Goal: Communication & Community: Answer question/provide support

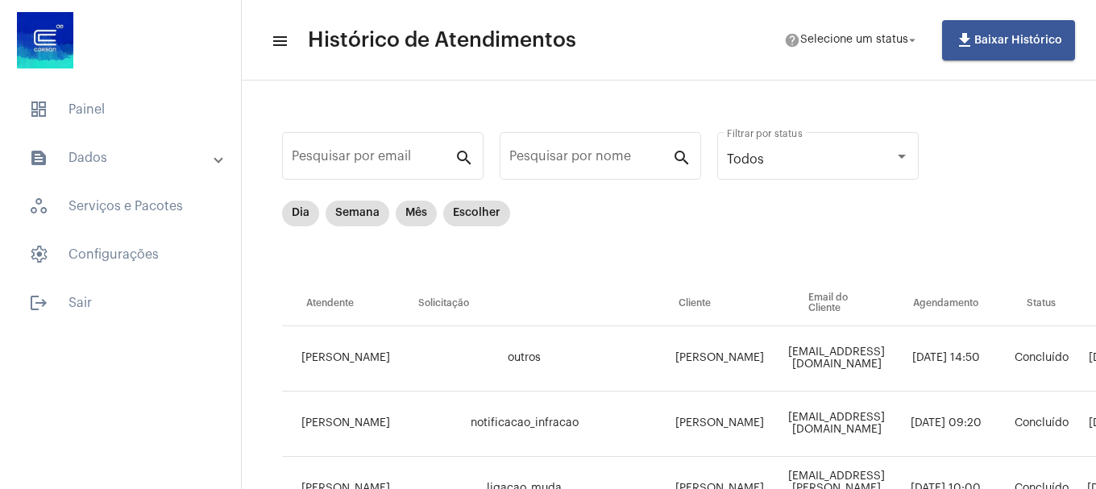
drag, startPoint x: 113, startPoint y: 105, endPoint x: 260, endPoint y: 104, distance: 146.7
click at [114, 102] on span "dashboard Painel" at bounding box center [120, 109] width 209 height 39
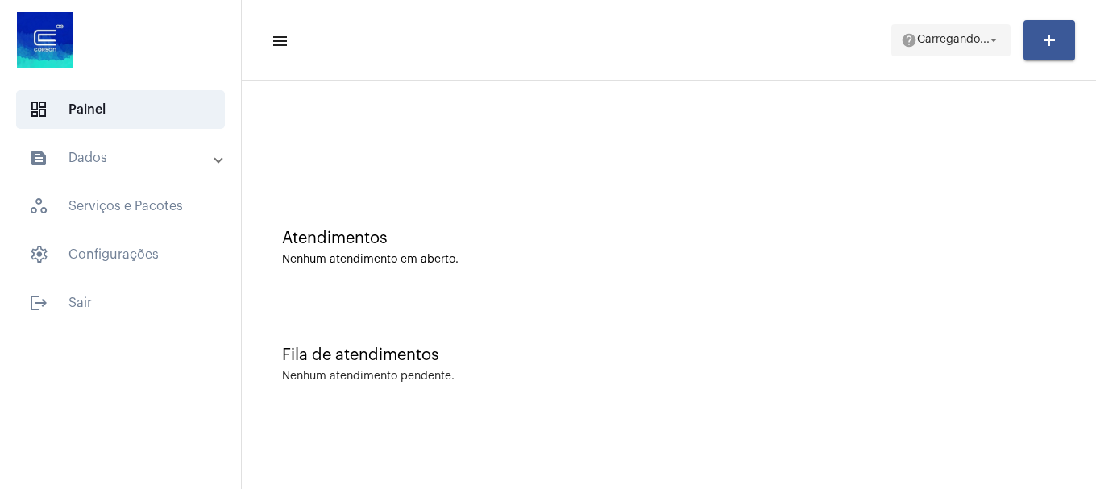
click at [961, 35] on span "Carregando..." at bounding box center [953, 40] width 73 height 11
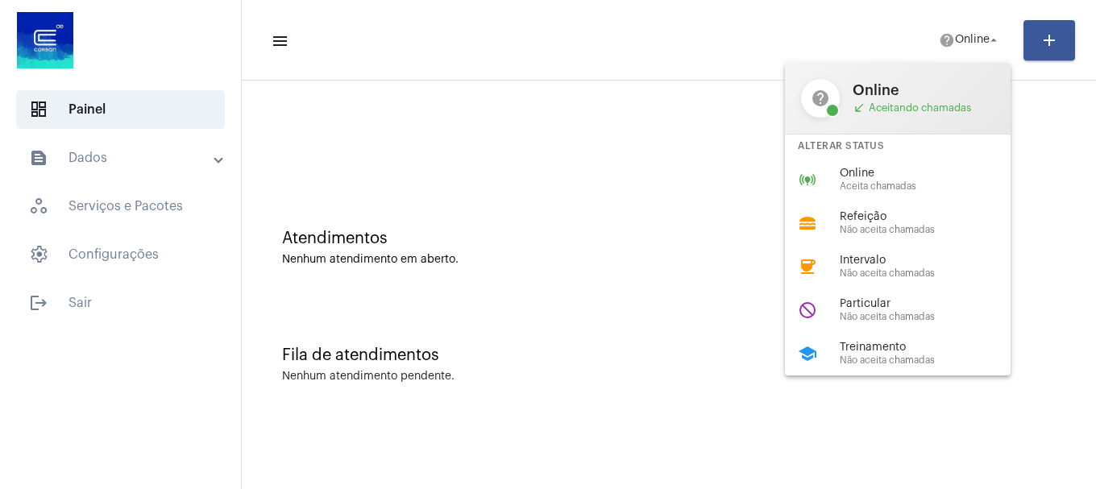
click at [902, 189] on span "Aceita chamadas" at bounding box center [932, 186] width 184 height 10
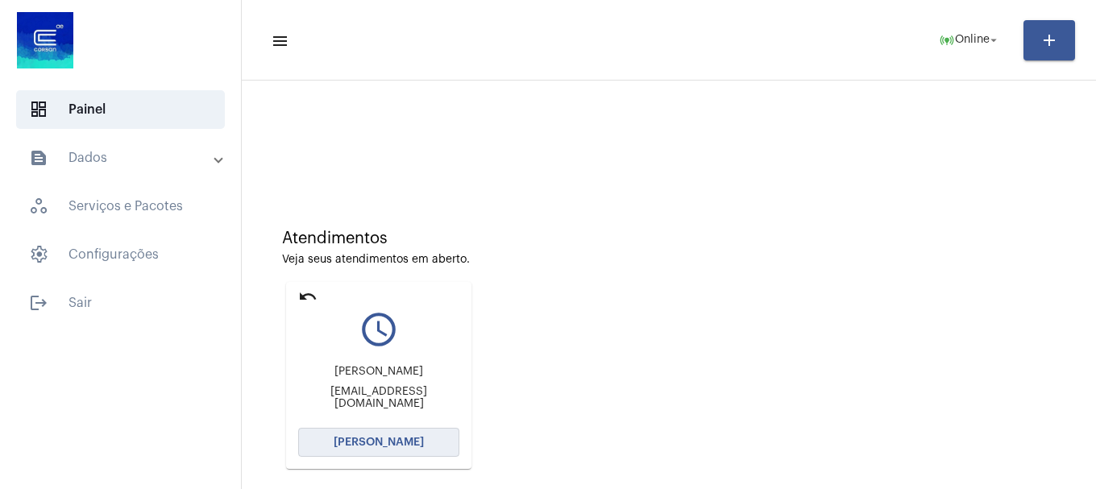
click at [360, 447] on span "[PERSON_NAME]" at bounding box center [379, 442] width 90 height 11
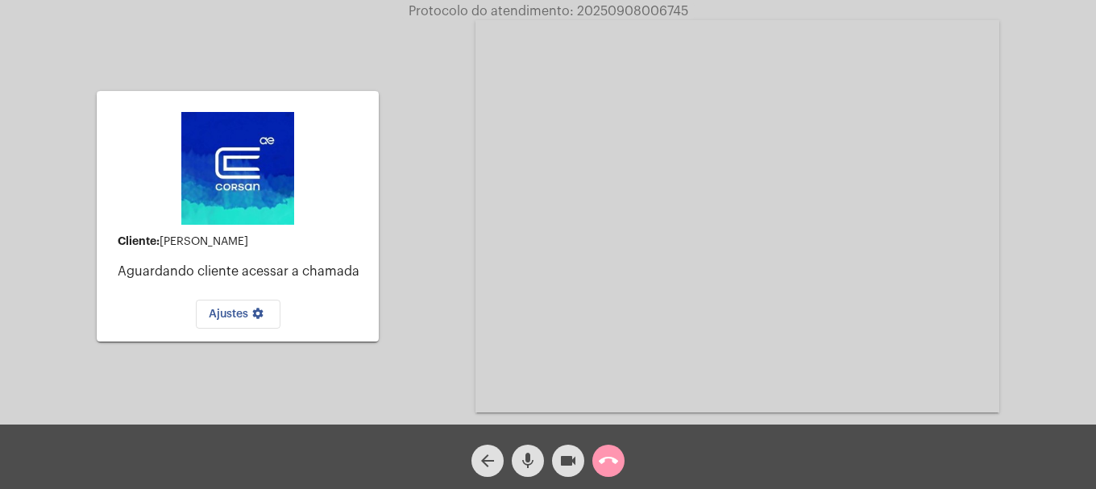
click at [533, 455] on mat-icon "mic" at bounding box center [527, 460] width 19 height 19
click at [525, 458] on mat-icon "mic_off" at bounding box center [527, 460] width 19 height 19
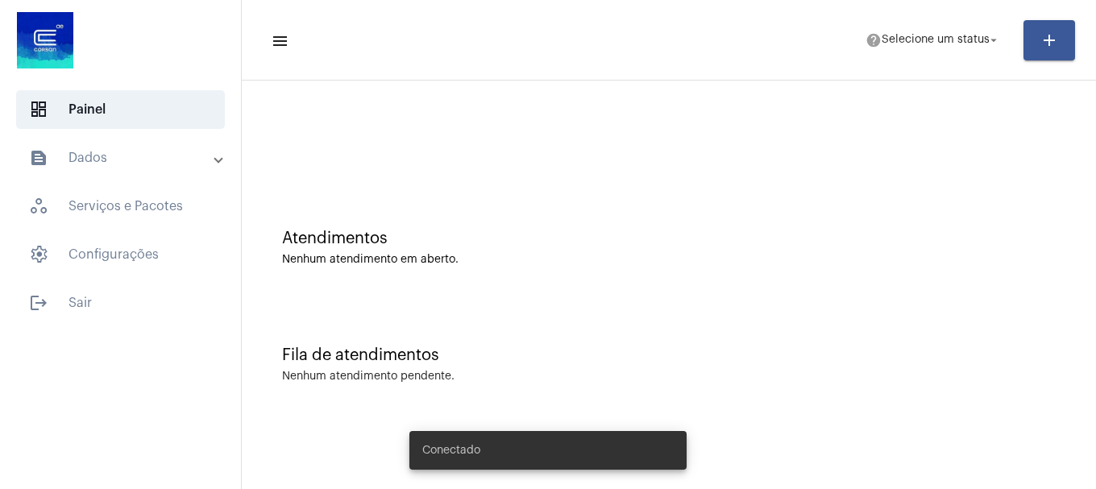
click at [900, 57] on mat-toolbar-row "menu help Selecione um status arrow_drop_down add" at bounding box center [669, 41] width 854 height 52
click at [900, 44] on span "Selecione um status" at bounding box center [936, 40] width 108 height 11
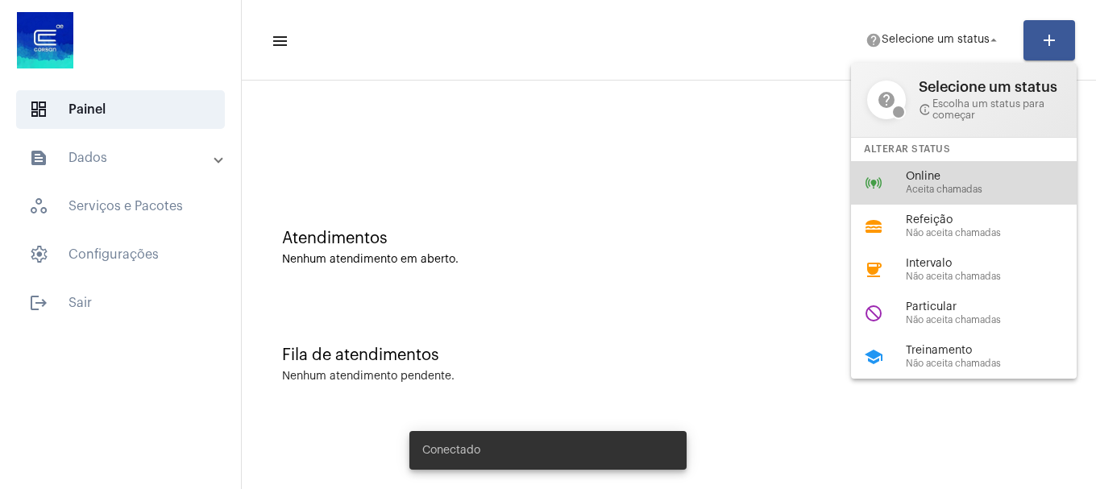
click at [893, 185] on div "online_prediction Online Aceita chamadas" at bounding box center [977, 183] width 252 height 44
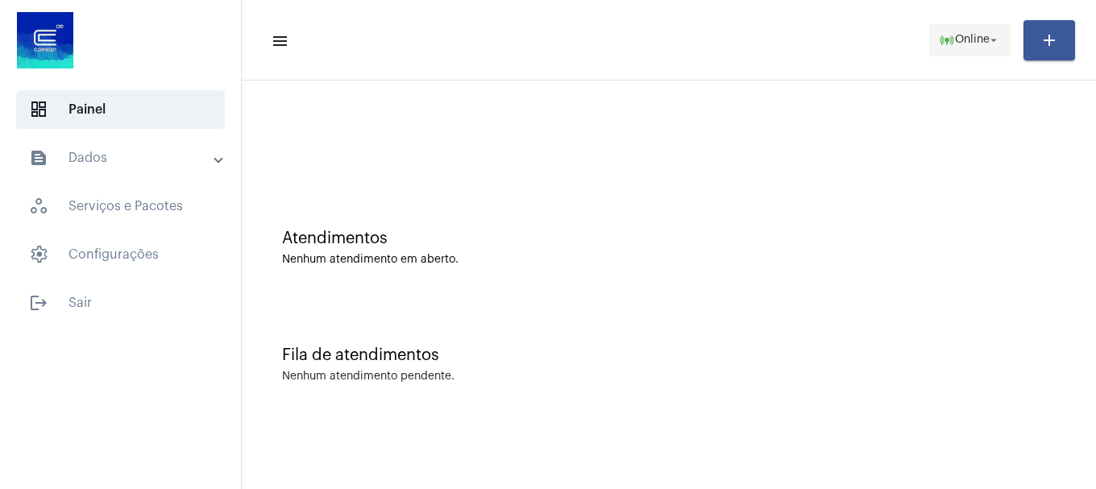
drag, startPoint x: 1007, startPoint y: 55, endPoint x: 989, endPoint y: 48, distance: 18.9
click at [996, 51] on button "online_prediction Online arrow_drop_down" at bounding box center [969, 40] width 81 height 32
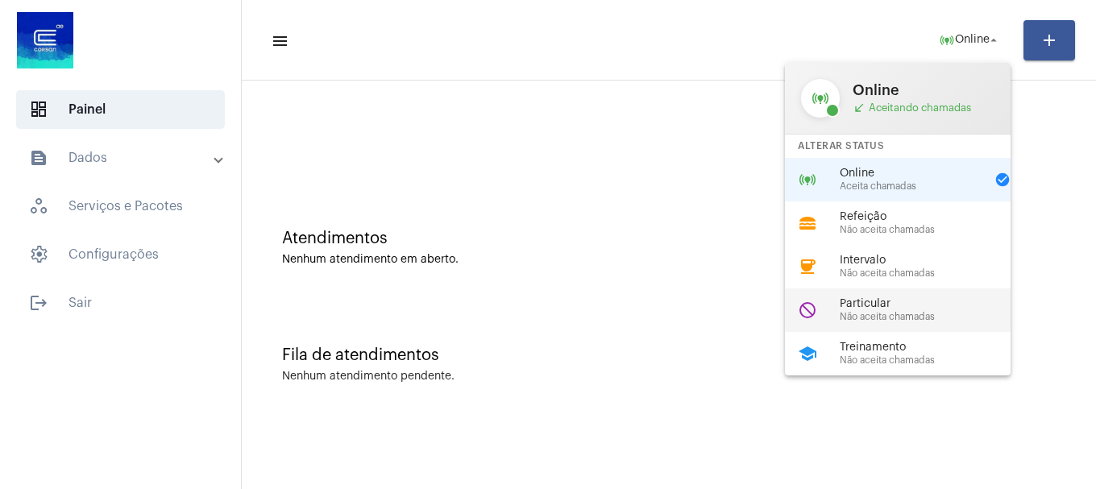
click at [875, 322] on div "do_not_disturb Particular Não aceita chamadas" at bounding box center [911, 311] width 252 height 44
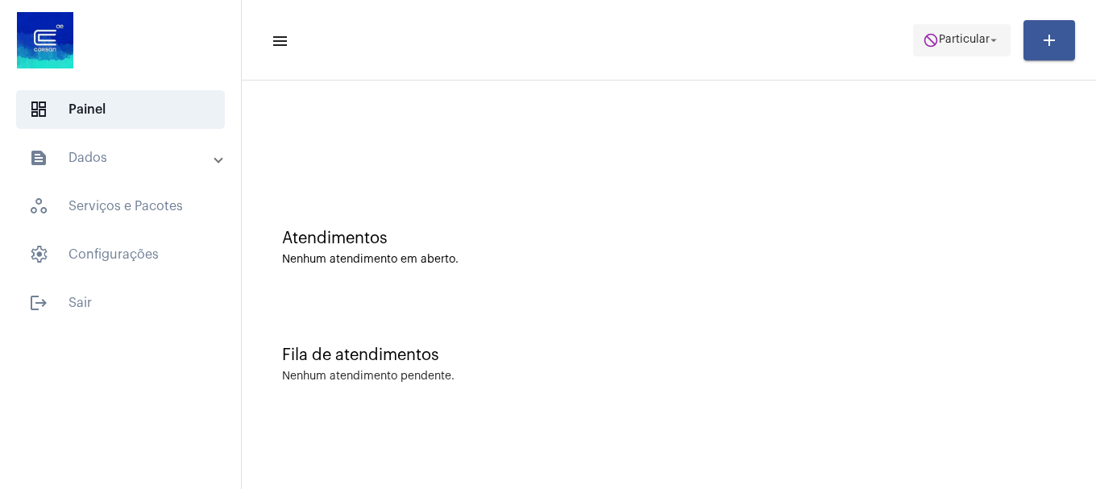
click at [974, 27] on span "do_not_disturb Particular arrow_drop_down" at bounding box center [962, 39] width 78 height 29
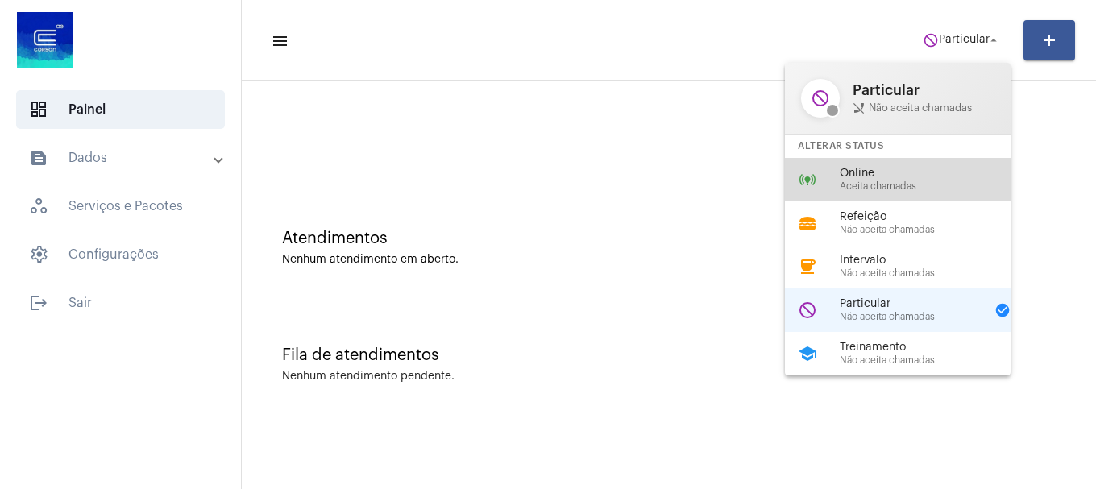
click at [906, 166] on div "online_prediction Online Aceita chamadas" at bounding box center [911, 180] width 252 height 44
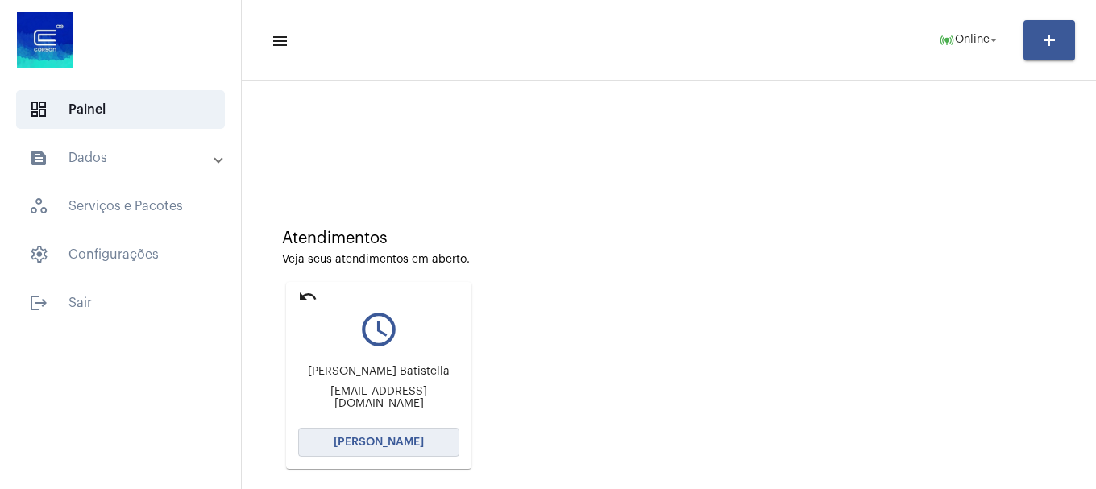
click at [385, 442] on span "[PERSON_NAME]" at bounding box center [379, 442] width 90 height 11
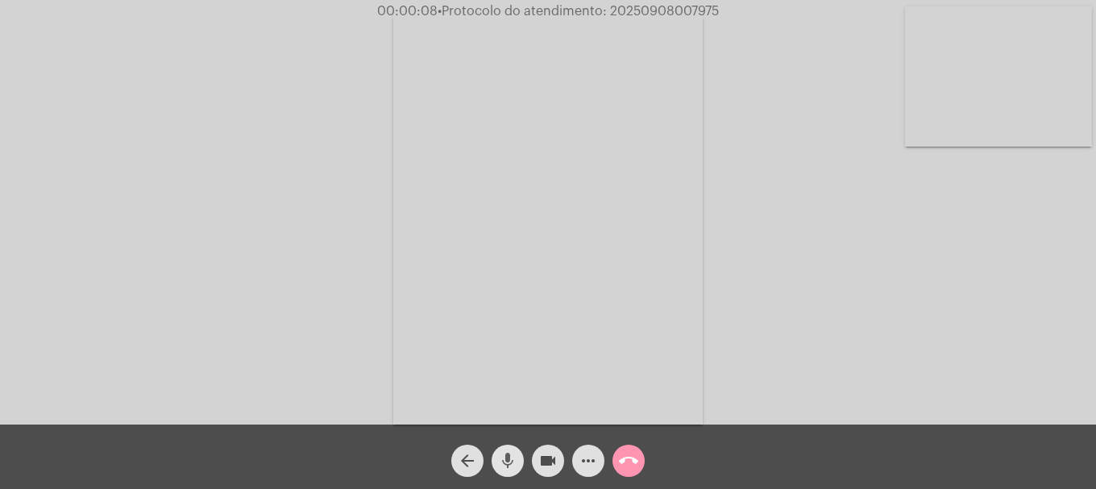
click at [503, 468] on mat-icon "mic" at bounding box center [507, 460] width 19 height 19
click at [1021, 143] on video at bounding box center [998, 76] width 187 height 140
click at [514, 472] on span "mic_off" at bounding box center [507, 461] width 19 height 32
click at [514, 456] on mat-icon "mic" at bounding box center [507, 460] width 19 height 19
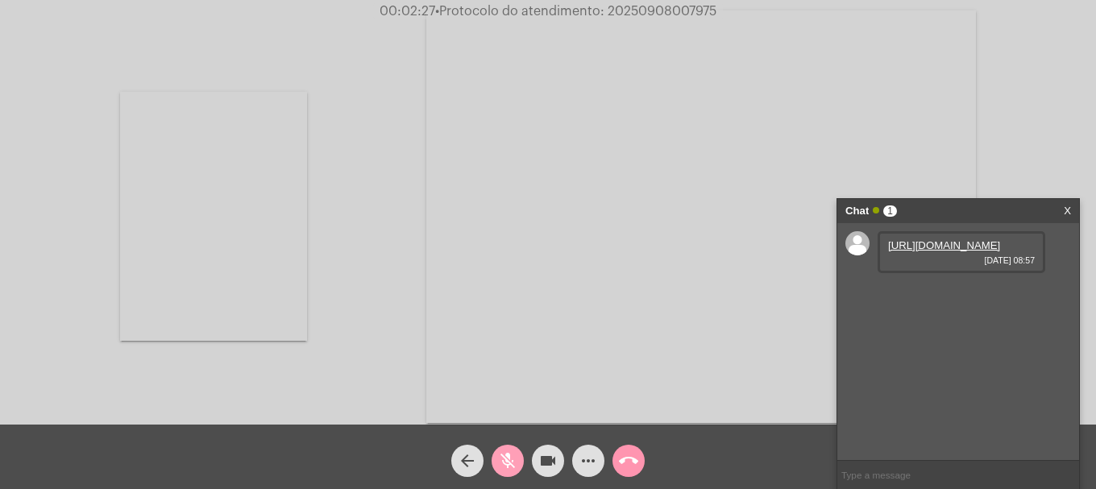
click at [511, 466] on mat-icon "mic_off" at bounding box center [507, 460] width 19 height 19
click at [910, 249] on link "https://neft-transfer-bucket.s3.amazonaws.com/temp-b6ef652a-d3cb-b6f0-c266-a49d…" at bounding box center [944, 245] width 112 height 12
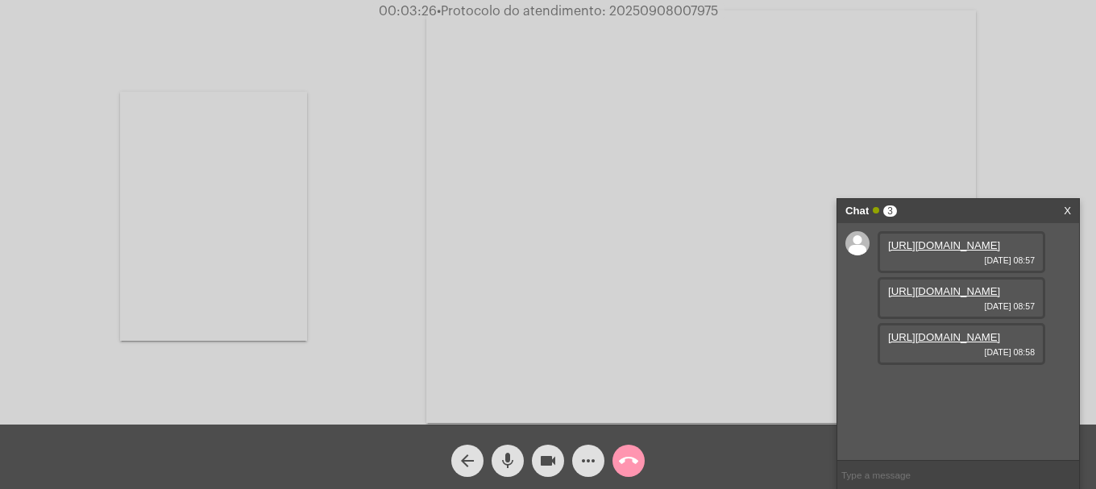
scroll to position [14, 0]
click at [557, 469] on mat-icon "videocam" at bounding box center [547, 460] width 19 height 19
click at [557, 469] on mat-icon "videocam_off" at bounding box center [547, 460] width 19 height 19
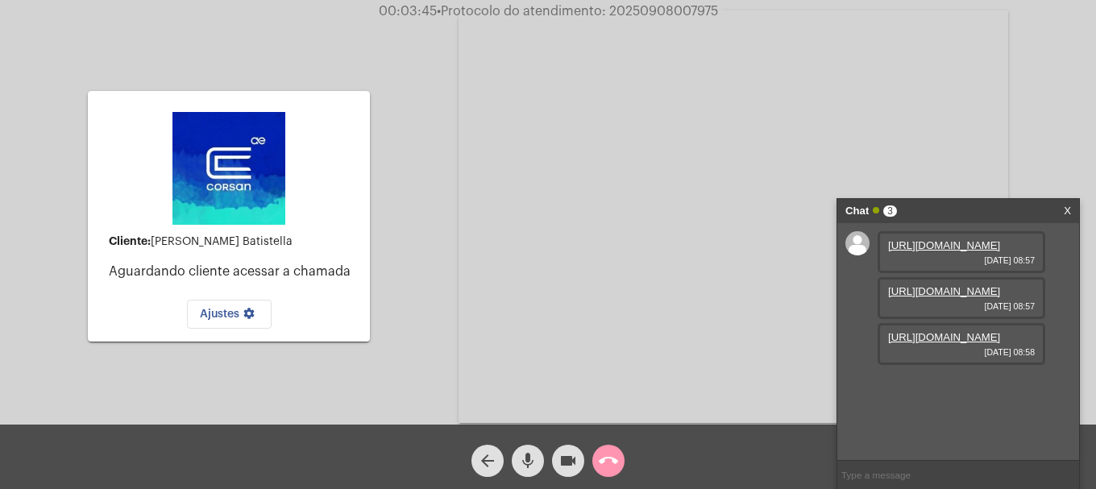
click at [941, 297] on link "https://neft-transfer-bucket.s3.amazonaws.com/temp-08a82cd8-3eb0-873d-60d3-eb4e…" at bounding box center [944, 291] width 112 height 12
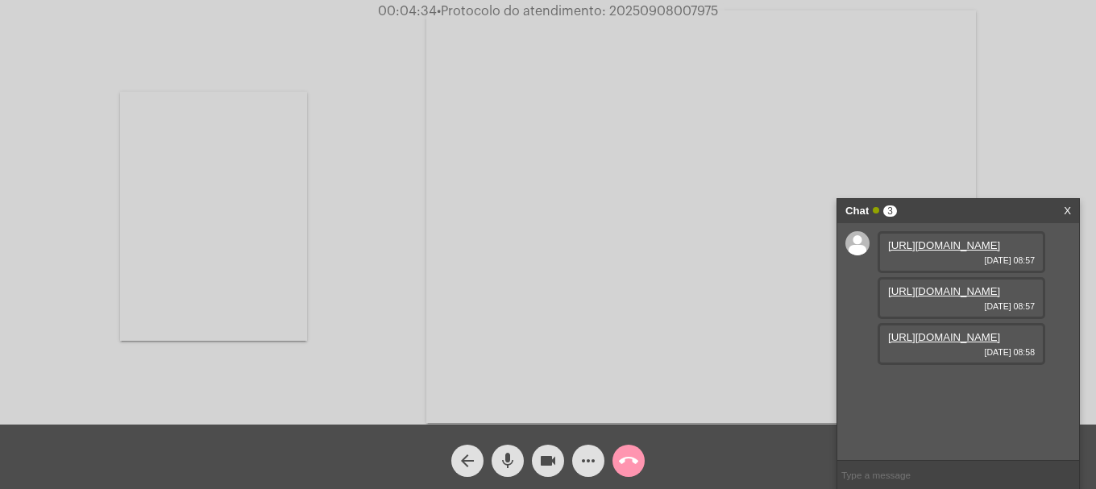
click at [945, 343] on link "https://neft-transfer-bucket.s3.amazonaws.com/temp-2f3d7538-78d9-310b-4d2f-d4bd…" at bounding box center [944, 337] width 112 height 12
click at [185, 202] on video at bounding box center [213, 216] width 187 height 249
click at [1005, 100] on video at bounding box center [998, 76] width 187 height 140
drag, startPoint x: 871, startPoint y: 101, endPoint x: 871, endPoint y: 69, distance: 32.2
click at [869, 94] on video at bounding box center [701, 216] width 550 height 413
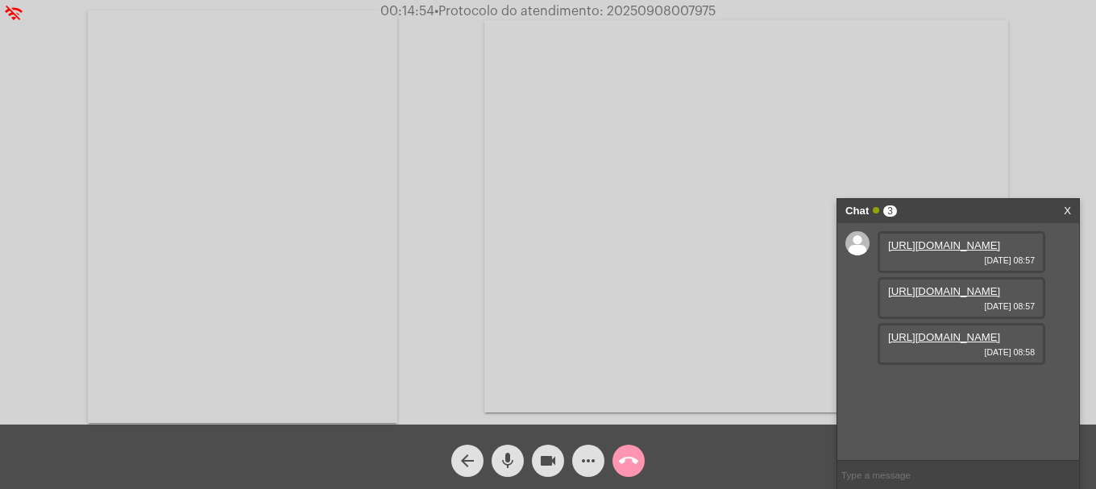
click at [657, 10] on span "• Protocolo do atendimento: 20250908007975" at bounding box center [574, 11] width 281 height 13
copy span "20250908007975"
click at [909, 479] on input "text" at bounding box center [959, 475] width 242 height 28
paste input "20250908007975"
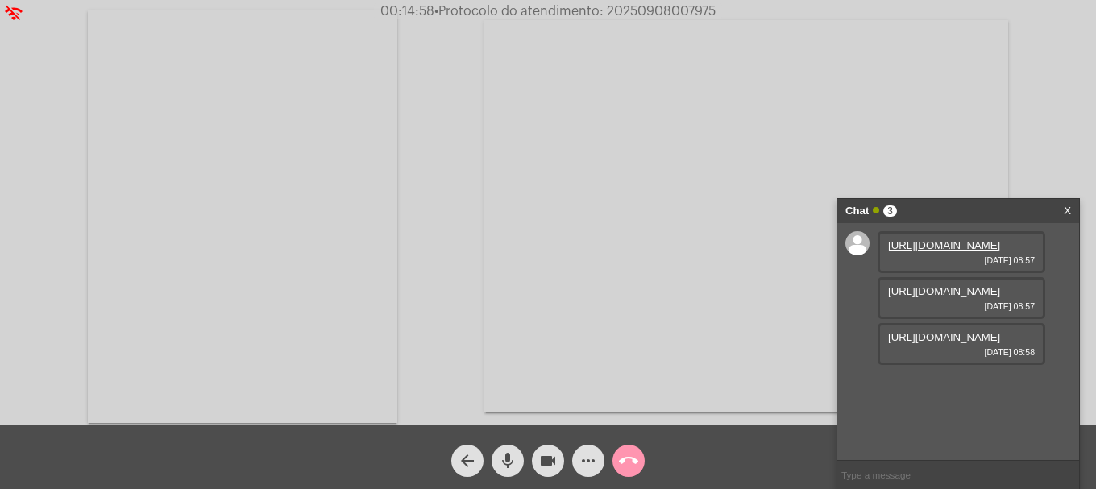
type input "20250908007975"
click at [629, 463] on mat-icon "call_end" at bounding box center [628, 460] width 19 height 19
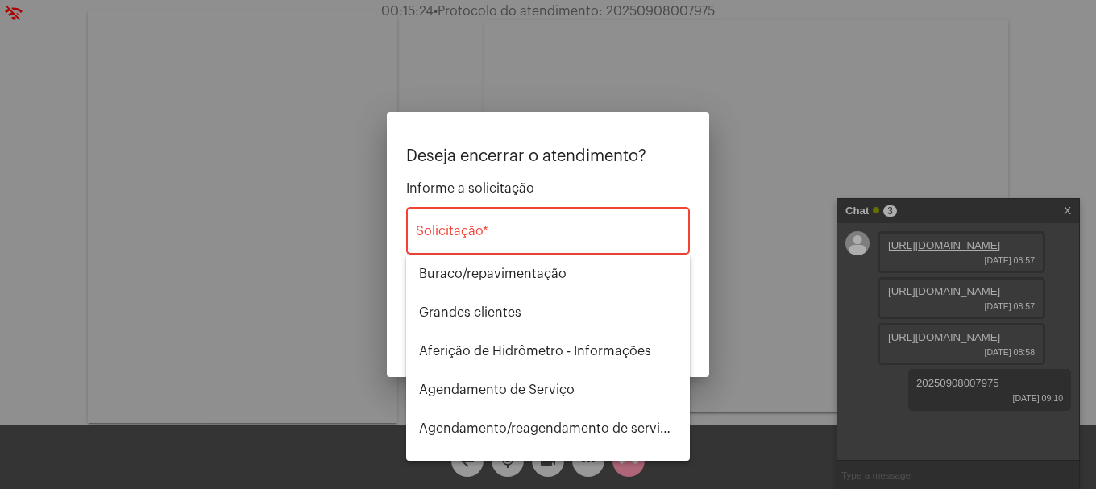
click at [473, 243] on div "Solicitação *" at bounding box center [548, 229] width 264 height 51
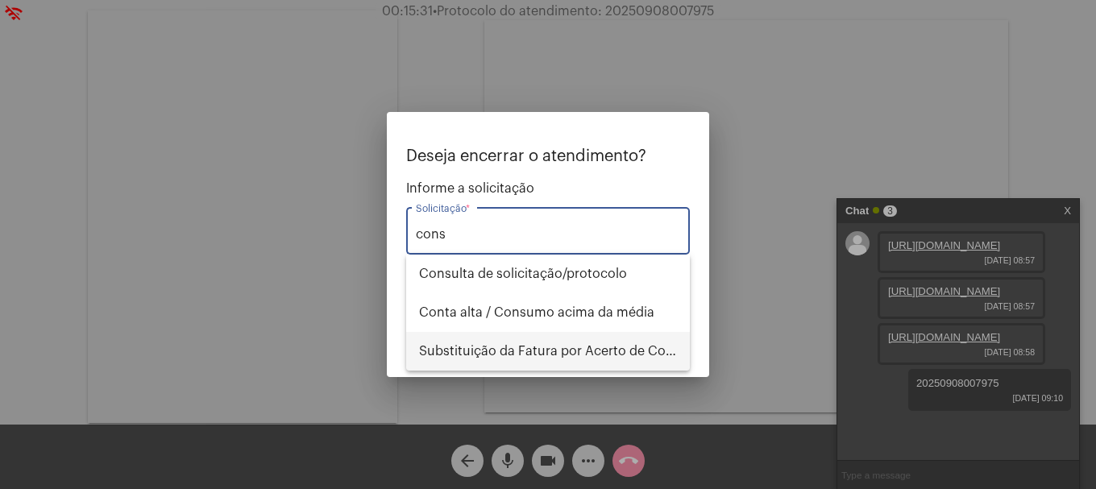
click at [499, 343] on span "Substituição da Fatura por Acerto de Consumo" at bounding box center [548, 351] width 258 height 39
type input "Substituição da Fatura por Acerto de Consumo"
click at [499, 343] on div "Cancelar Encerrar" at bounding box center [548, 335] width 268 height 29
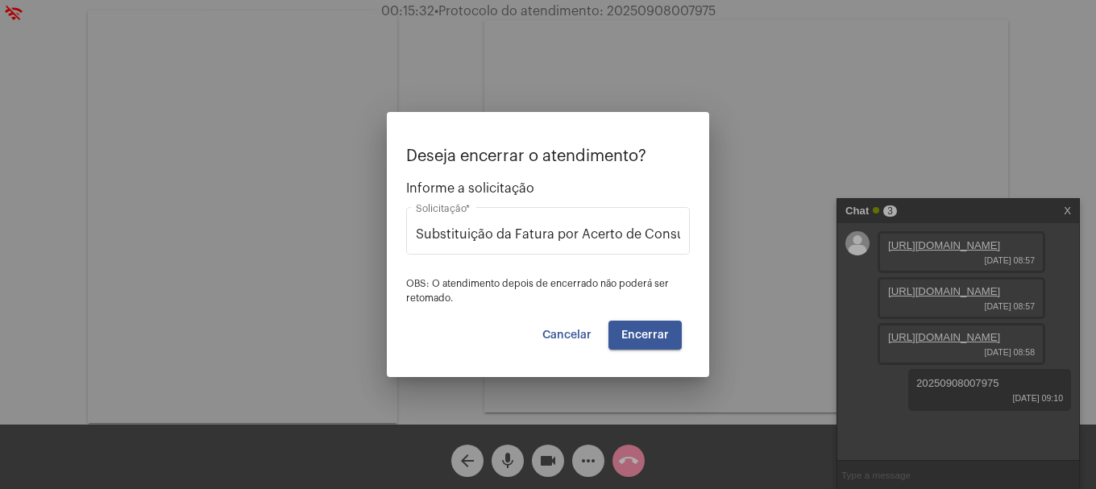
click at [634, 330] on span "Encerrar" at bounding box center [646, 335] width 48 height 11
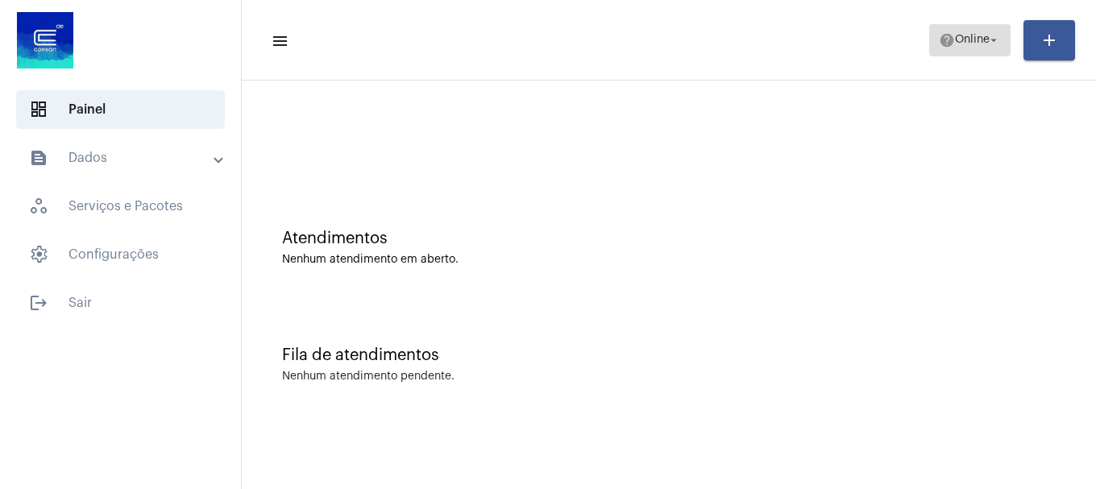
click at [987, 35] on mat-icon "arrow_drop_down" at bounding box center [994, 40] width 15 height 15
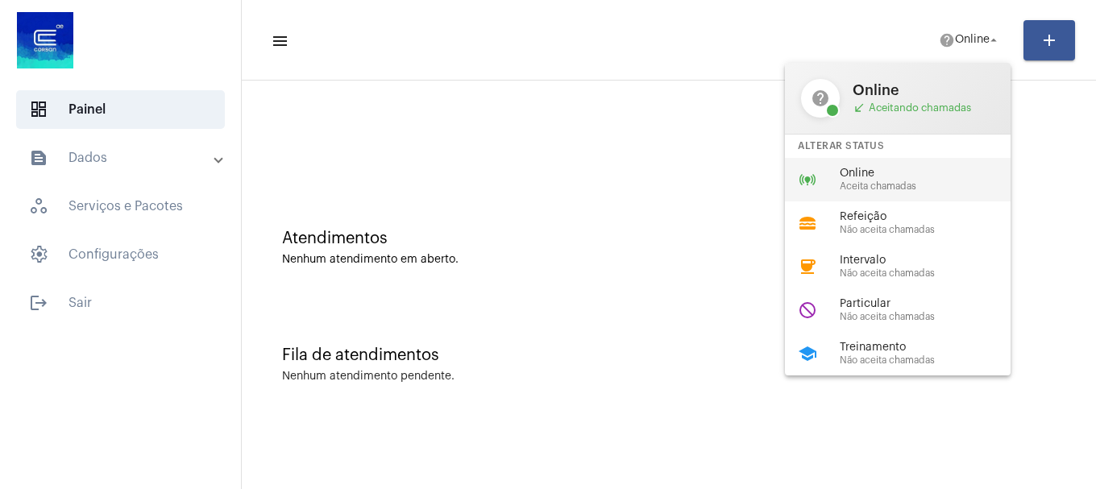
click at [874, 181] on span "Aceita chamadas" at bounding box center [932, 186] width 184 height 10
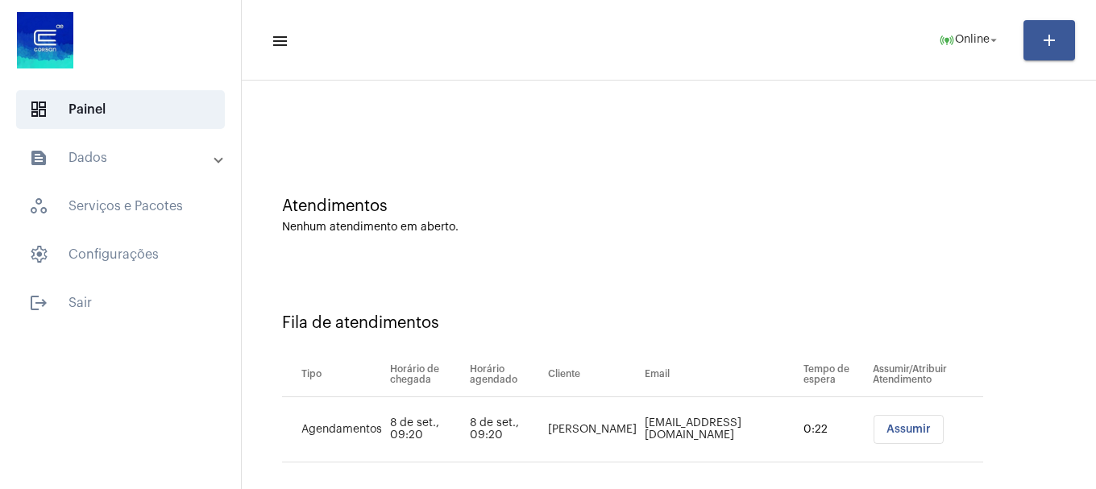
scroll to position [49, 0]
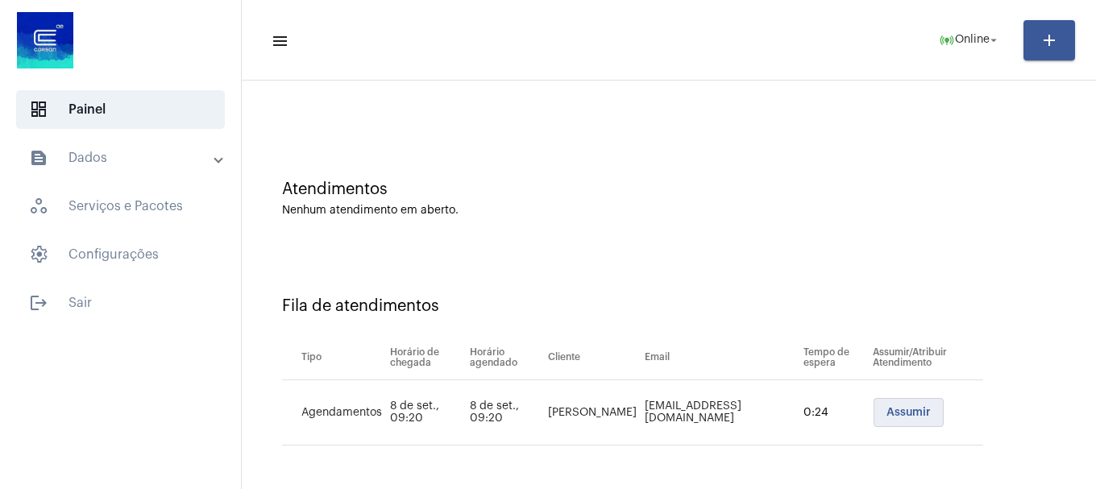
click at [892, 405] on button "Assumir" at bounding box center [909, 412] width 70 height 29
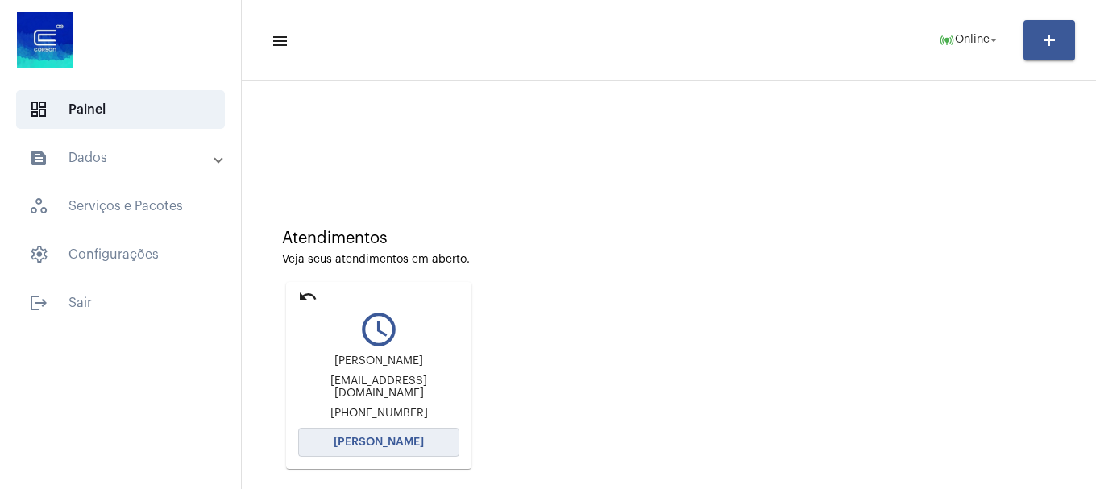
click at [405, 443] on span "[PERSON_NAME]" at bounding box center [379, 442] width 90 height 11
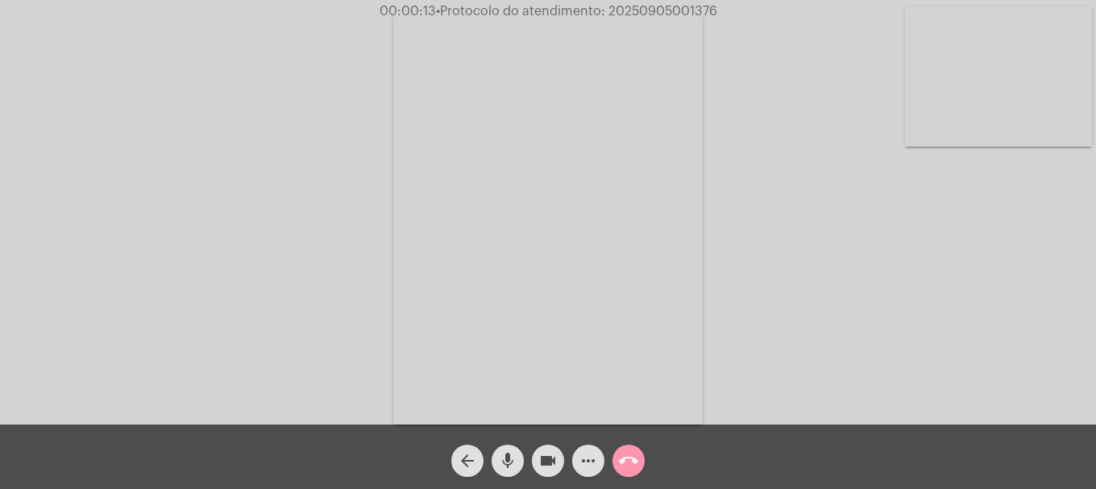
click at [991, 131] on video at bounding box center [998, 76] width 187 height 140
click at [248, 234] on video at bounding box center [213, 216] width 187 height 249
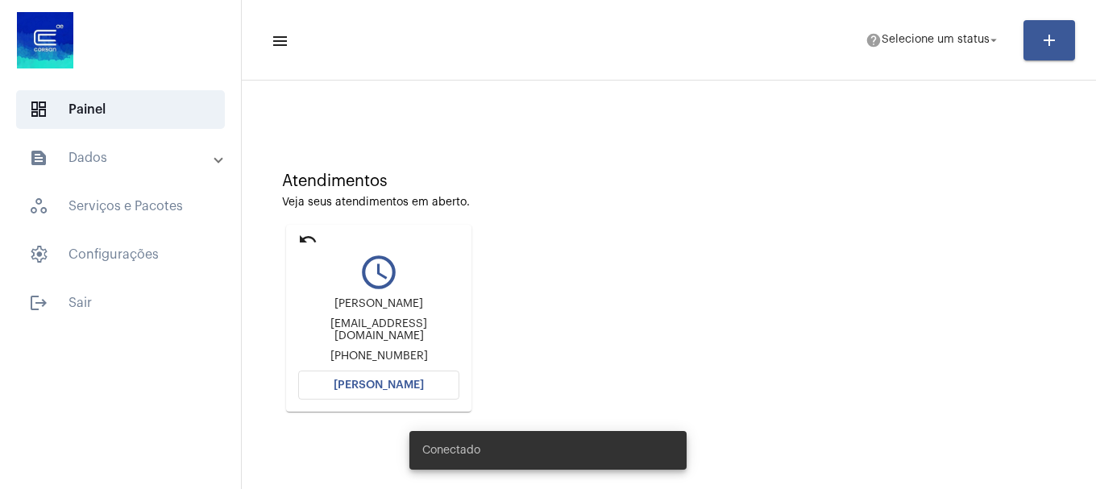
scroll to position [141, 0]
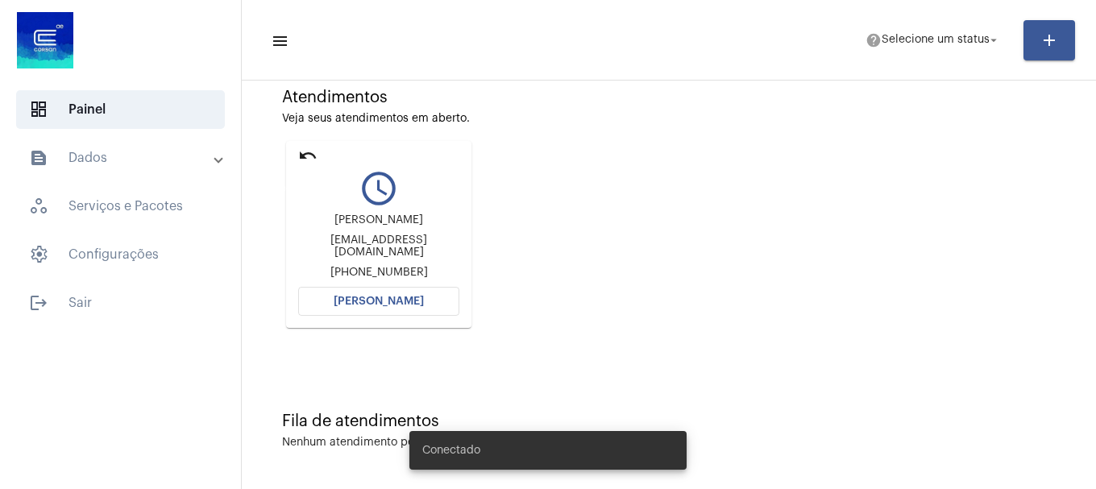
click at [312, 161] on mat-icon "undo" at bounding box center [307, 155] width 19 height 19
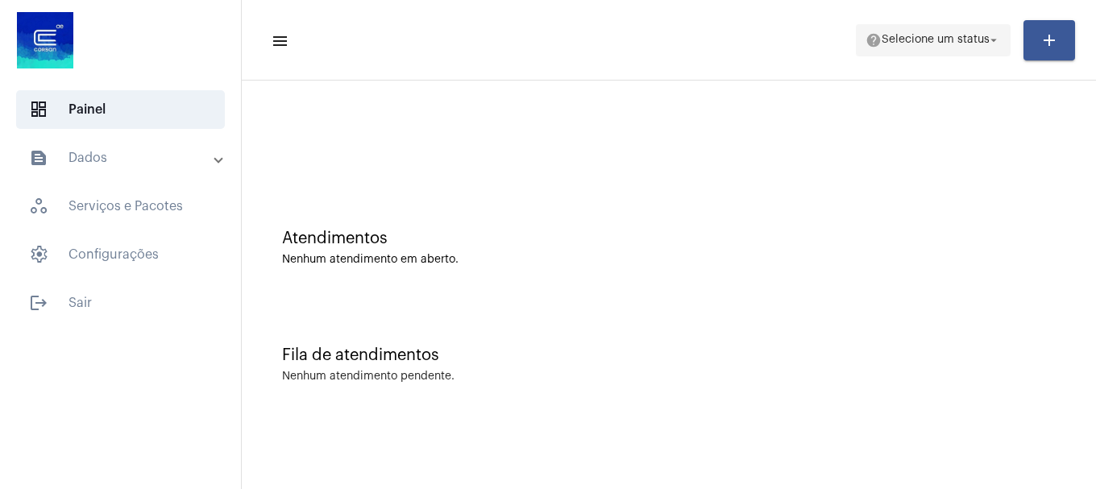
click at [939, 53] on span "help Selecione um status arrow_drop_down" at bounding box center [933, 39] width 135 height 29
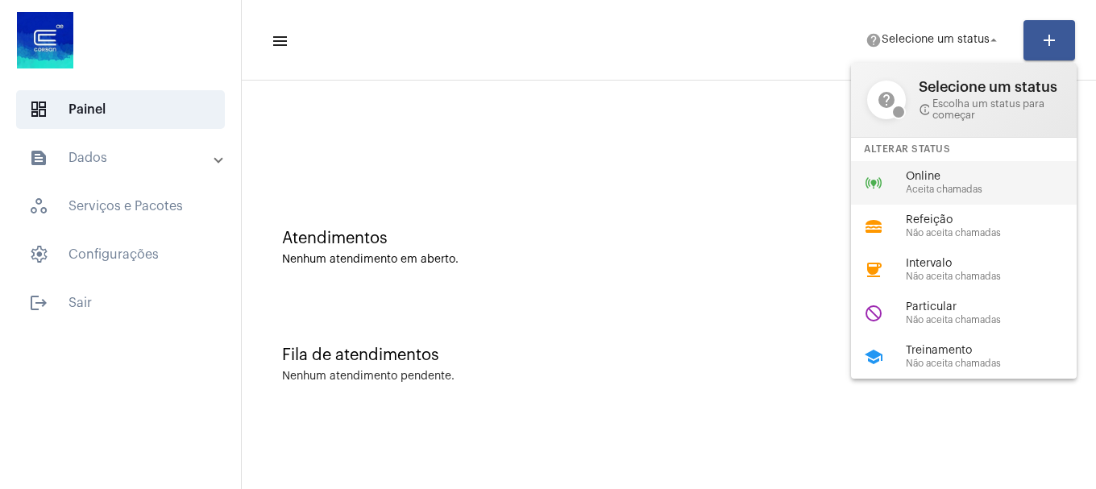
click at [883, 172] on div "online_prediction Online Aceita chamadas" at bounding box center [977, 183] width 252 height 44
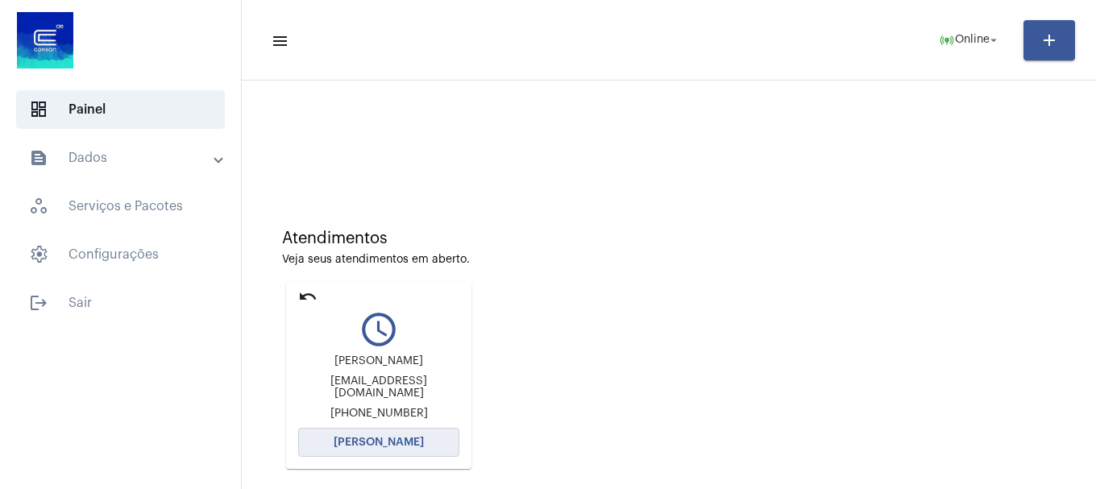
click at [389, 440] on span "[PERSON_NAME]" at bounding box center [379, 442] width 90 height 11
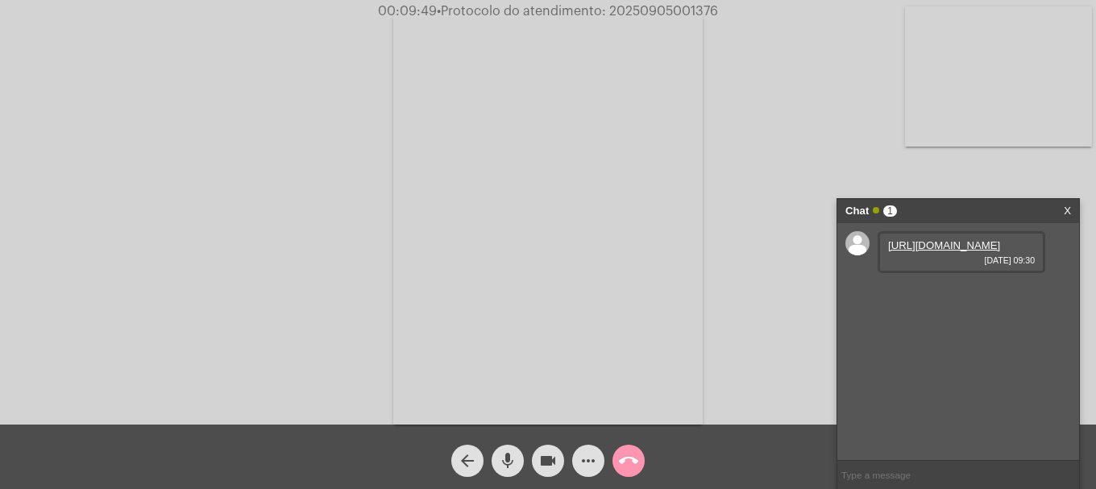
click at [951, 250] on link "[URL][DOMAIN_NAME]" at bounding box center [944, 245] width 112 height 12
click at [970, 297] on link "https://neft-transfer-bucket.s3.amazonaws.com/temp-ac55cc28-e8f4-a55f-53d5-bc76…" at bounding box center [944, 291] width 112 height 12
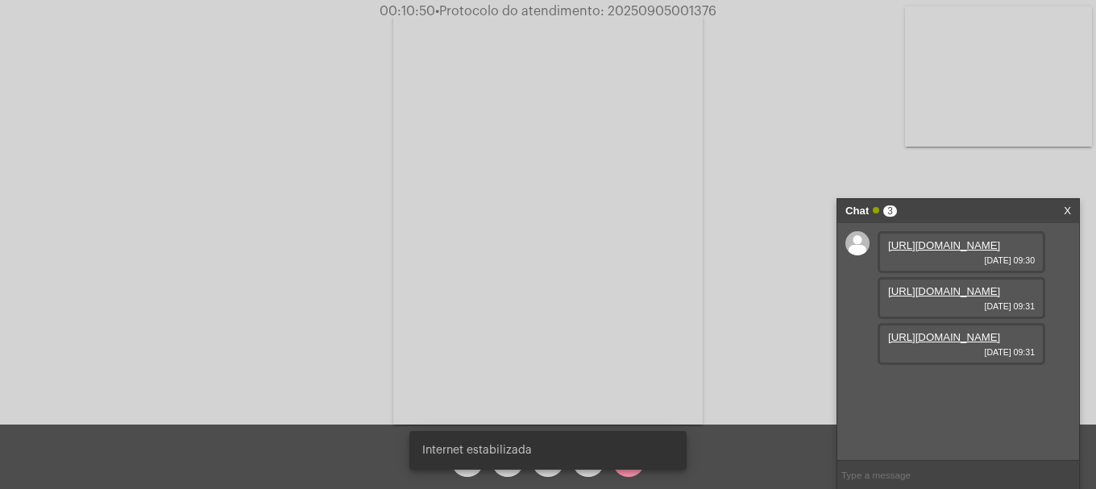
scroll to position [14, 0]
click at [944, 343] on link "https://neft-transfer-bucket.s3.amazonaws.com/temp-a64317c1-55ad-09fa-6076-c964…" at bounding box center [944, 337] width 112 height 12
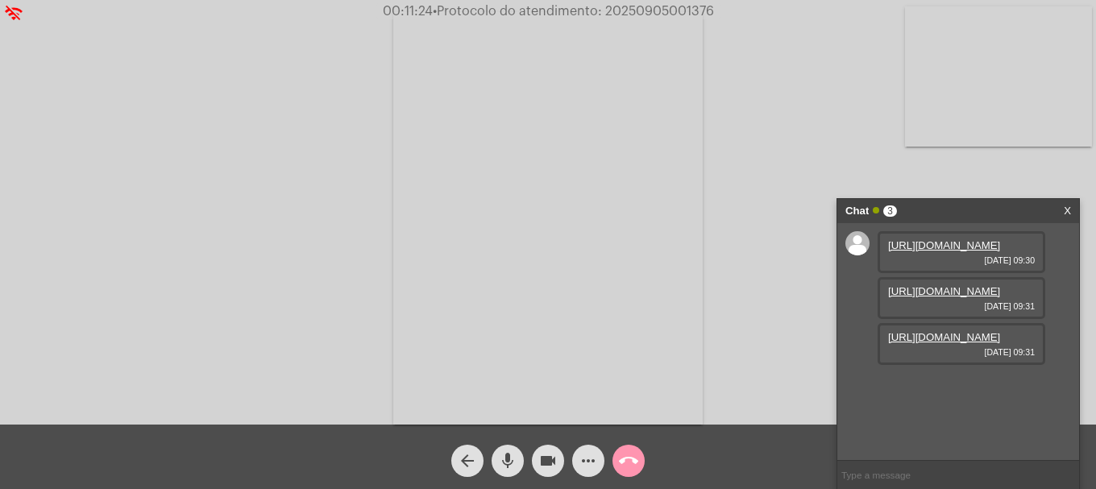
click at [951, 343] on link "https://neft-transfer-bucket.s3.amazonaws.com/temp-a64317c1-55ad-09fa-6076-c964…" at bounding box center [944, 337] width 112 height 12
click at [475, 458] on mat-icon "arrow_back" at bounding box center [467, 460] width 19 height 19
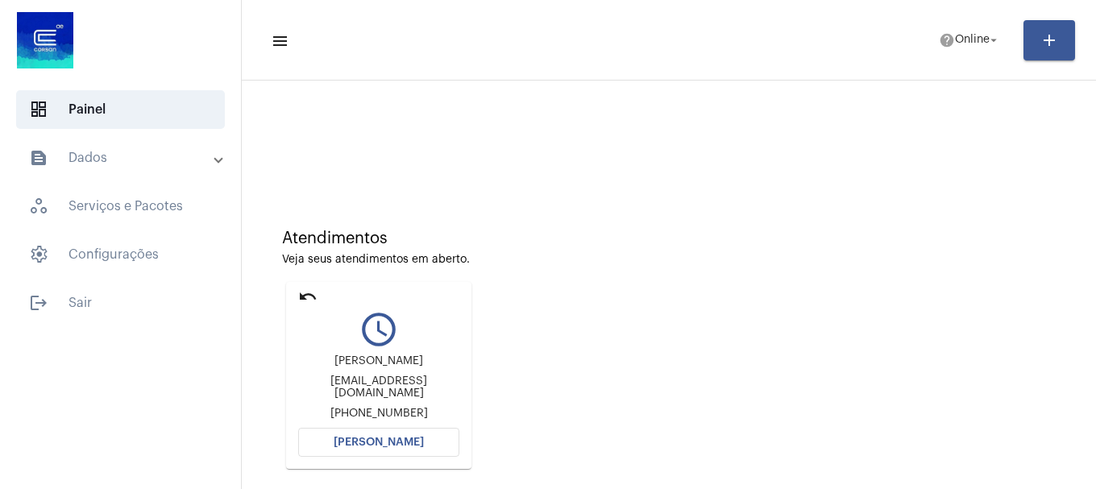
click at [404, 443] on span "[PERSON_NAME]" at bounding box center [379, 442] width 90 height 11
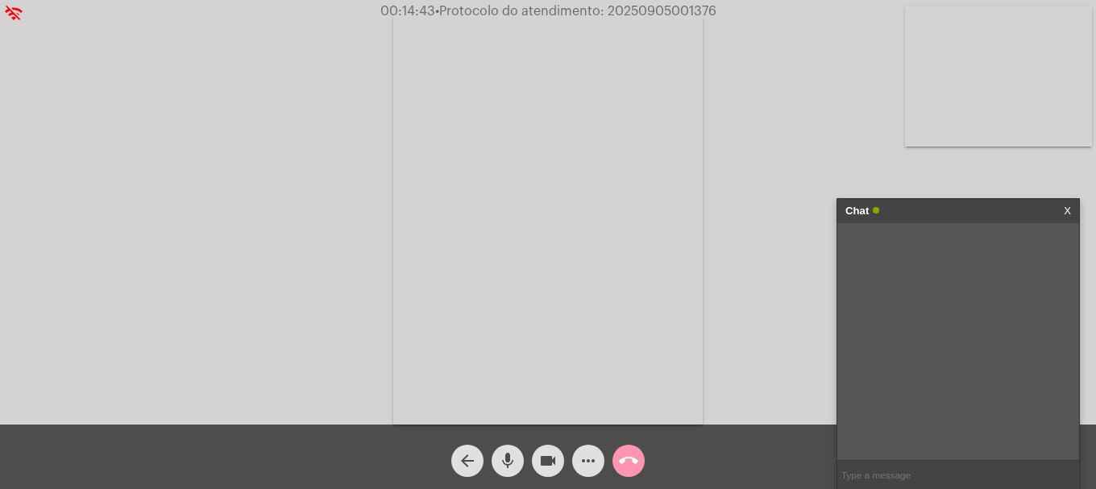
click at [473, 459] on mat-icon "arrow_back" at bounding box center [467, 460] width 19 height 19
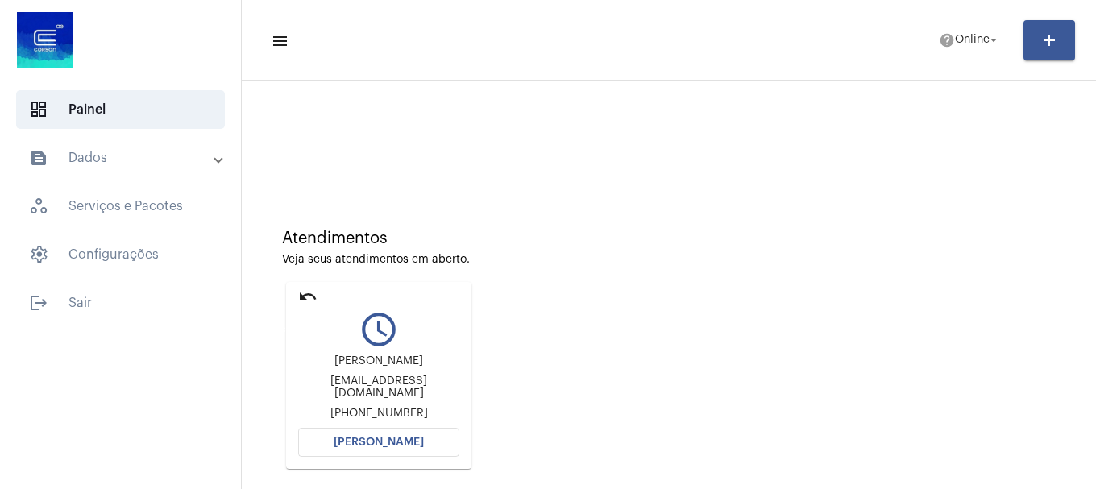
click at [308, 297] on mat-icon "undo" at bounding box center [307, 296] width 19 height 19
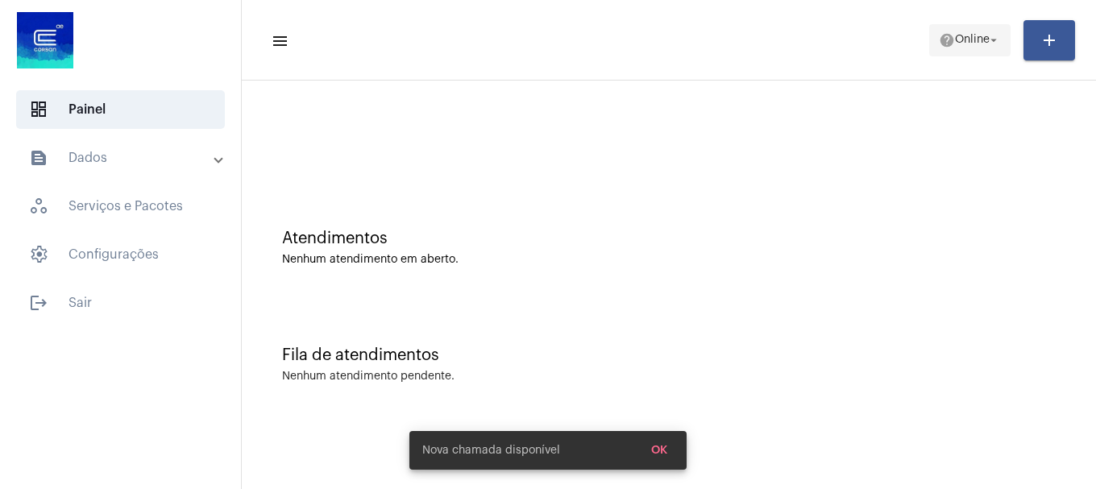
click at [979, 44] on span "Online" at bounding box center [972, 40] width 35 height 11
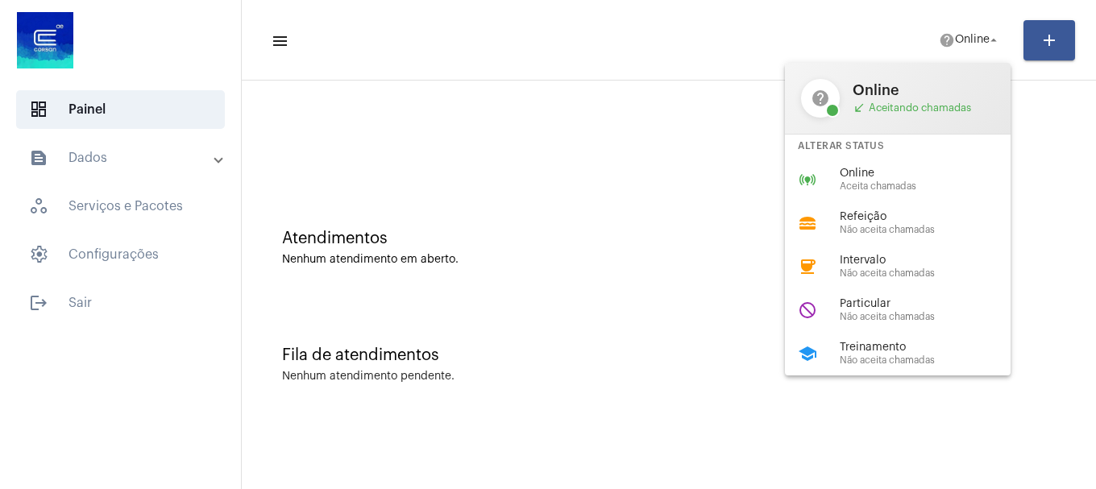
drag, startPoint x: 970, startPoint y: 176, endPoint x: 850, endPoint y: 231, distance: 132.0
click at [967, 175] on span "Online" at bounding box center [932, 174] width 184 height 12
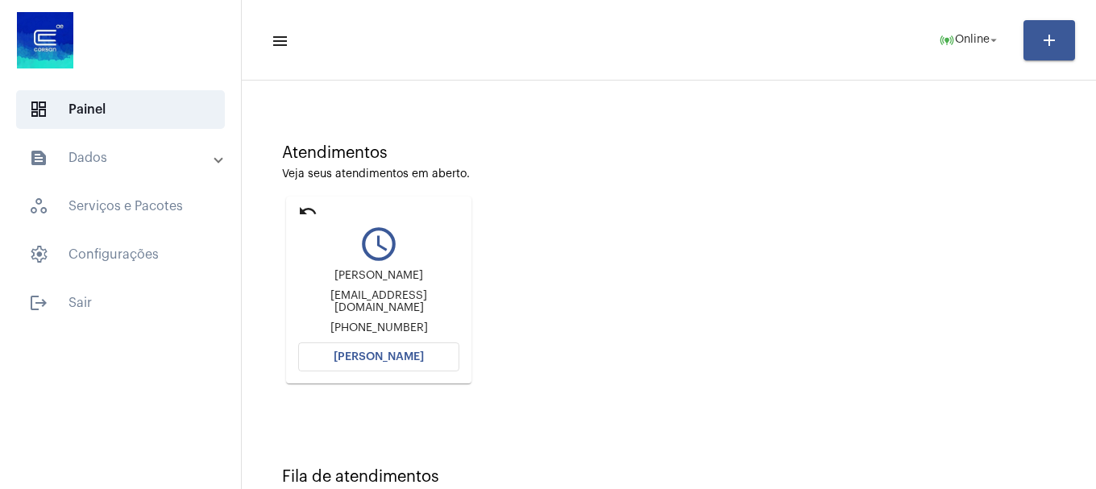
scroll to position [141, 0]
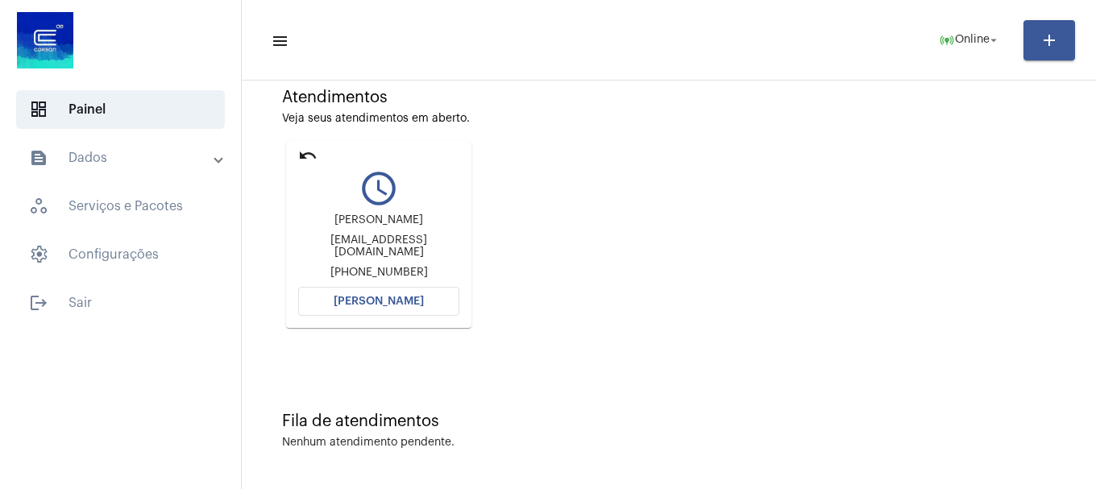
click at [422, 320] on mat-card "undo query_builder Josipher Marques josipherm@gmail.com +5551992648518 Abrir Ch…" at bounding box center [378, 234] width 185 height 187
click at [422, 314] on button "[PERSON_NAME]" at bounding box center [378, 301] width 161 height 29
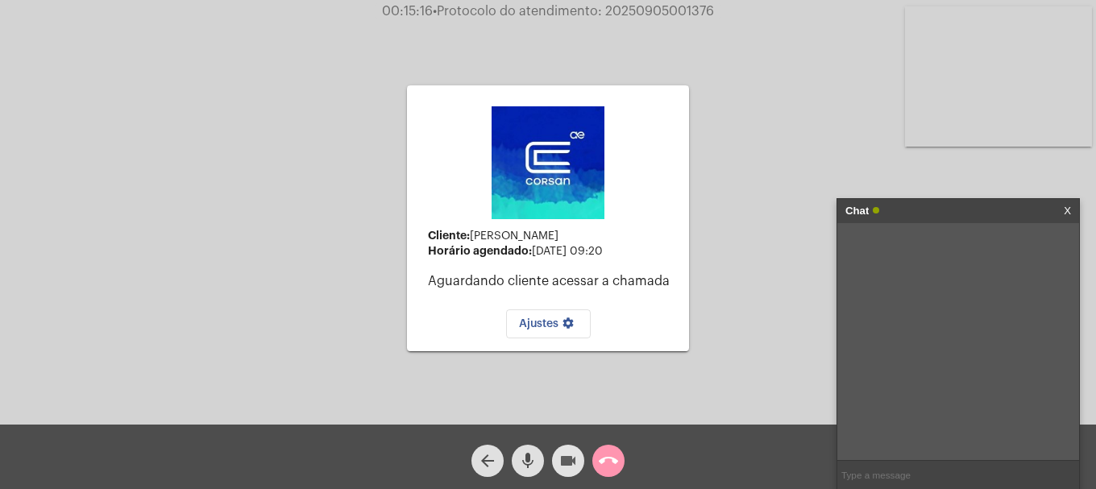
click at [562, 455] on mat-icon "videocam" at bounding box center [568, 460] width 19 height 19
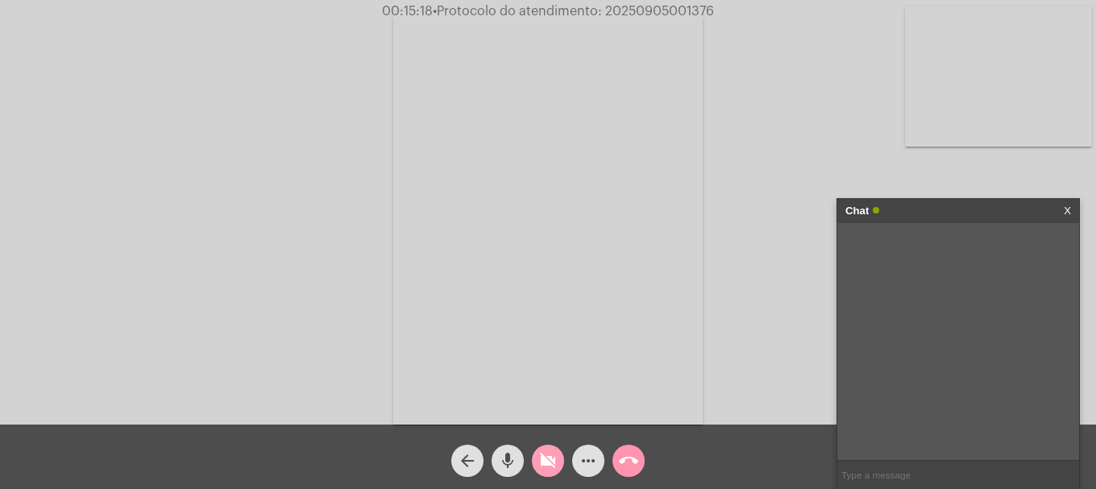
click at [562, 455] on button "videocam_off" at bounding box center [548, 461] width 32 height 32
click at [463, 458] on mat-icon "arrow_back" at bounding box center [467, 460] width 19 height 19
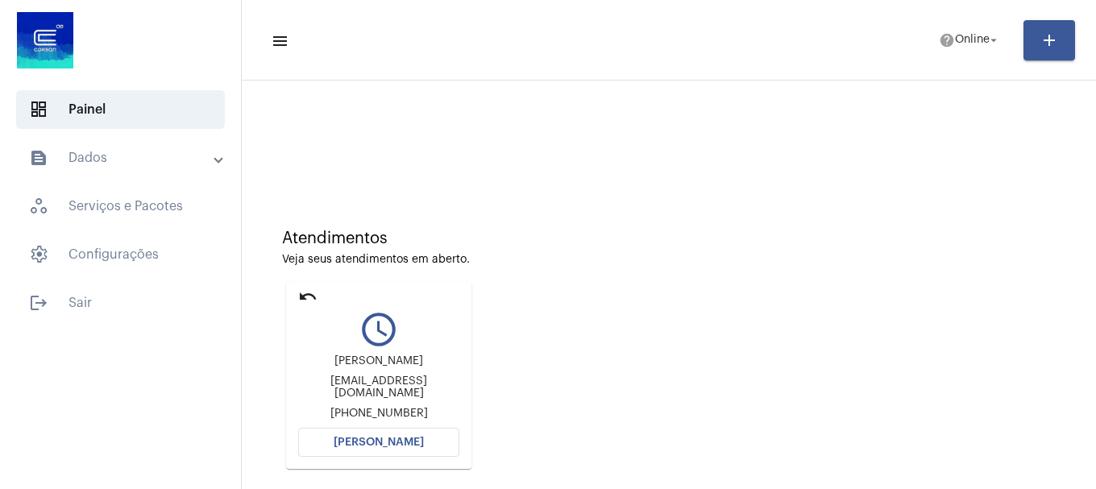
click at [305, 291] on mat-icon "undo" at bounding box center [307, 296] width 19 height 19
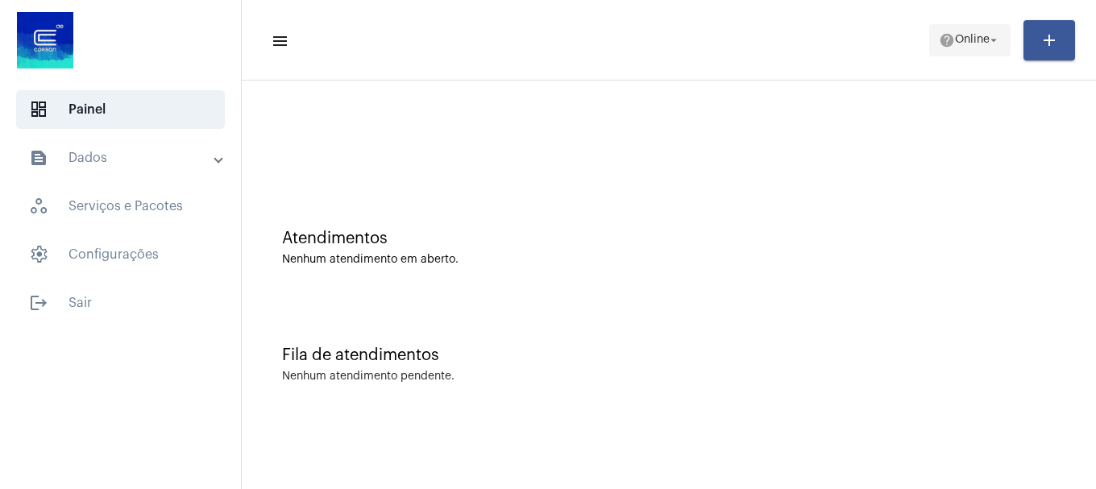
drag, startPoint x: 946, startPoint y: 60, endPoint x: 955, endPoint y: 45, distance: 17.0
click at [946, 57] on mat-toolbar-row "menu help Online arrow_drop_down add" at bounding box center [669, 41] width 854 height 52
click at [957, 39] on span "Online" at bounding box center [972, 40] width 35 height 11
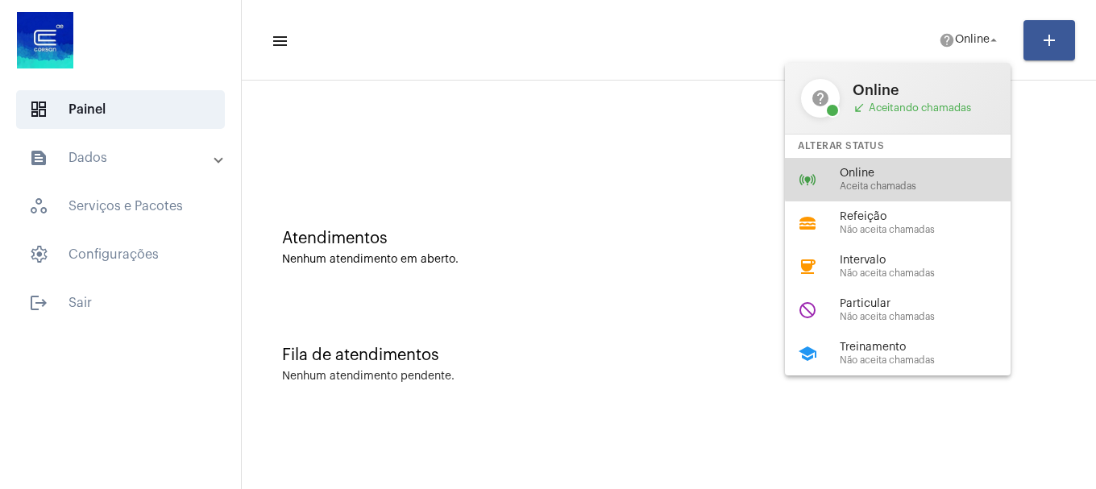
click at [917, 174] on span "Online" at bounding box center [932, 174] width 184 height 12
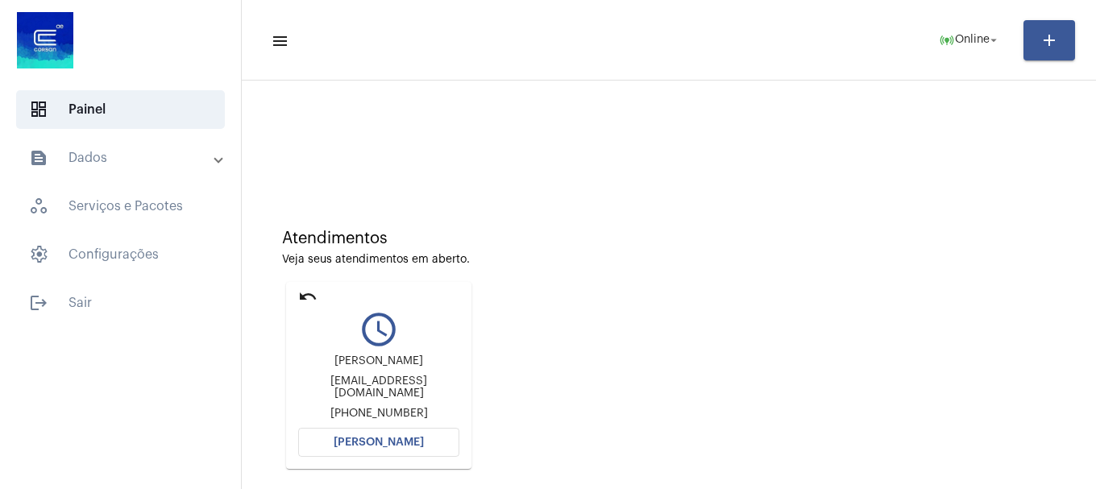
click at [389, 441] on span "[PERSON_NAME]" at bounding box center [379, 442] width 90 height 11
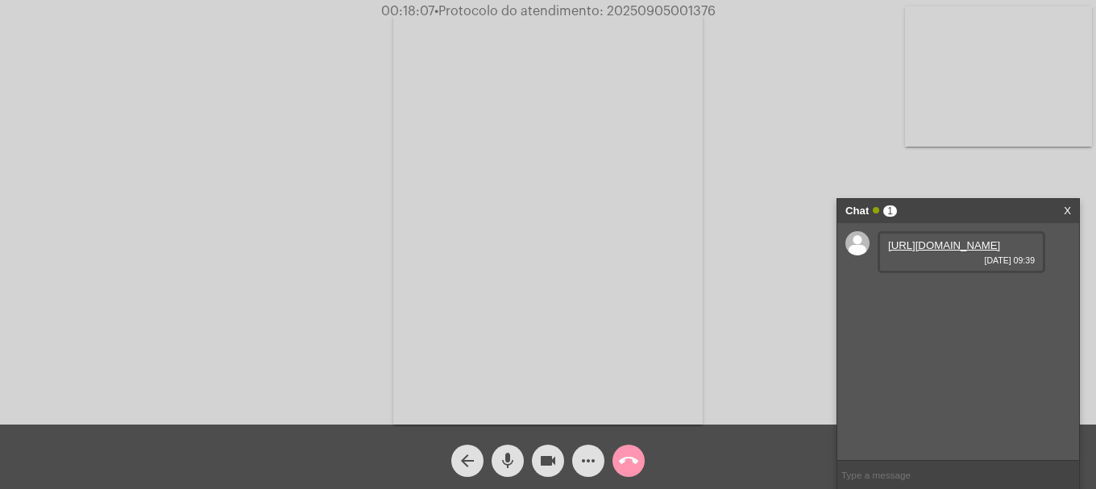
click at [937, 252] on link "https://neft-transfer-bucket.s3.amazonaws.com/temp-9e461a6d-1f35-f8f0-1c15-5d30…" at bounding box center [944, 245] width 112 height 12
click at [584, 454] on mat-icon "more_horiz" at bounding box center [588, 460] width 19 height 19
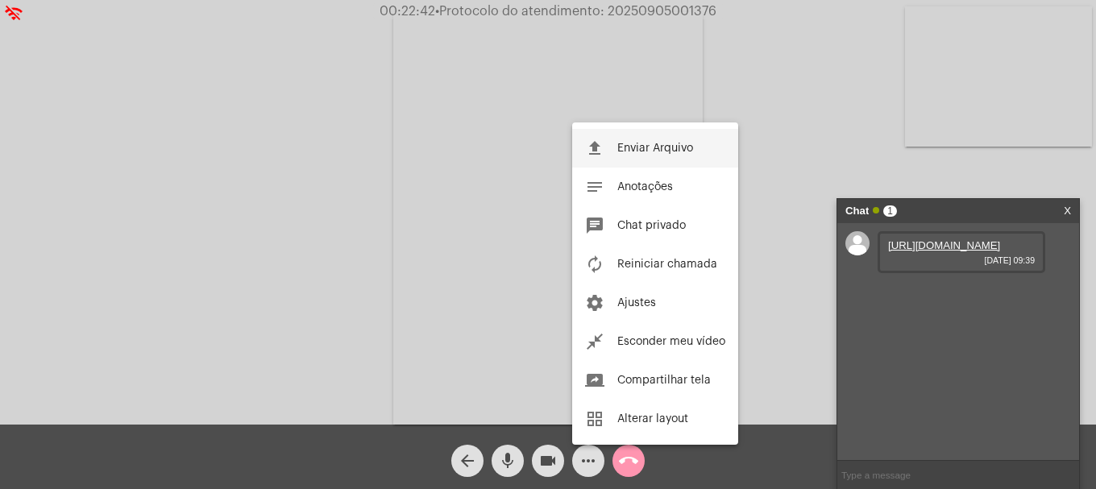
click at [634, 141] on button "file_upload Enviar Arquivo" at bounding box center [655, 148] width 166 height 39
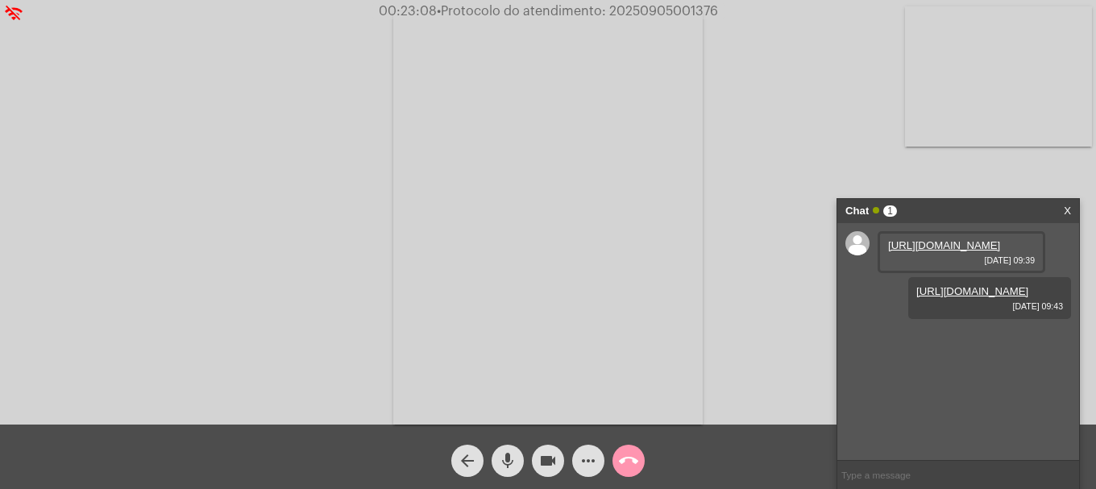
click at [672, 9] on span "• Protocolo do atendimento: 20250905001376" at bounding box center [577, 11] width 281 height 13
copy span "20250905001376"
click at [919, 474] on input "text" at bounding box center [959, 475] width 242 height 28
paste input "20250905001376"
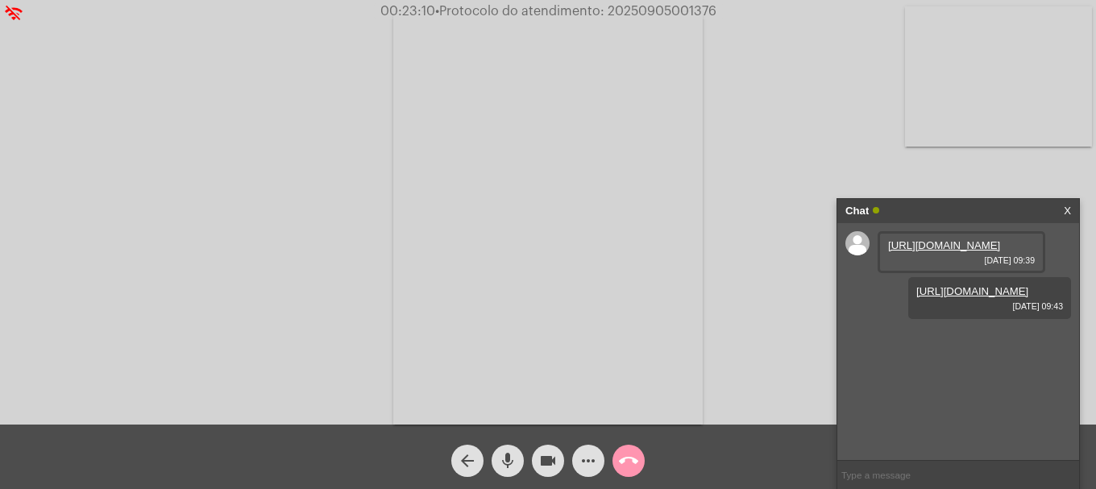
type input "20250905001376"
click at [622, 458] on mat-icon "call_end" at bounding box center [628, 460] width 19 height 19
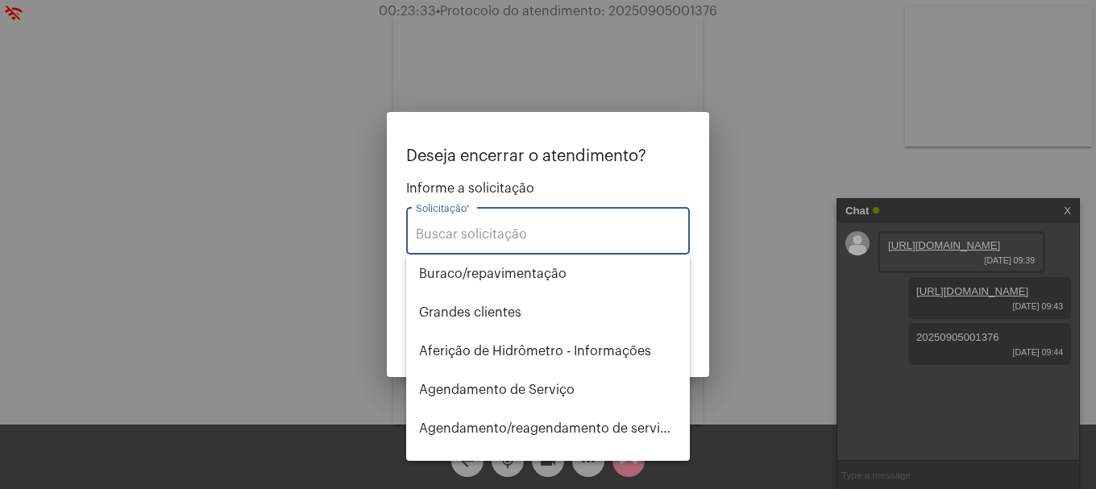
click at [572, 236] on input "Solicitação *" at bounding box center [548, 234] width 264 height 15
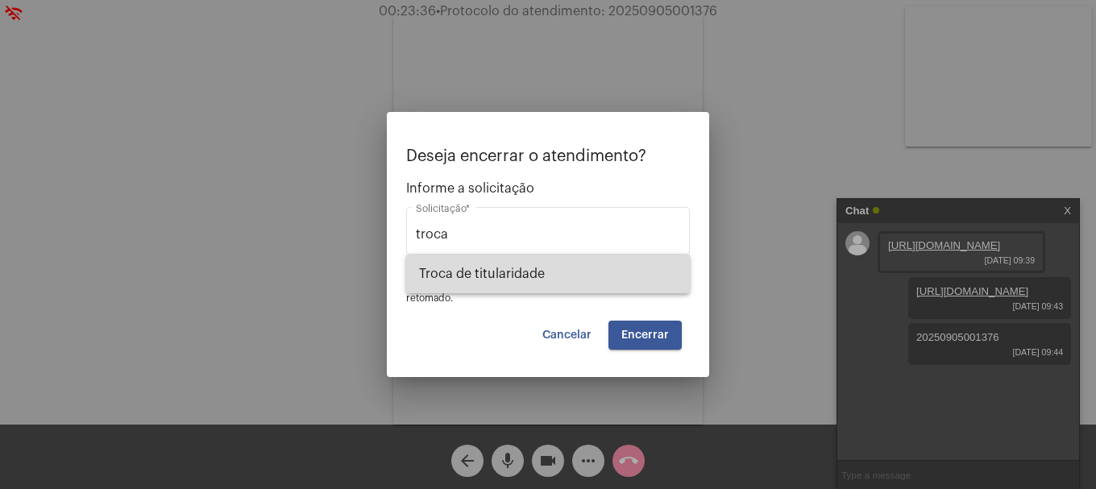
click at [559, 279] on span "Troca de titularidade" at bounding box center [548, 274] width 258 height 39
type input "Troca de titularidade"
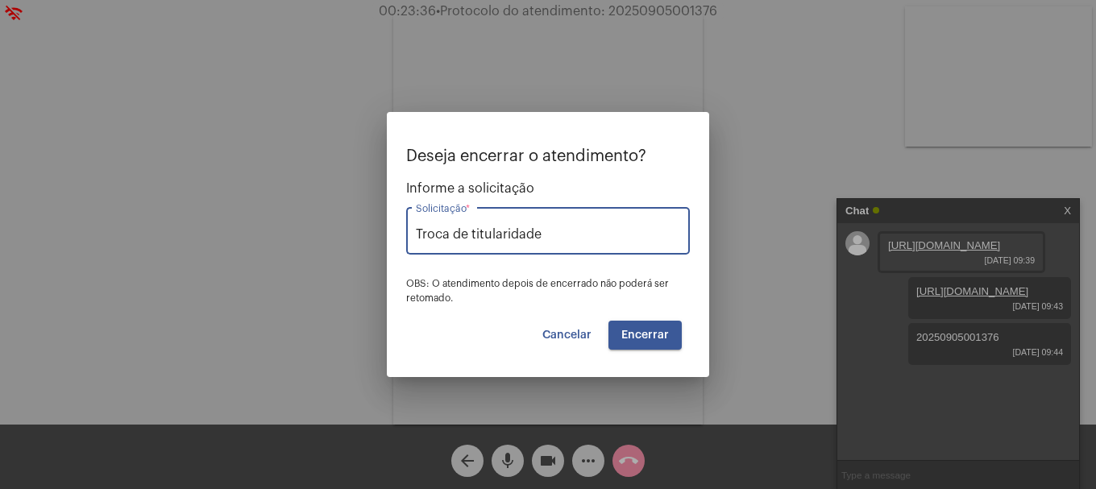
click at [651, 346] on button "Encerrar" at bounding box center [645, 335] width 73 height 29
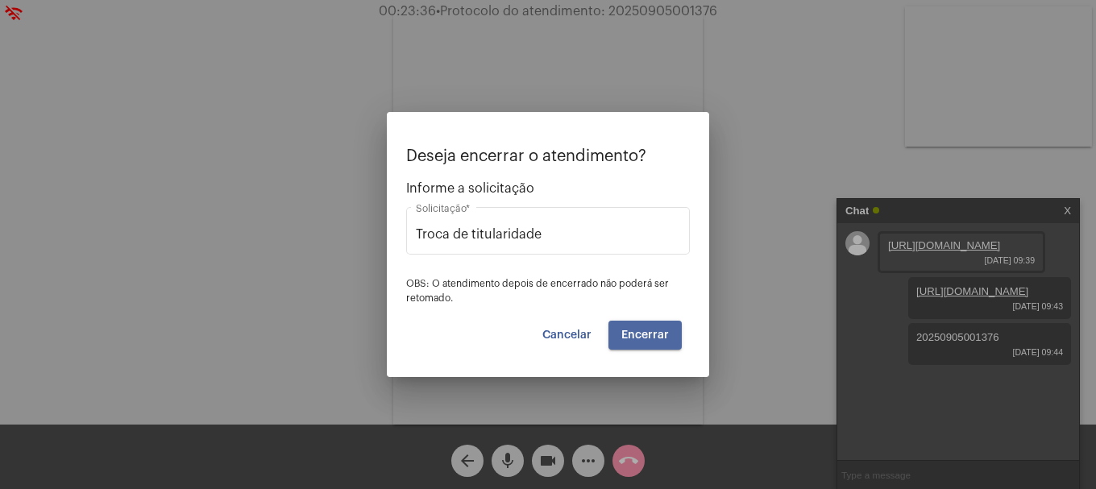
click at [651, 346] on button "Encerrar" at bounding box center [645, 335] width 73 height 29
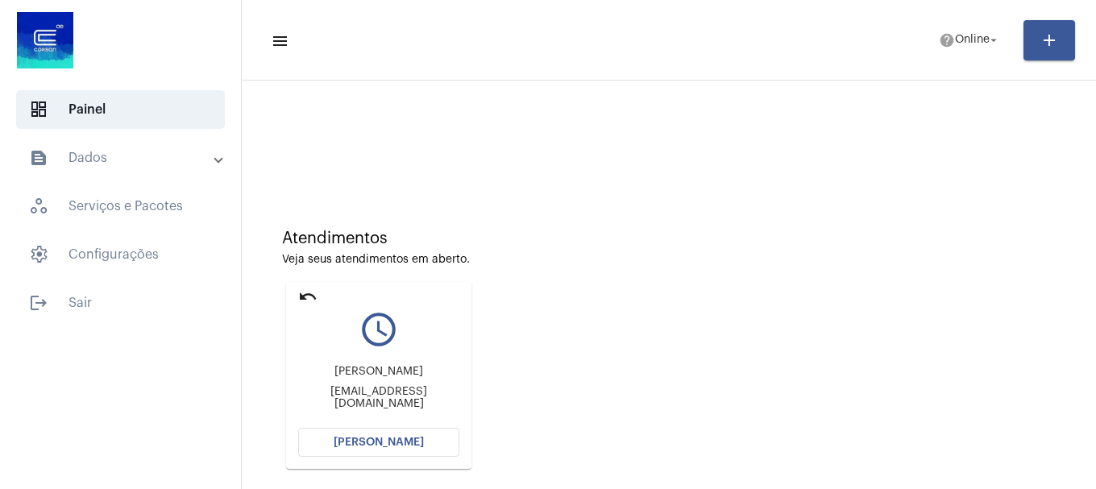
click at [368, 454] on button "Abrir Chamada" at bounding box center [378, 442] width 161 height 29
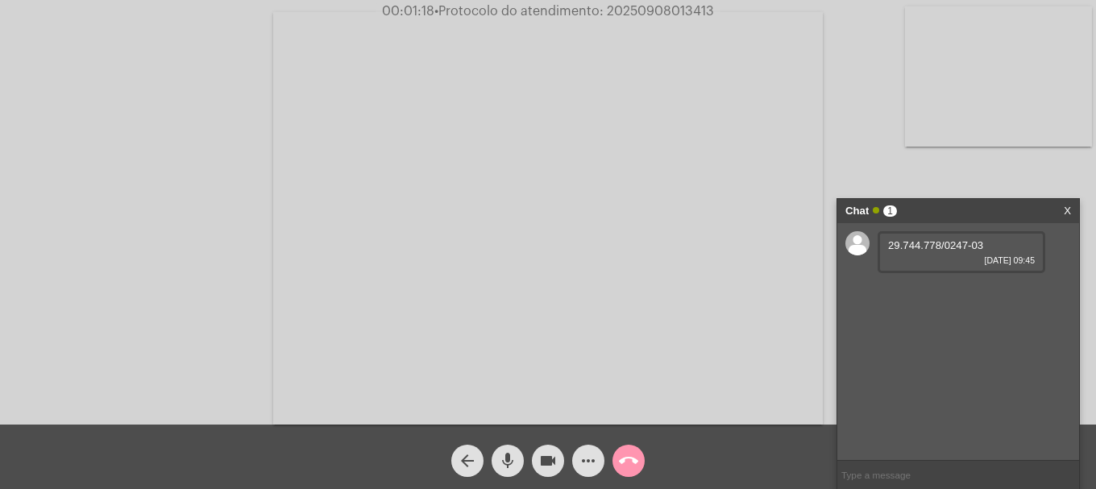
drag, startPoint x: 986, startPoint y: 243, endPoint x: 829, endPoint y: 241, distance: 157.2
click at [829, 241] on app-call "00:01:18 • Protocolo do atendimento: 20250908013413 Acessando Câmera e Microfon…" at bounding box center [548, 244] width 1096 height 489
click at [947, 277] on div "29.744.778/0247-03 08/09/2025 09:45" at bounding box center [959, 341] width 242 height 237
click at [899, 246] on span "29.744.778/0247-03" at bounding box center [935, 245] width 95 height 12
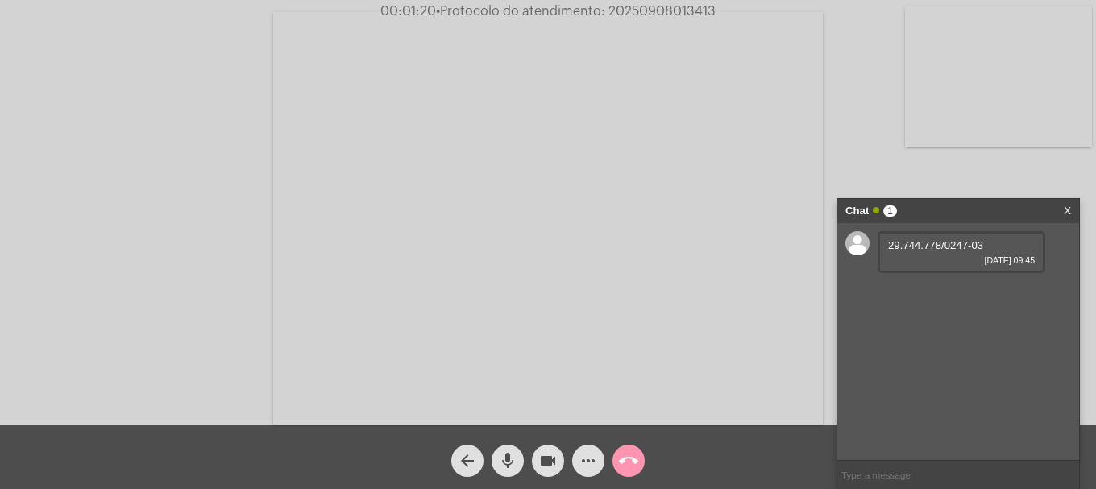
click at [899, 246] on span "29.744.778/0247-03" at bounding box center [935, 245] width 95 height 12
copy span "29.744.778/0247-03"
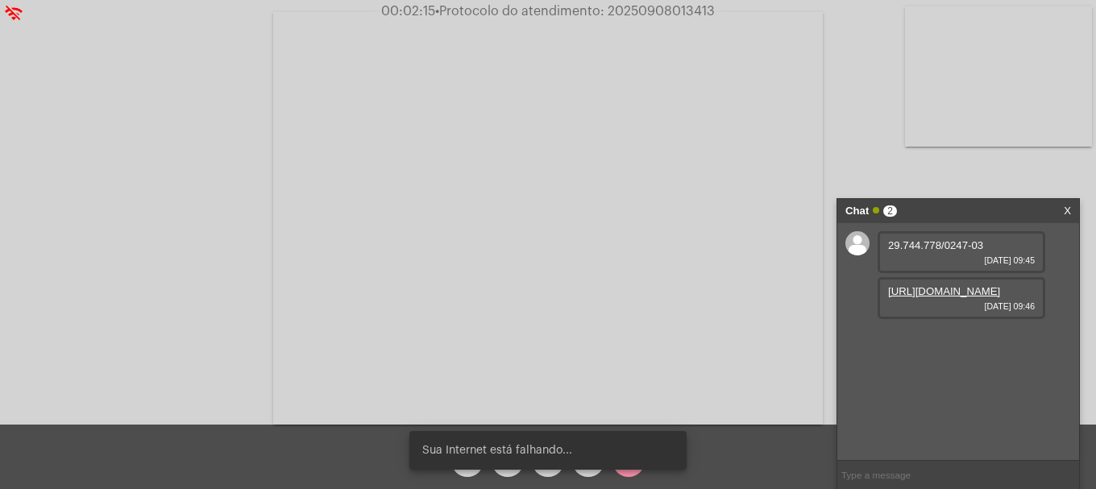
click at [945, 295] on link "https://neft-transfer-bucket.s3.amazonaws.com/temp-ba86cb5d-4b69-4b22-2b41-c28f…" at bounding box center [944, 291] width 112 height 12
click at [318, 455] on div "arrow_back mic videocam more_horiz call_end" at bounding box center [548, 457] width 1096 height 64
click at [501, 467] on snack-bar-container "Sua Internet está falhando..." at bounding box center [547, 450] width 277 height 39
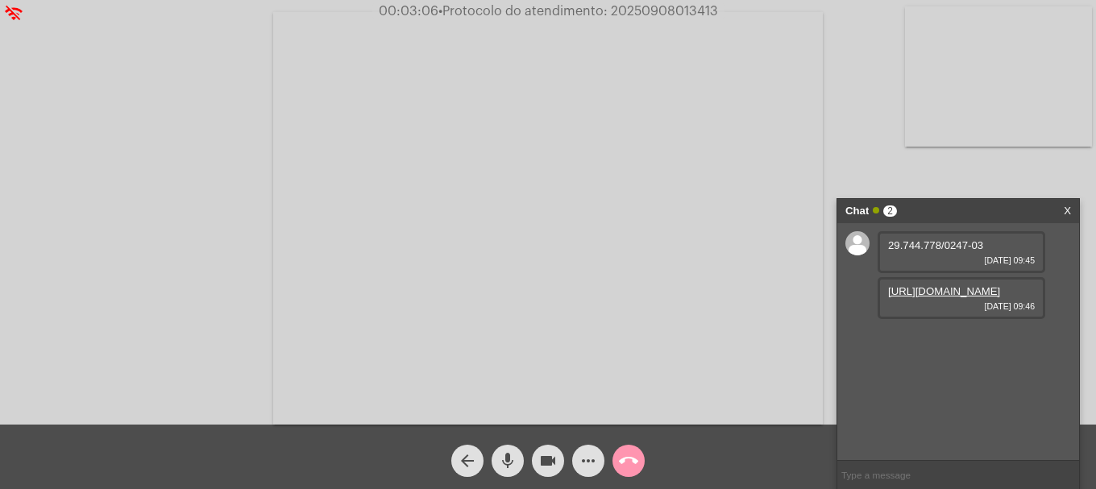
click at [506, 464] on mat-icon "mic" at bounding box center [507, 460] width 19 height 19
click at [543, 459] on mat-icon "videocam" at bounding box center [547, 460] width 19 height 19
click at [551, 473] on span "videocam_off" at bounding box center [547, 461] width 19 height 32
click at [511, 469] on mat-icon "mic_off" at bounding box center [507, 460] width 19 height 19
click at [1004, 112] on video at bounding box center [998, 76] width 187 height 140
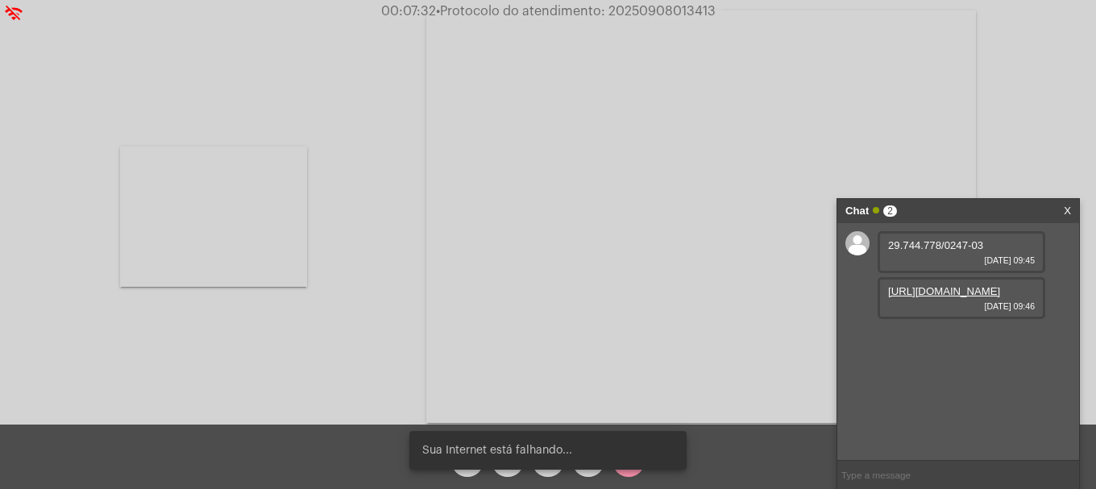
click at [929, 479] on input "text" at bounding box center [959, 475] width 242 height 28
paste input "Num. Ligação Nome do Cliente Endereço da Ligação Num. Medidor 39759 IGREJA UNIV…"
type input "Num. Ligação Nome do Cliente Endereço da Ligação Num. Medidor 39759 IGREJA UNIV…"
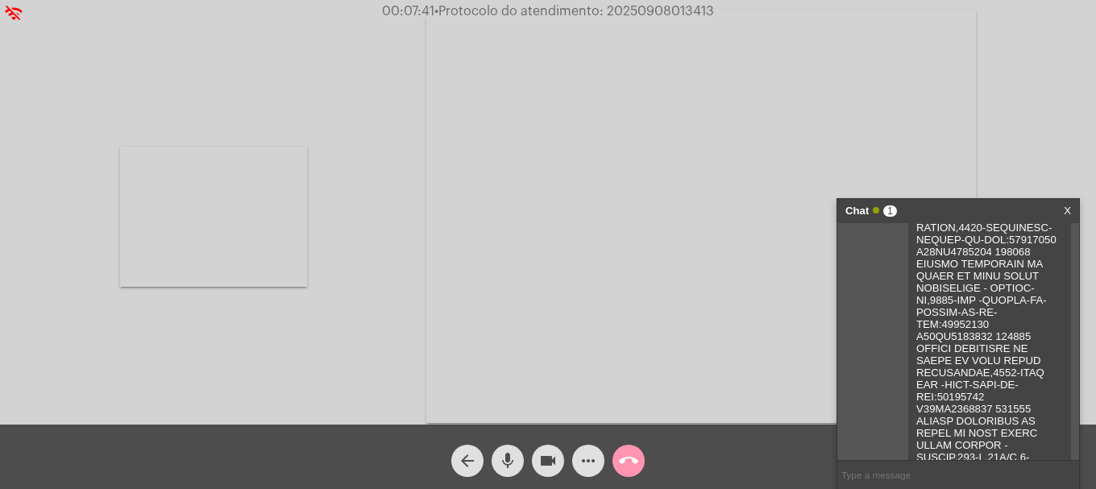
scroll to position [403, 0]
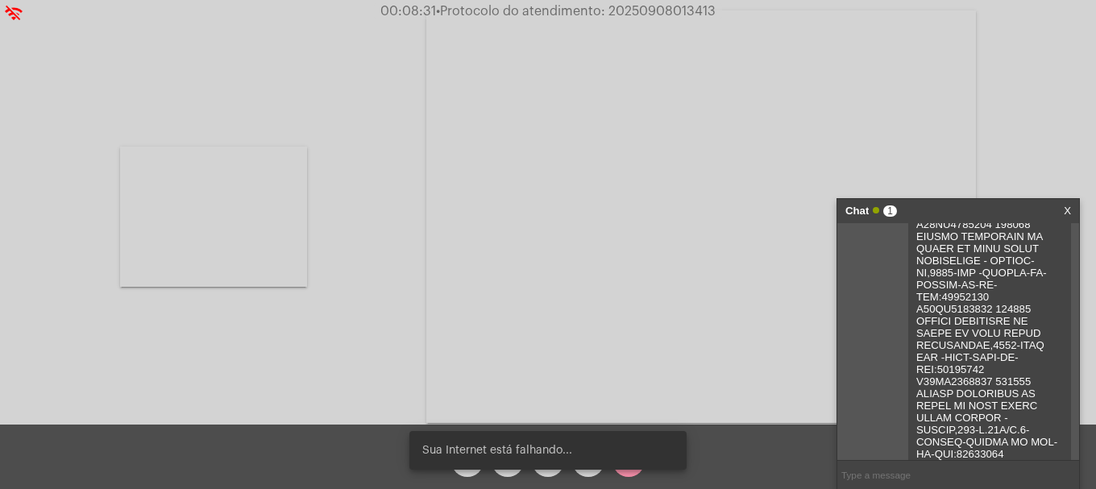
drag, startPoint x: 276, startPoint y: 374, endPoint x: 426, endPoint y: 382, distance: 150.2
click at [276, 373] on div at bounding box center [213, 216] width 187 height 421
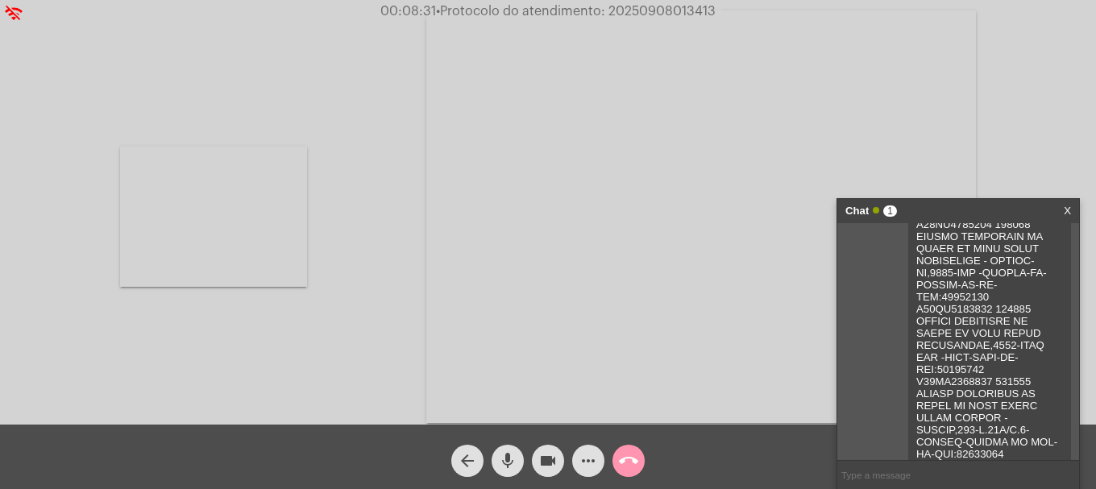
click at [585, 460] on mat-icon "more_horiz" at bounding box center [588, 460] width 19 height 19
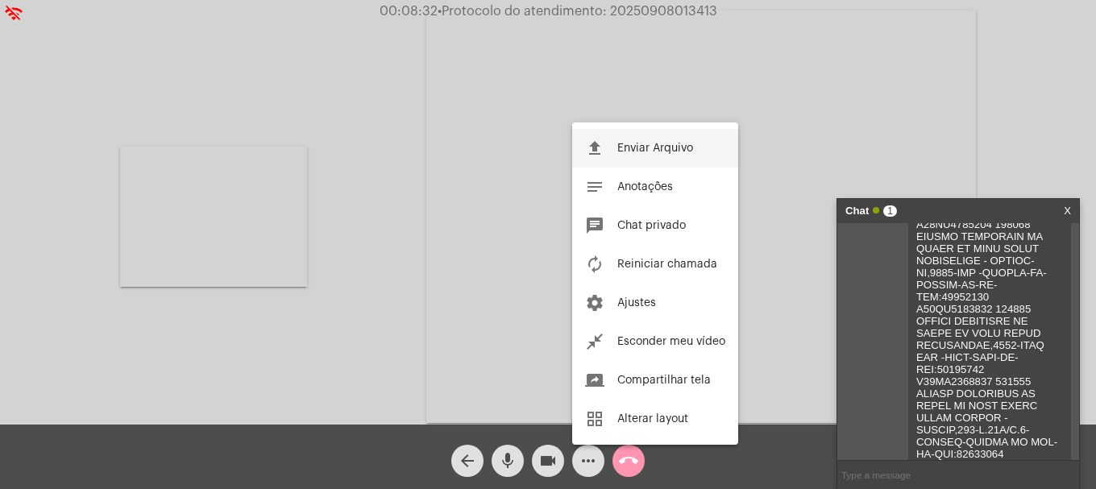
click at [648, 144] on span "Enviar Arquivo" at bounding box center [655, 148] width 76 height 11
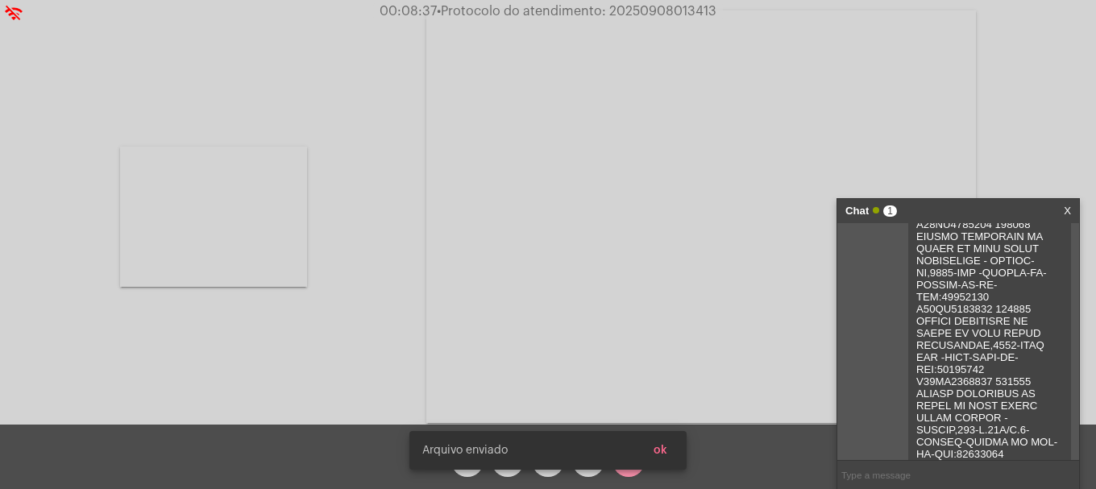
scroll to position [3941, 0]
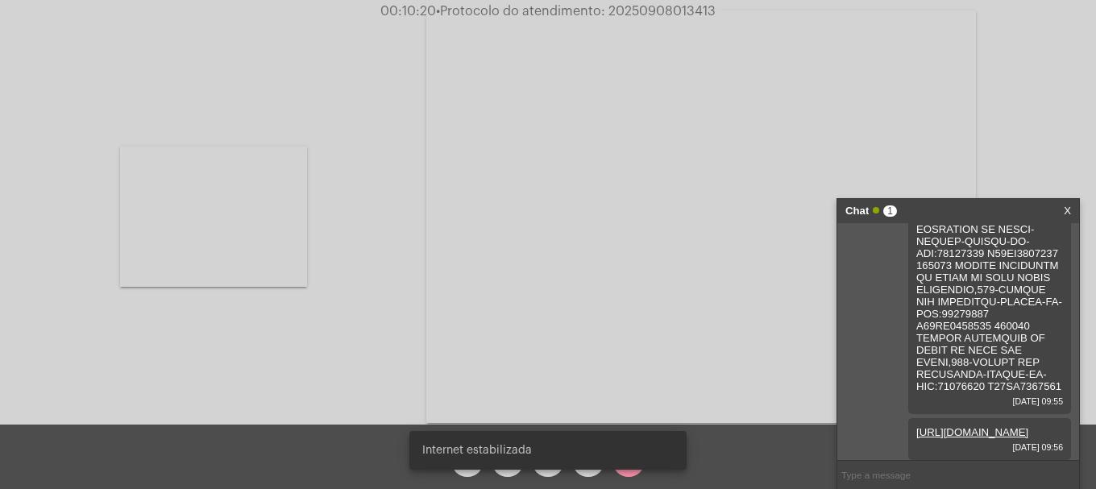
click at [592, 473] on div "Internet estabilizada" at bounding box center [548, 450] width 316 height 77
click at [589, 472] on div "Internet estabilizada" at bounding box center [548, 450] width 316 height 77
click at [586, 468] on snack-bar-container "Internet estabilizada" at bounding box center [547, 450] width 277 height 39
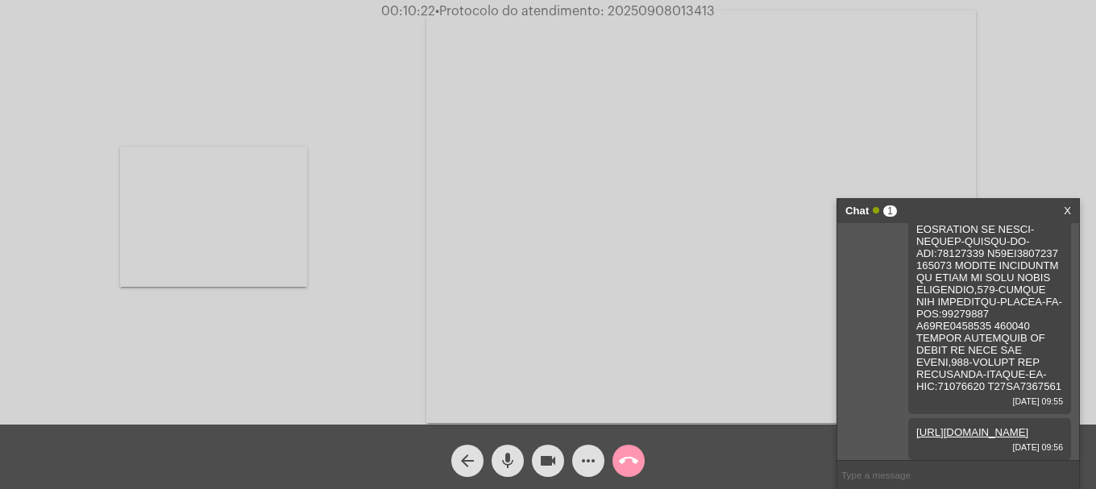
click at [586, 465] on mat-icon "more_horiz" at bounding box center [588, 460] width 19 height 19
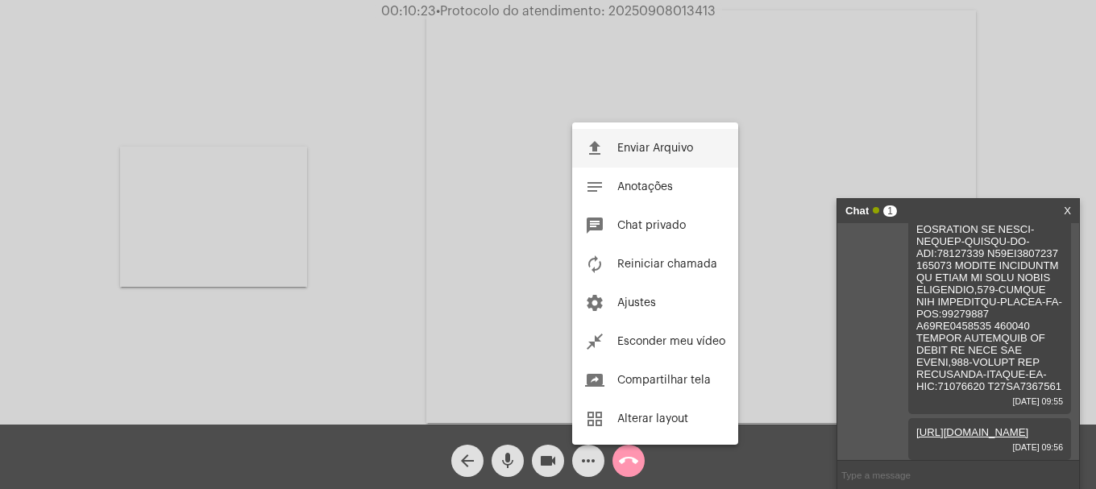
click at [667, 151] on span "Enviar Arquivo" at bounding box center [655, 148] width 76 height 11
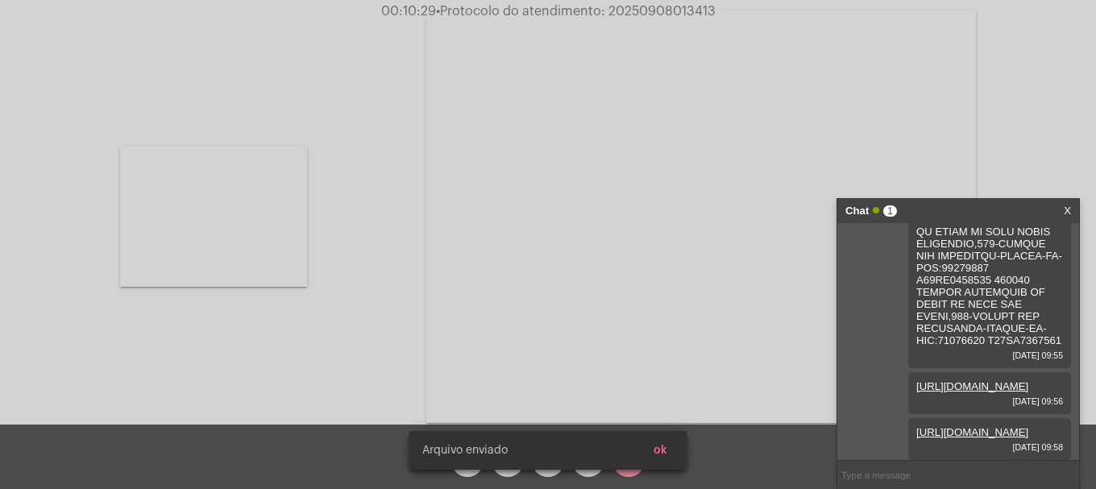
scroll to position [4023, 0]
click at [224, 253] on video at bounding box center [213, 217] width 187 height 140
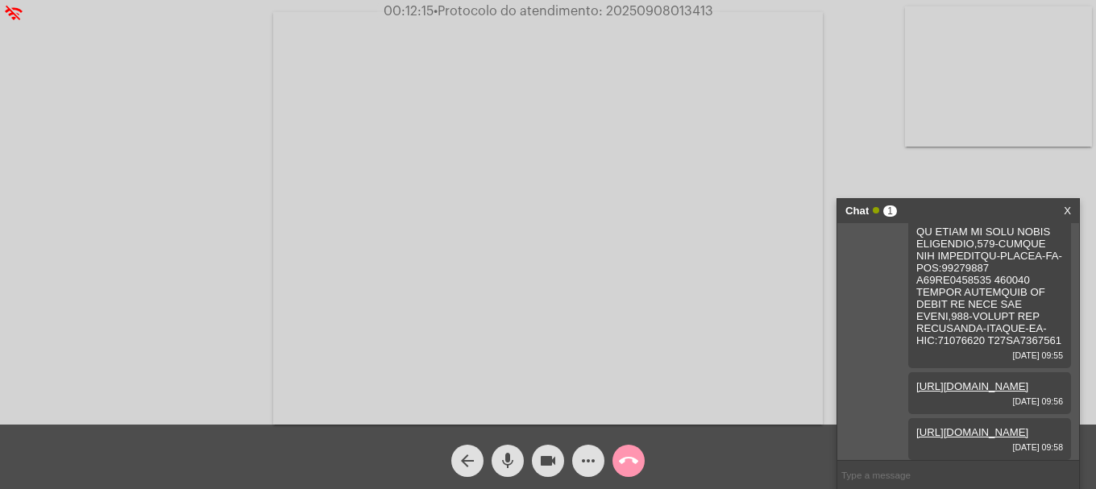
click at [387, 41] on video at bounding box center [548, 218] width 550 height 413
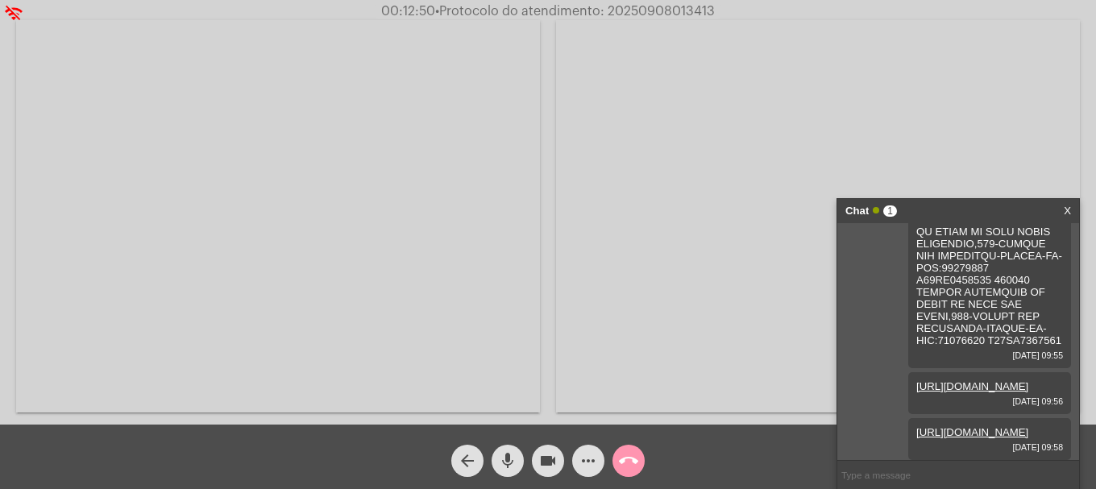
click at [582, 474] on span "more_horiz" at bounding box center [588, 461] width 19 height 32
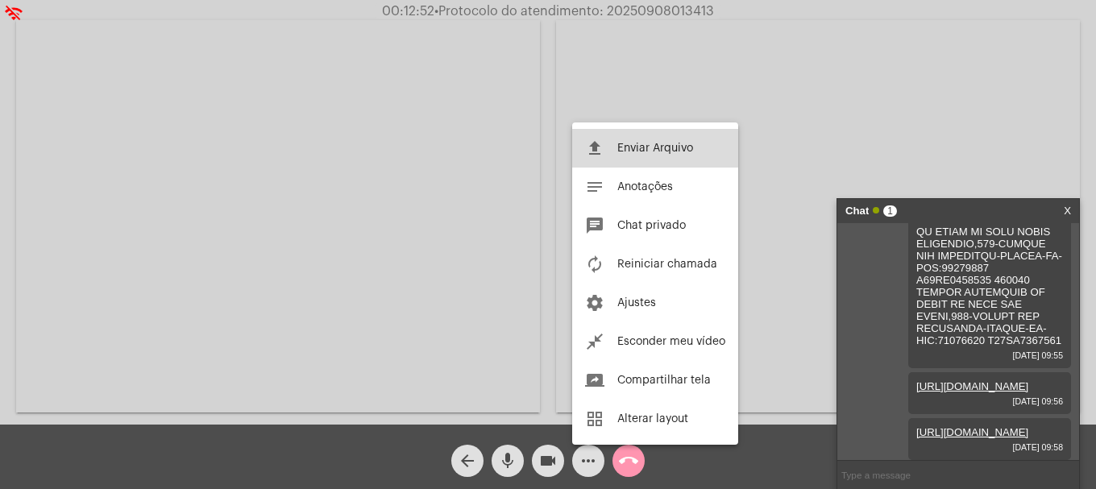
click at [606, 148] on button "file_upload Enviar Arquivo" at bounding box center [655, 148] width 166 height 39
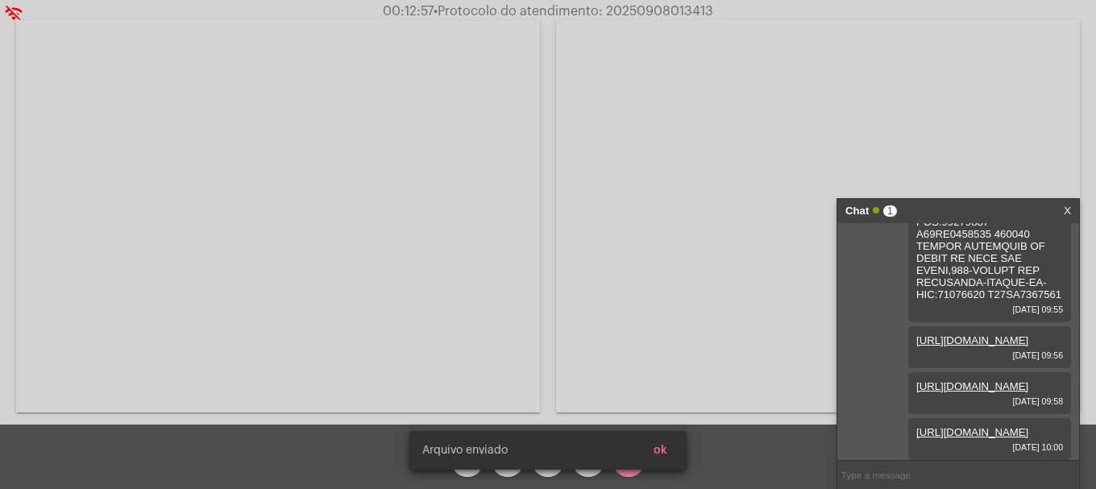
scroll to position [4105, 0]
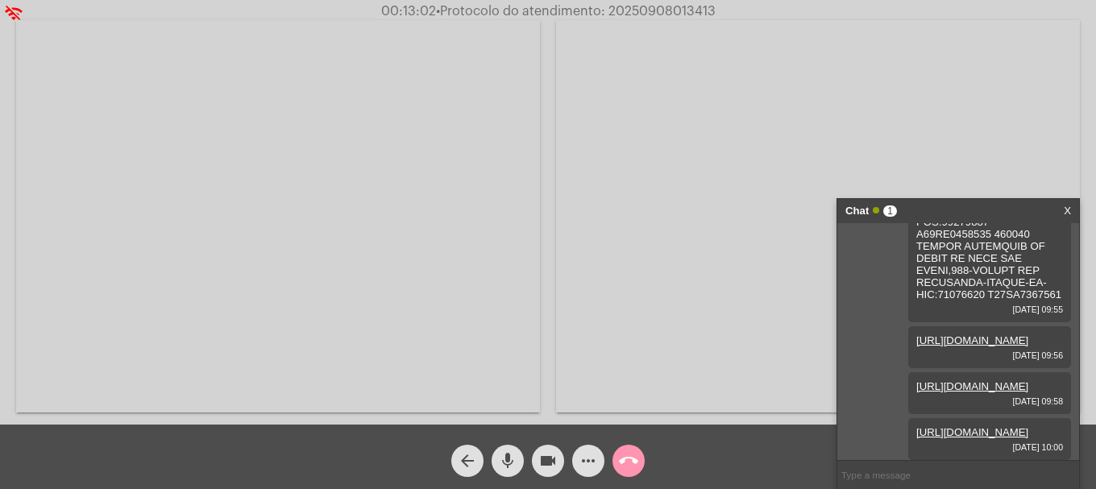
click at [286, 222] on video at bounding box center [278, 216] width 524 height 393
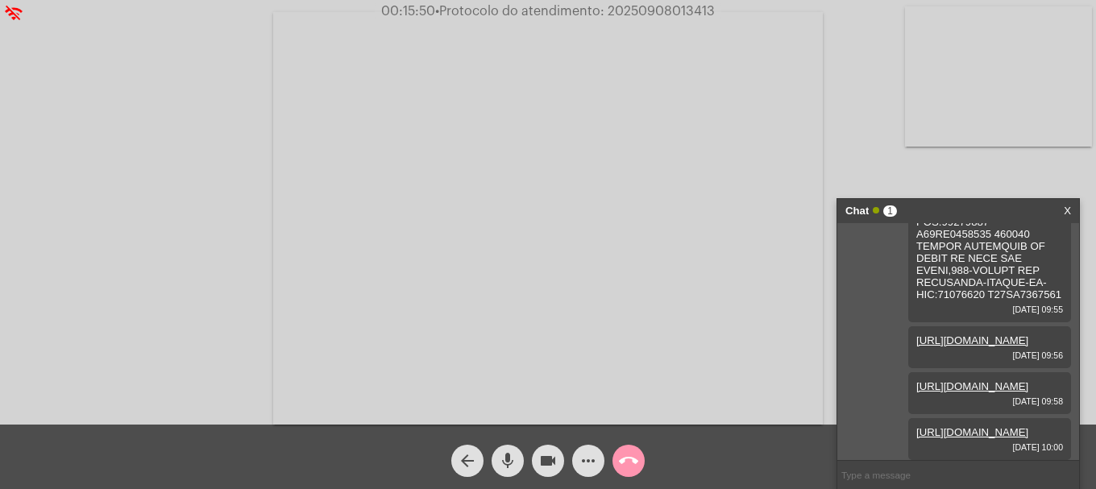
click at [558, 455] on button "videocam" at bounding box center [548, 461] width 32 height 32
click at [523, 459] on button "mic" at bounding box center [508, 461] width 32 height 32
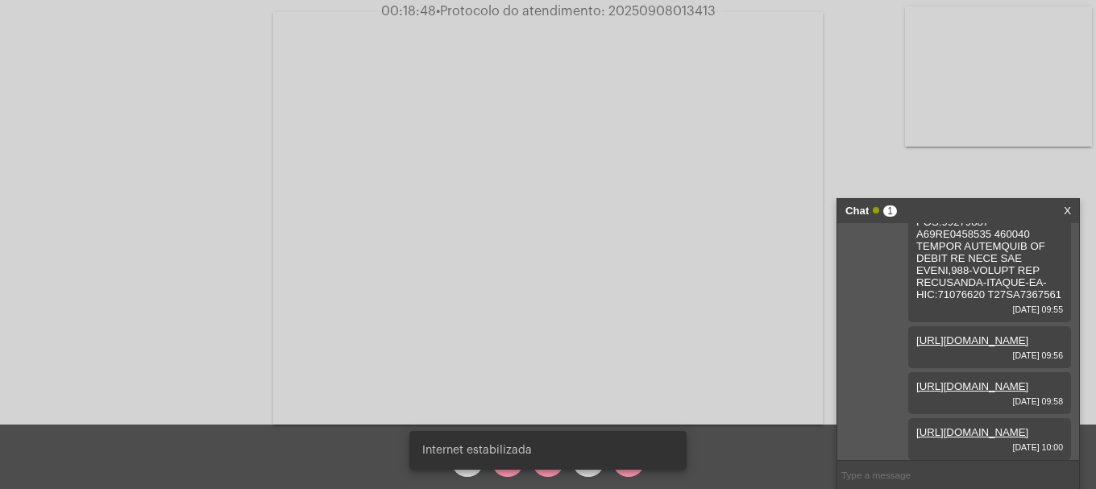
click at [115, 330] on div "Acessando Câmera e Microfone..." at bounding box center [548, 216] width 1093 height 425
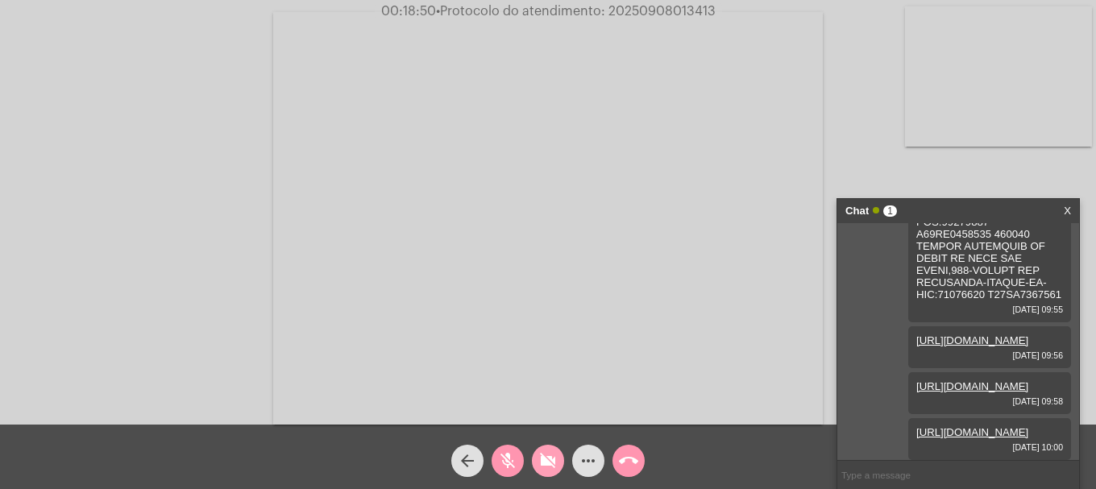
click at [551, 465] on mat-icon "videocam_off" at bounding box center [547, 460] width 19 height 19
click at [521, 464] on button "mic_off" at bounding box center [508, 461] width 32 height 32
click at [884, 469] on input "text" at bounding box center [959, 475] width 242 height 28
paste input "Nome completo: Matrícula: Concessão: Corsan CPF ou CNPJ cadastrado pelo cliente…"
type input "Nome completo: Matrícula: Concessão: Corsan CPF ou CNPJ cadastrado pelo cliente…"
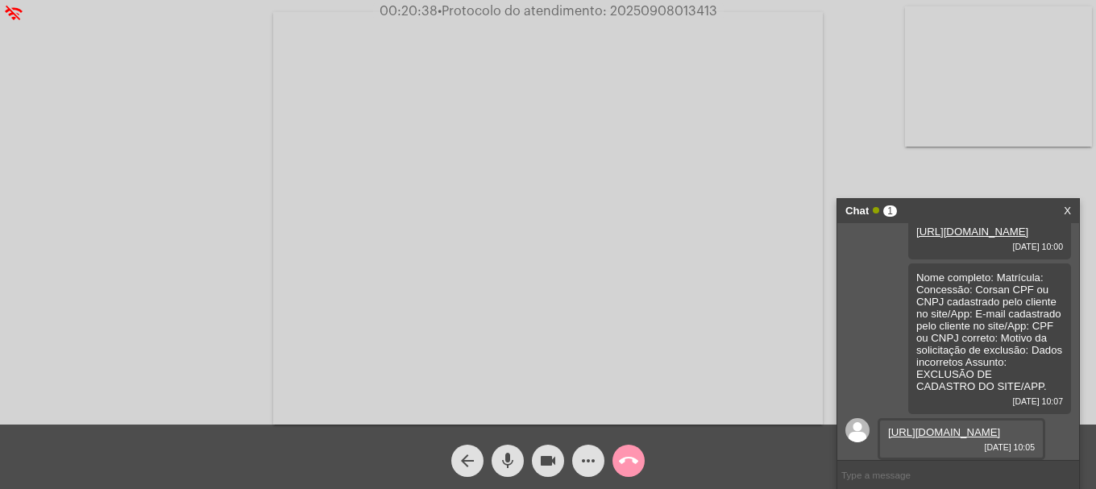
scroll to position [4342, 0]
click at [908, 426] on link "https://neft-transfer-bucket.s3.amazonaws.com/temp-39b56c83-30b5-c7f9-292f-aade…" at bounding box center [944, 432] width 112 height 12
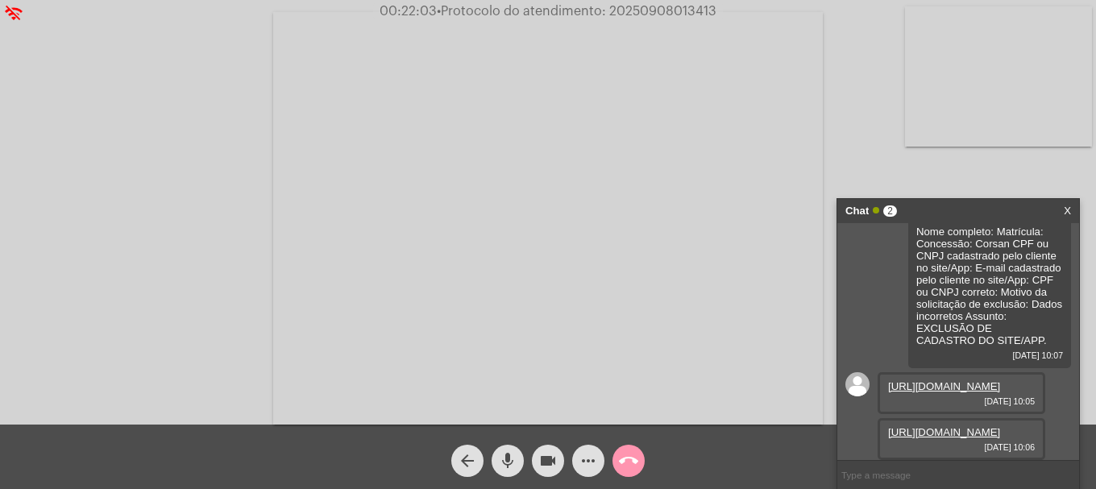
scroll to position [4425, 0]
click at [935, 429] on link "https://neft-transfer-bucket.s3.amazonaws.com/temp-d29c66cf-2bae-c898-c715-9999…" at bounding box center [944, 432] width 112 height 12
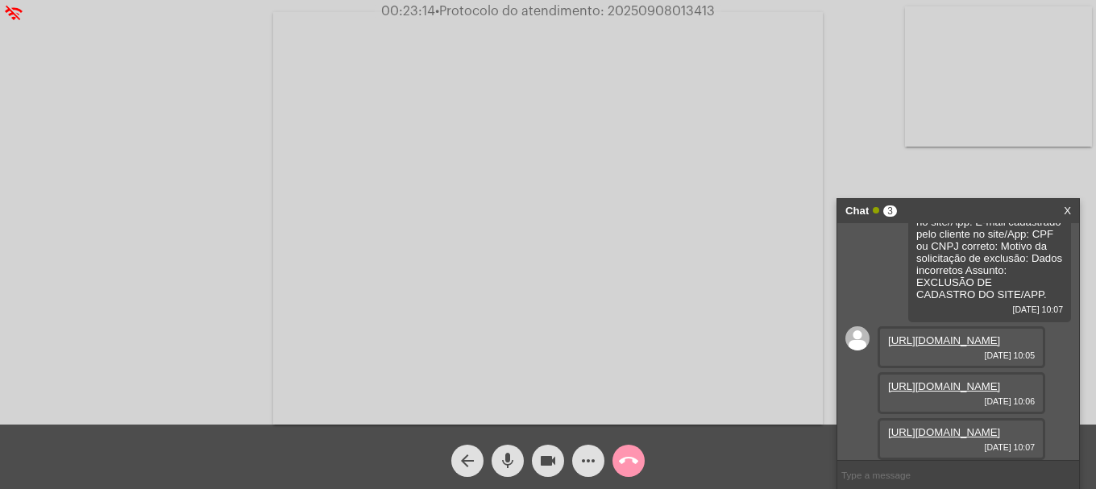
scroll to position [4507, 0]
click at [934, 426] on link "https://neft-transfer-bucket.s3.amazonaws.com/temp-7fca57c8-ba65-9c52-cfaf-3586…" at bounding box center [944, 432] width 112 height 12
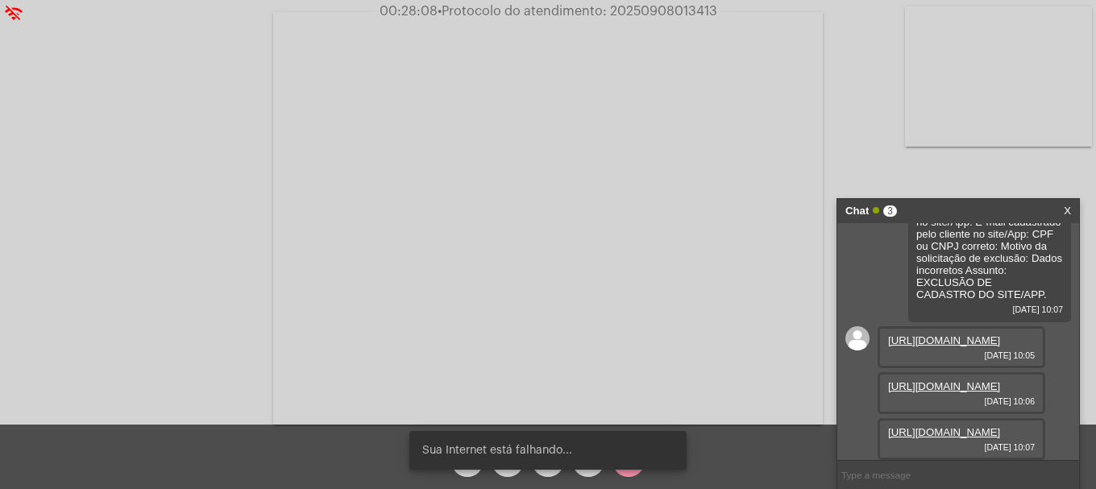
click at [581, 474] on div "Sua Internet está falhando..." at bounding box center [548, 450] width 316 height 77
click at [581, 472] on div "Sua Internet está falhando..." at bounding box center [548, 450] width 316 height 77
click at [585, 463] on snack-bar-container "Sua Internet está falhando..." at bounding box center [547, 450] width 277 height 39
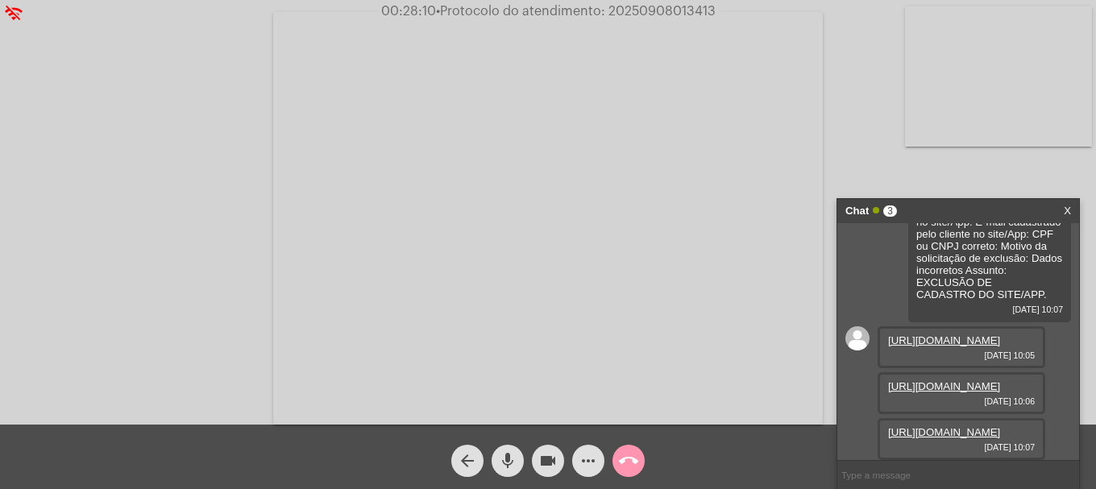
click at [581, 473] on span "more_horiz" at bounding box center [588, 461] width 19 height 32
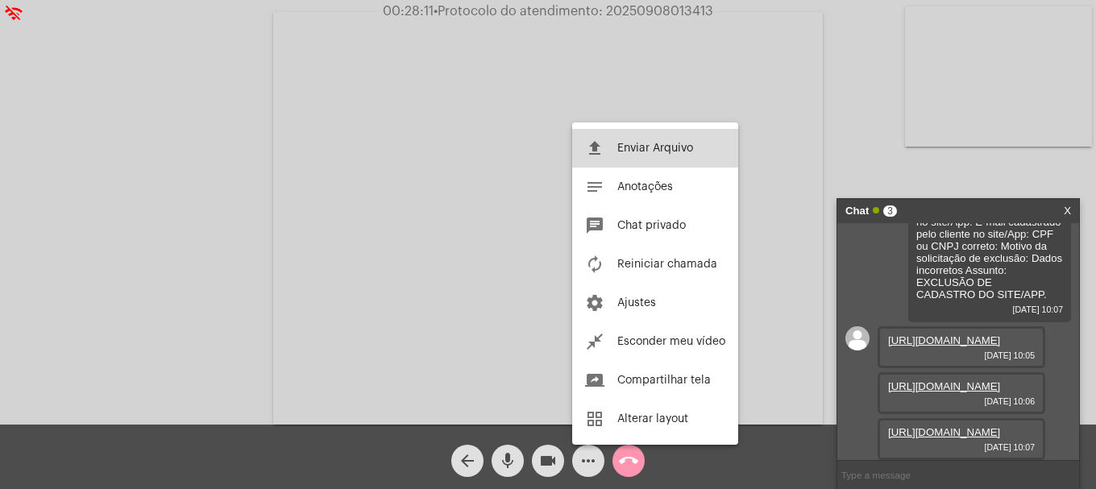
click at [635, 162] on button "file_upload Enviar Arquivo" at bounding box center [655, 148] width 166 height 39
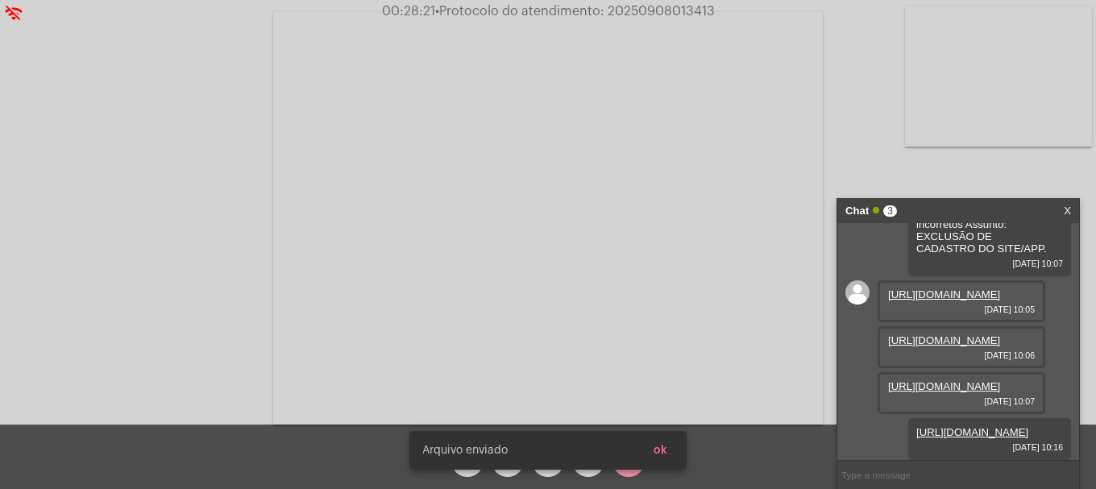
scroll to position [4589, 0]
click at [663, 452] on snack-bar-container "Arquivo enviado ok" at bounding box center [547, 450] width 277 height 39
click at [663, 452] on span "ok" at bounding box center [661, 450] width 14 height 11
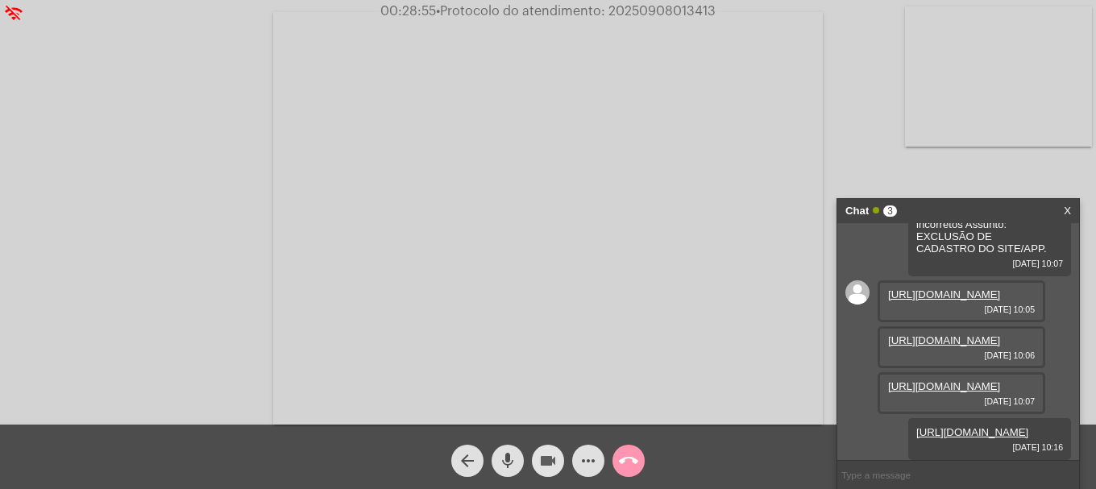
click at [551, 458] on mat-icon "videocam" at bounding box center [547, 460] width 19 height 19
click at [509, 459] on mat-icon "mic" at bounding box center [507, 460] width 19 height 19
click at [538, 454] on mat-icon "videocam_off" at bounding box center [547, 460] width 19 height 19
click at [501, 456] on mat-icon "mic_off" at bounding box center [507, 460] width 19 height 19
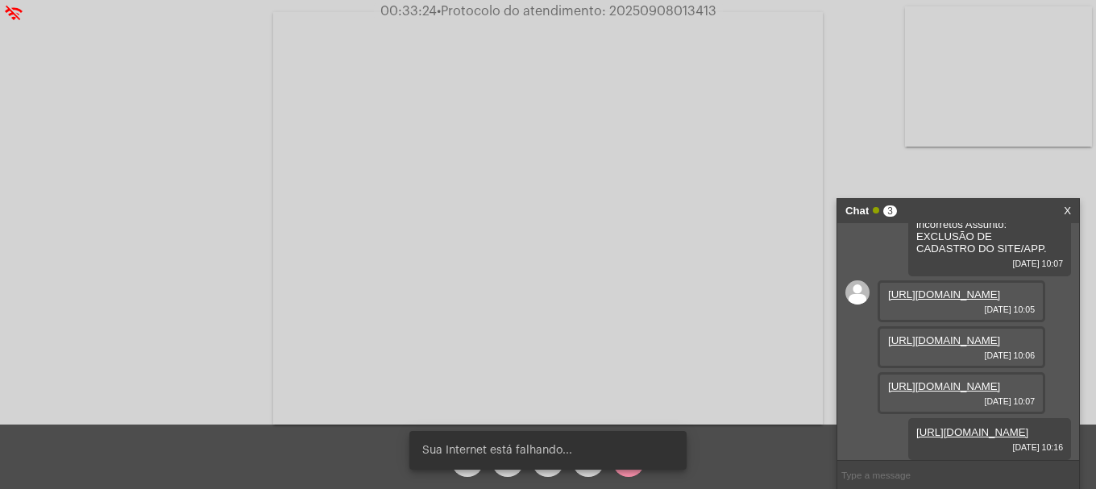
click at [596, 473] on div "Sua Internet está falhando..." at bounding box center [548, 450] width 316 height 77
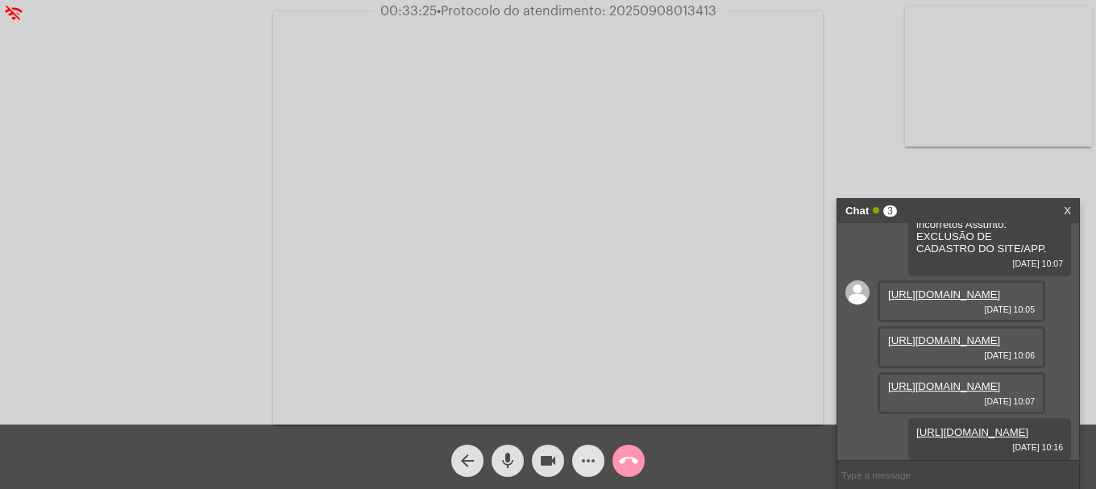
click at [594, 462] on mat-icon "more_horiz" at bounding box center [588, 460] width 19 height 19
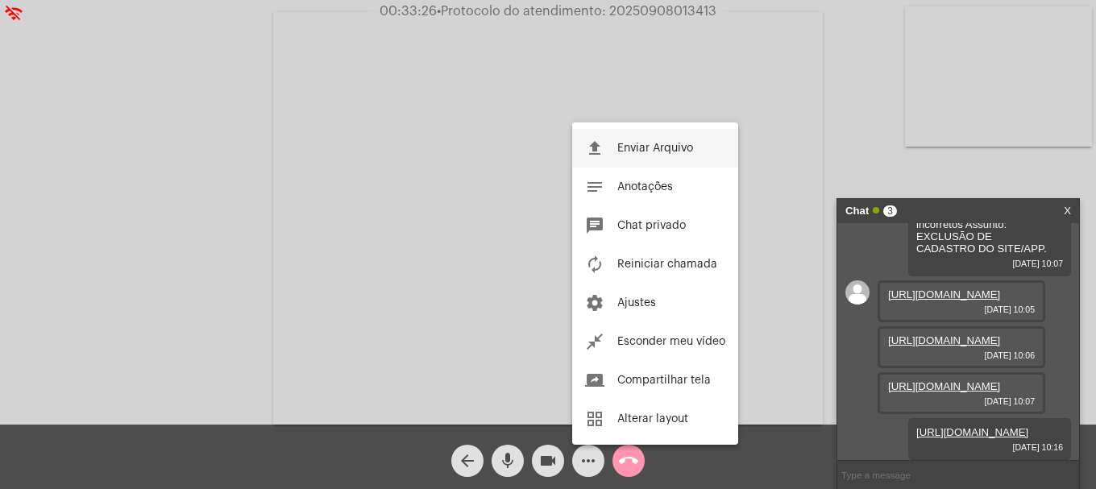
click at [637, 149] on span "Enviar Arquivo" at bounding box center [655, 148] width 76 height 11
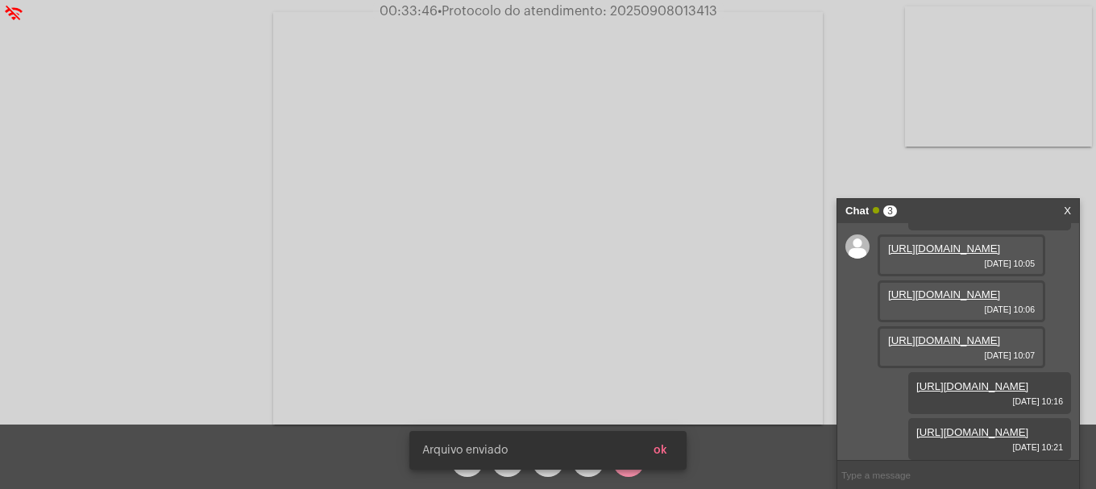
scroll to position [4671, 0]
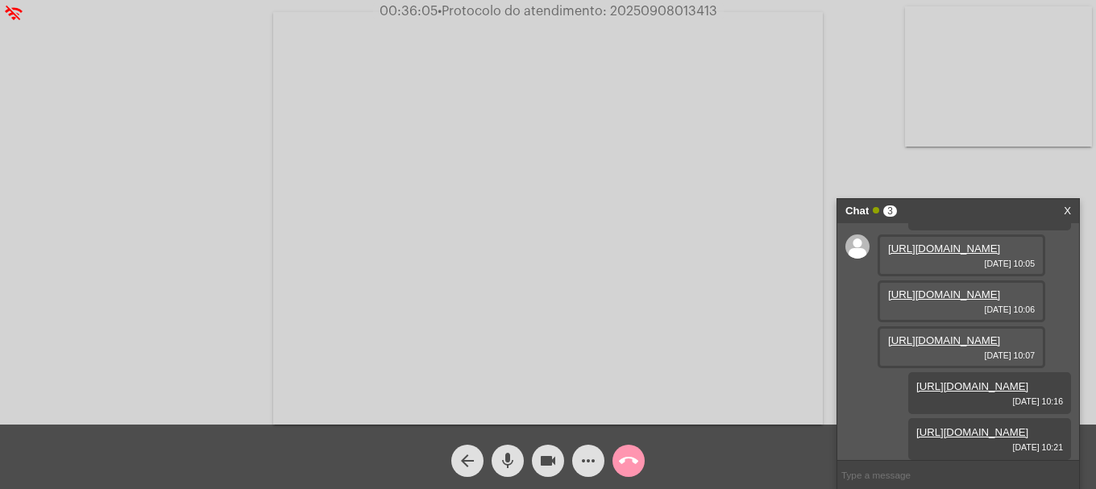
click at [551, 467] on mat-icon "videocam" at bounding box center [547, 460] width 19 height 19
click at [509, 466] on mat-icon "mic" at bounding box center [507, 460] width 19 height 19
click at [537, 464] on button "videocam_off" at bounding box center [548, 461] width 32 height 32
click at [516, 464] on mat-icon "mic_off" at bounding box center [507, 460] width 19 height 19
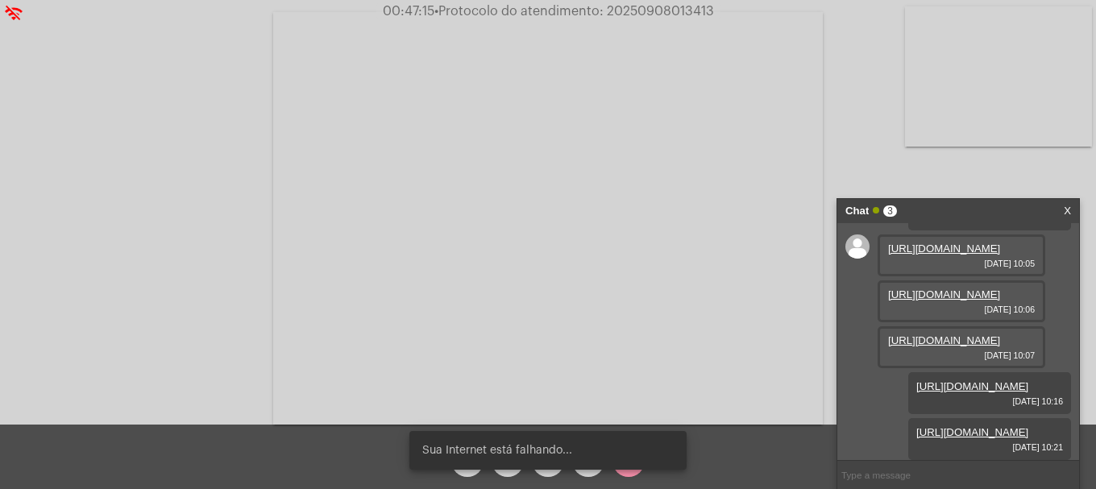
click at [303, 451] on div "arrow_back mic videocam more_horiz call_end" at bounding box center [548, 457] width 1096 height 64
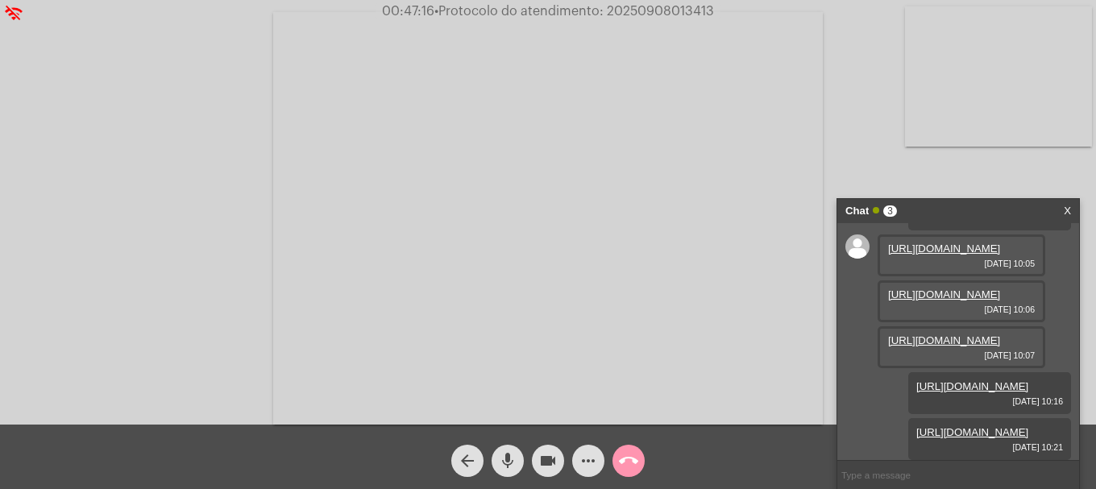
click at [562, 455] on button "videocam" at bounding box center [548, 461] width 32 height 32
click at [533, 462] on button "videocam_off" at bounding box center [548, 461] width 32 height 32
click at [659, 14] on span "• Protocolo do atendimento: 20250908013413" at bounding box center [574, 11] width 280 height 13
copy span "20250908013413"
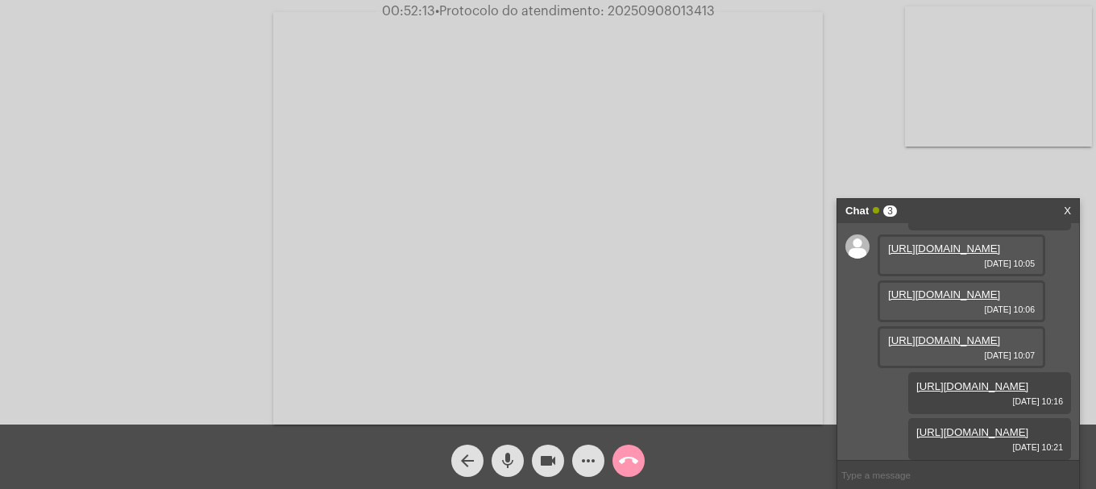
click at [929, 455] on div "https://neft-transfer-bucket.s3.amazonaws.com/temp-b8f18853-86a9-0766-cde2-47d1…" at bounding box center [989, 439] width 163 height 42
click at [929, 461] on input "text" at bounding box center [959, 475] width 242 height 28
paste input "20250908013413"
type input "20250908013413"
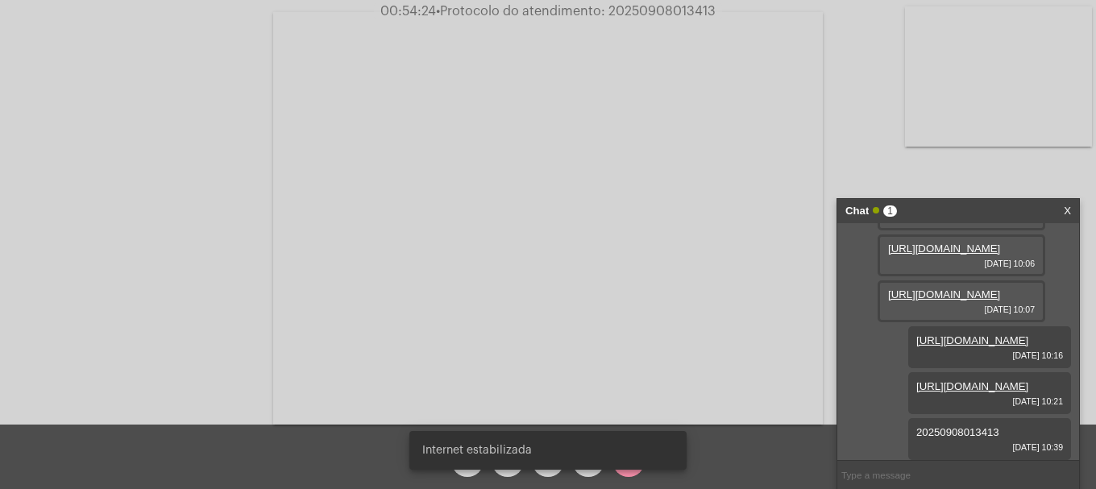
click at [788, 459] on div "arrow_back mic videocam more_horiz call_end" at bounding box center [548, 457] width 1096 height 64
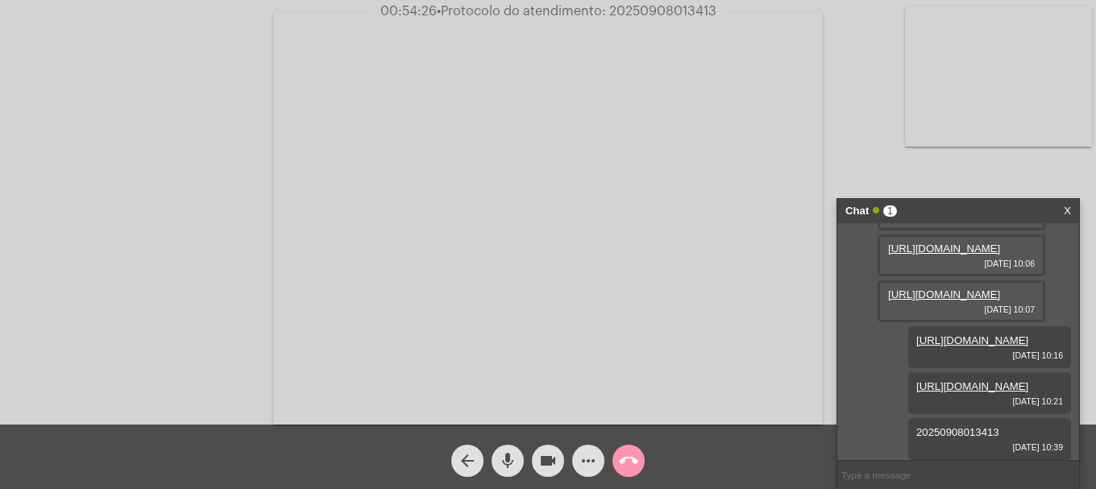
click at [575, 463] on button "more_horiz" at bounding box center [588, 461] width 32 height 32
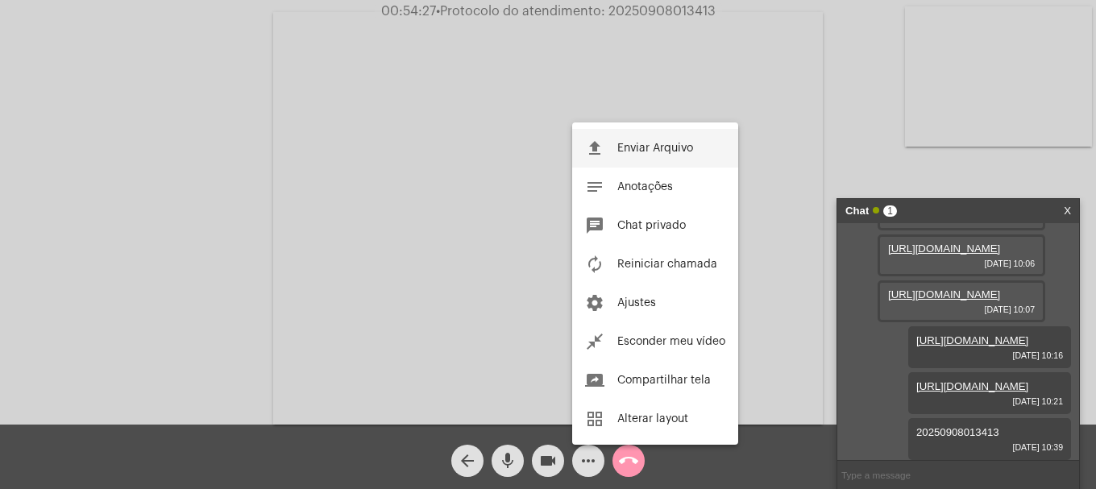
click at [622, 158] on button "file_upload Enviar Arquivo" at bounding box center [655, 148] width 166 height 39
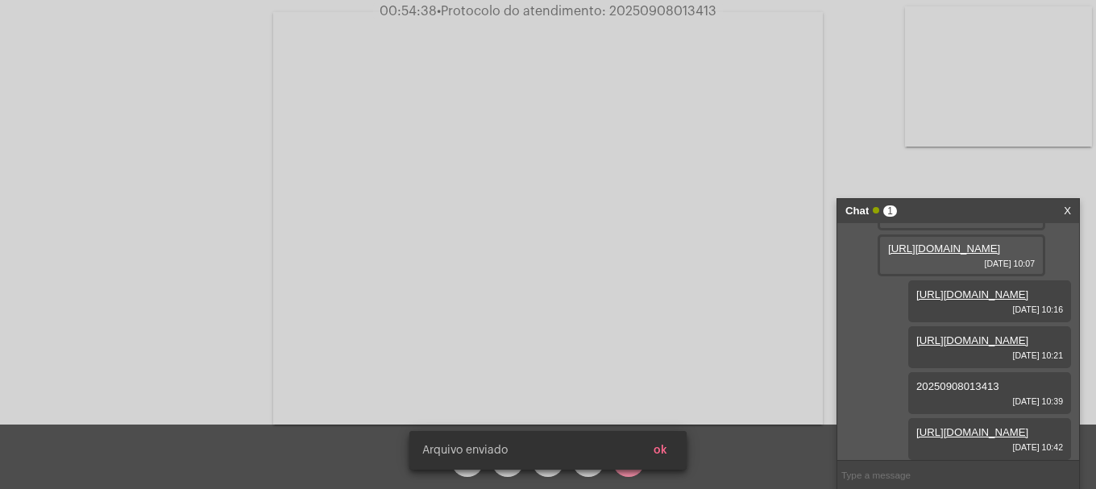
scroll to position [4799, 0]
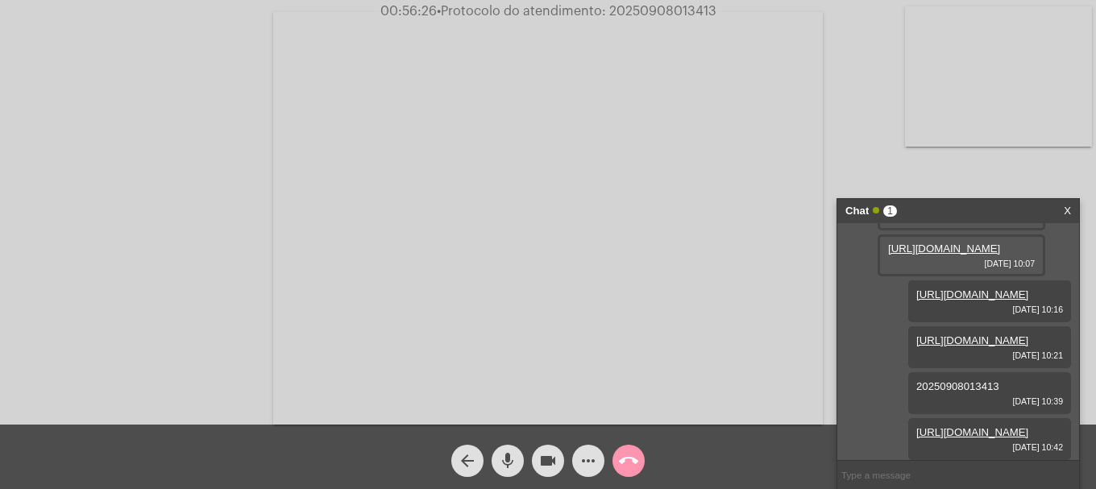
click at [955, 464] on input "text" at bounding box center [959, 475] width 242 height 28
click at [1001, 113] on video at bounding box center [998, 76] width 187 height 140
click at [636, 453] on mat-icon "call_end" at bounding box center [628, 460] width 19 height 19
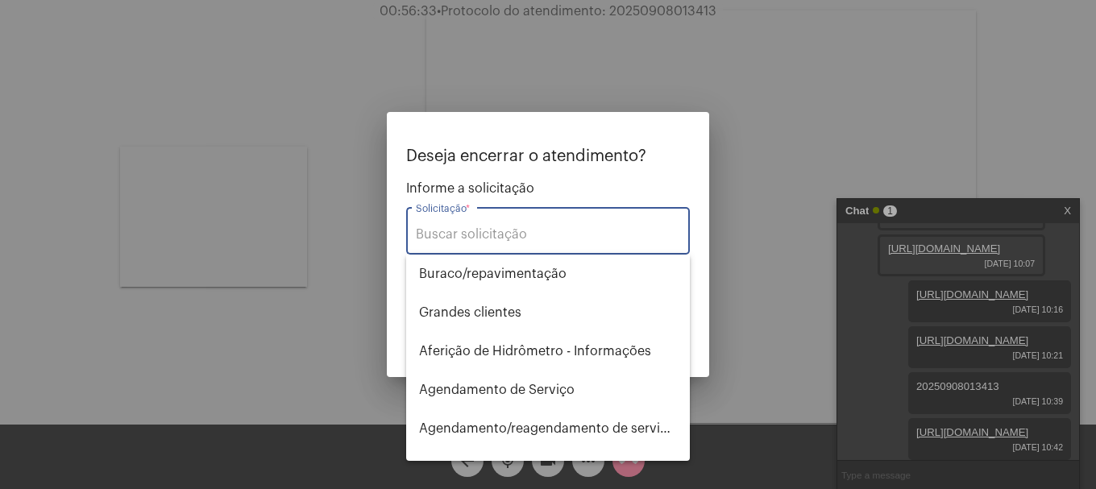
click at [480, 218] on div "Solicitação *" at bounding box center [548, 229] width 264 height 51
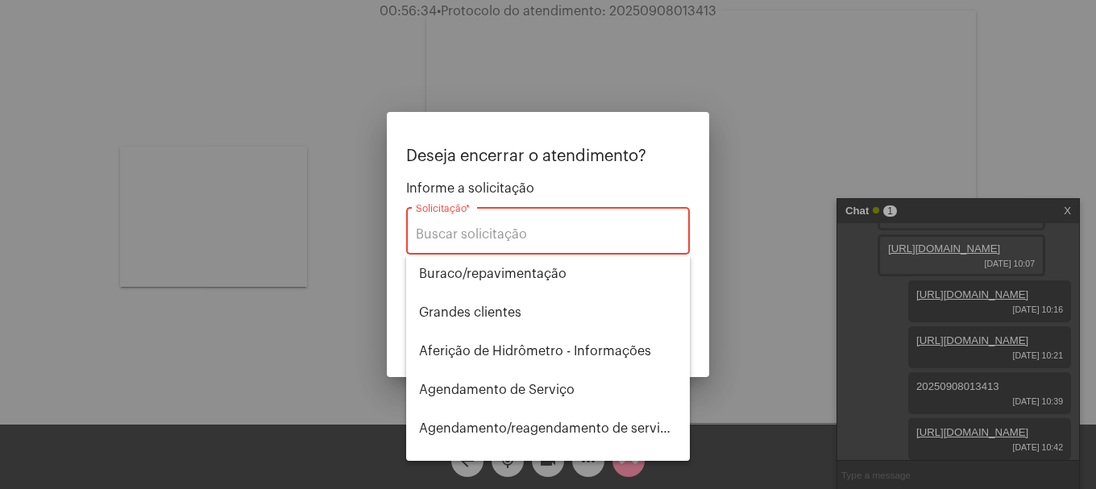
click at [482, 231] on input "Solicitação *" at bounding box center [548, 234] width 264 height 15
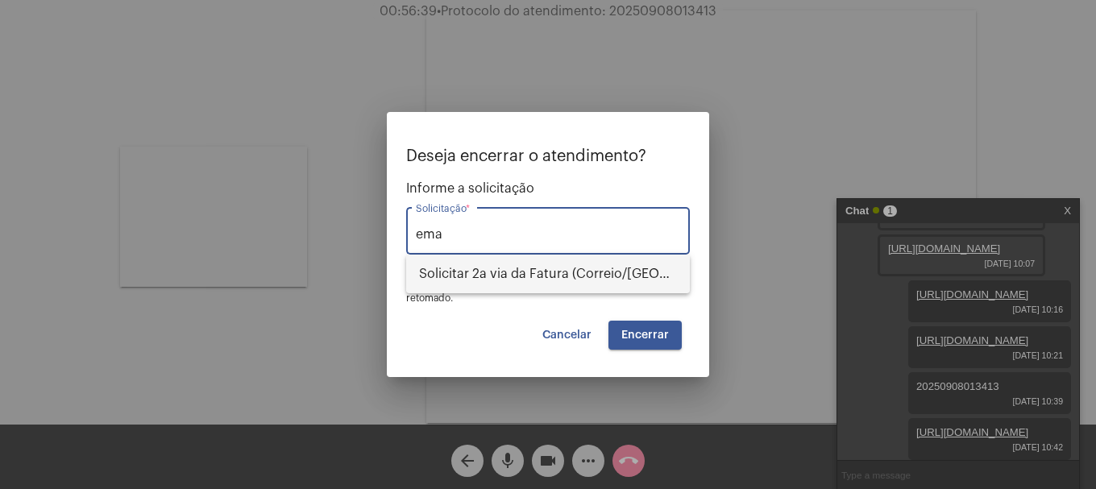
click at [488, 268] on span "Solicitar 2a via da Fatura (Correio/US/Email)" at bounding box center [548, 274] width 258 height 39
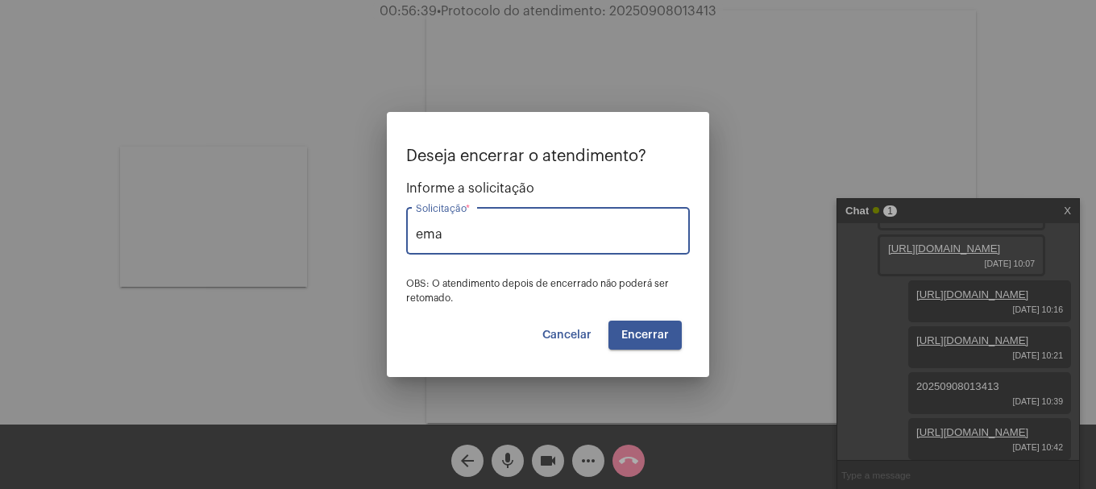
type input "Solicitar 2a via da Fatura (Correio/US/Email)"
click at [644, 327] on button "Encerrar" at bounding box center [645, 335] width 73 height 29
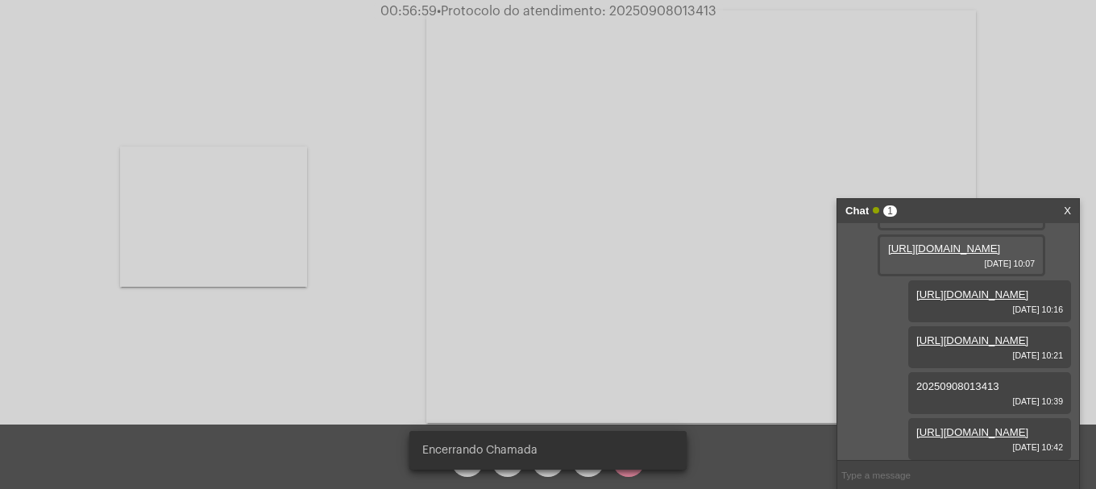
click at [644, 327] on video at bounding box center [701, 216] width 550 height 413
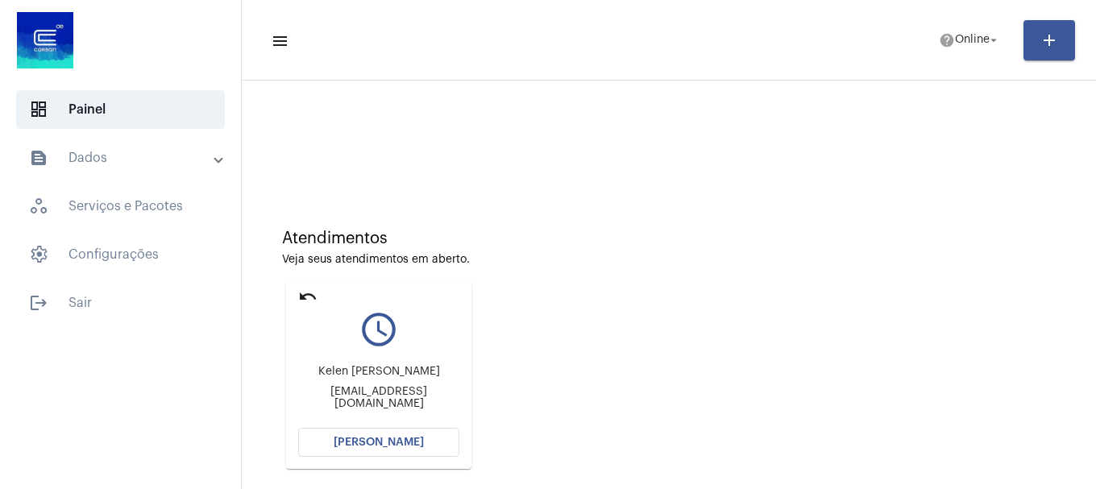
click at [399, 434] on button "Abrir Chamada" at bounding box center [378, 442] width 161 height 29
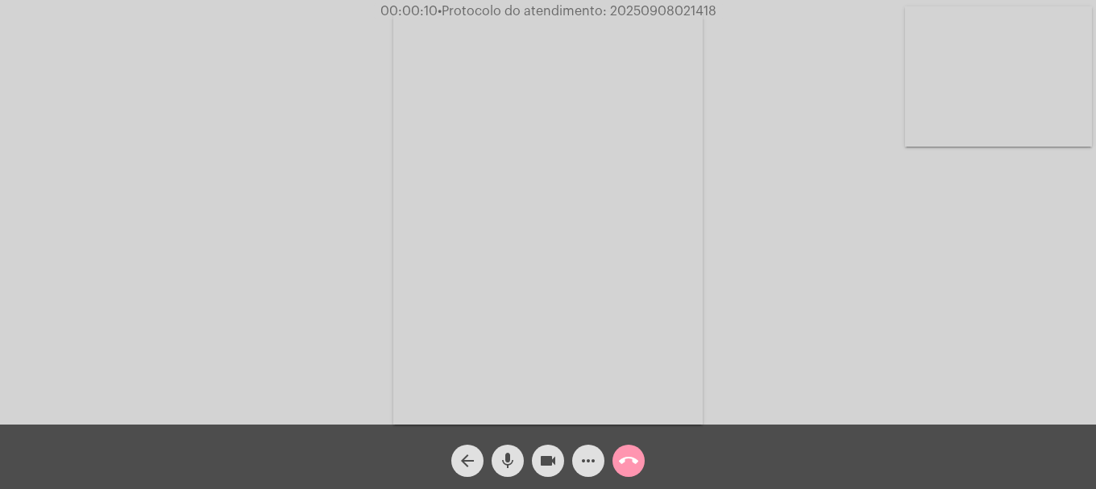
click at [1004, 109] on video at bounding box center [998, 76] width 187 height 140
click at [300, 242] on video at bounding box center [213, 216] width 187 height 249
click at [732, 376] on div "Acessando Câmera e Microfone..." at bounding box center [548, 216] width 1093 height 425
click at [539, 450] on span "videocam" at bounding box center [547, 461] width 19 height 32
click at [539, 459] on mat-icon "videocam_off" at bounding box center [547, 460] width 19 height 19
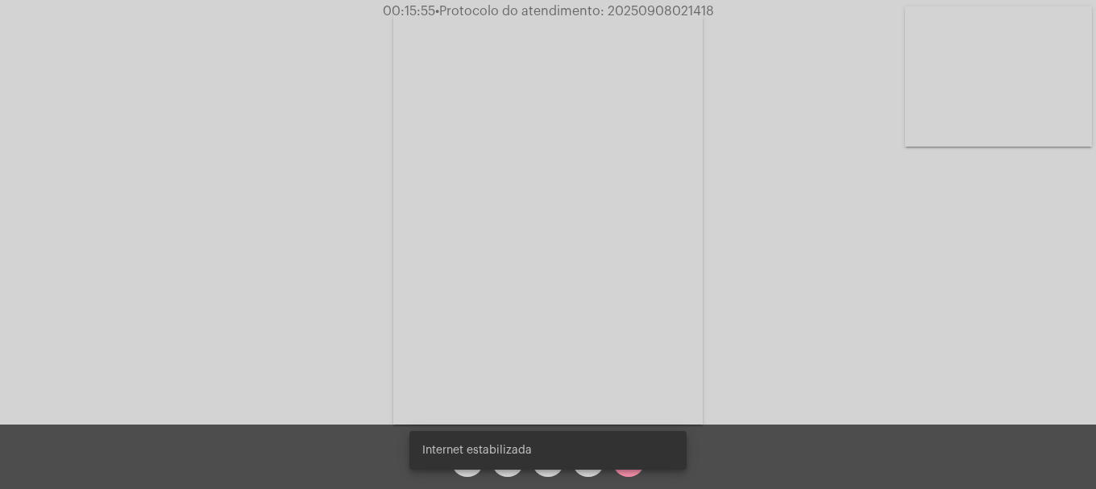
click at [527, 474] on div "Internet estabilizada" at bounding box center [548, 450] width 316 height 77
click at [515, 468] on snack-bar-container "Internet estabilizada" at bounding box center [547, 450] width 277 height 39
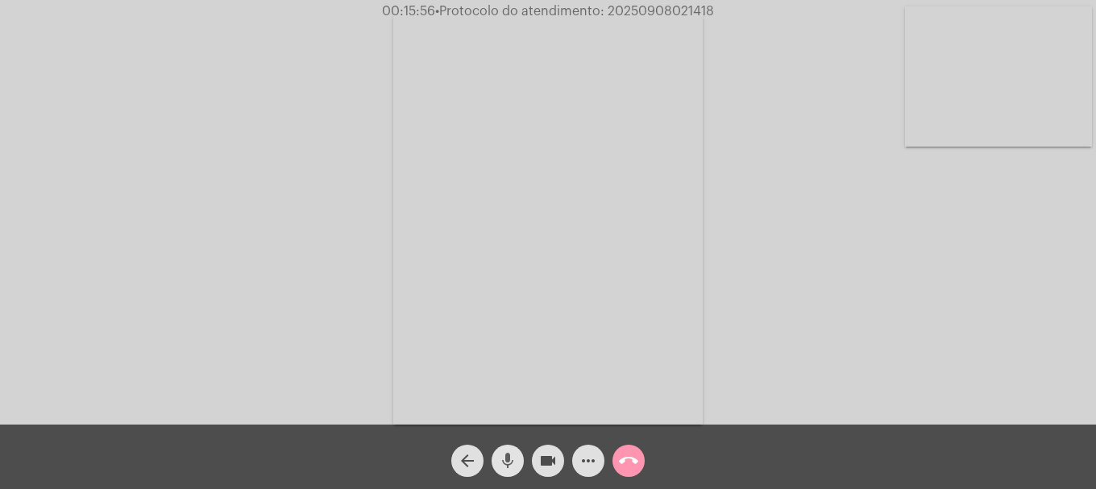
click at [515, 468] on mat-icon "mic" at bounding box center [507, 460] width 19 height 19
click at [515, 468] on mat-icon "mic_off" at bounding box center [507, 460] width 19 height 19
click at [553, 468] on mat-icon "videocam" at bounding box center [547, 460] width 19 height 19
click at [553, 468] on mat-icon "videocam_off" at bounding box center [547, 460] width 19 height 19
click at [693, 8] on span "• Protocolo do atendimento: 20250908021418" at bounding box center [575, 11] width 279 height 13
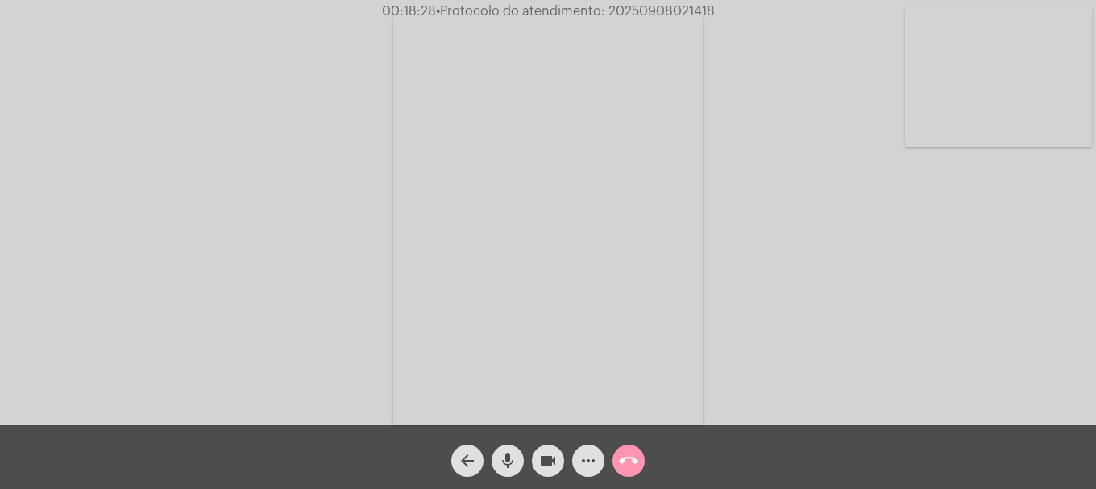
click at [693, 8] on span "• Protocolo do atendimento: 20250908021418" at bounding box center [575, 11] width 279 height 13
copy span "20250908021418"
click at [590, 468] on mat-icon "more_horiz" at bounding box center [588, 460] width 19 height 19
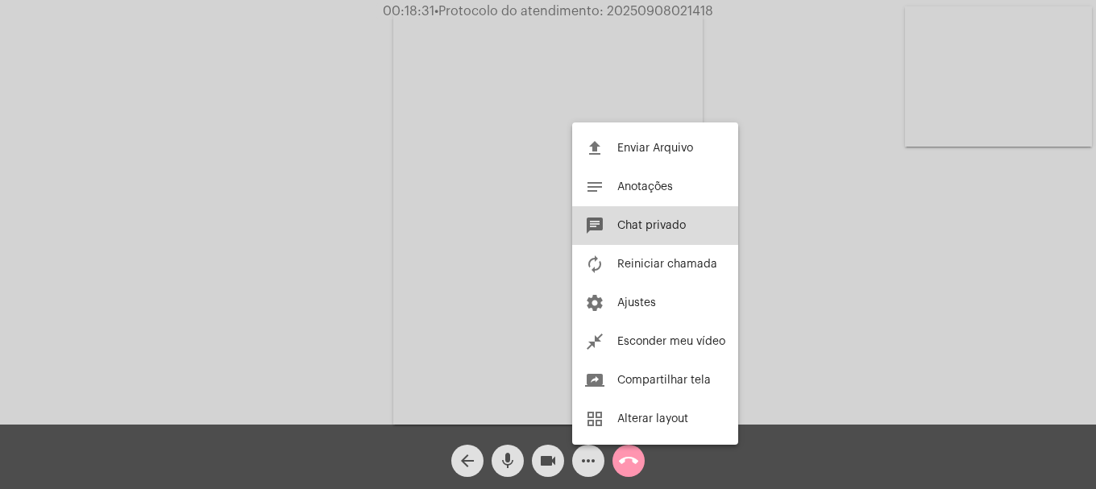
click at [661, 227] on span "Chat privado" at bounding box center [651, 225] width 69 height 11
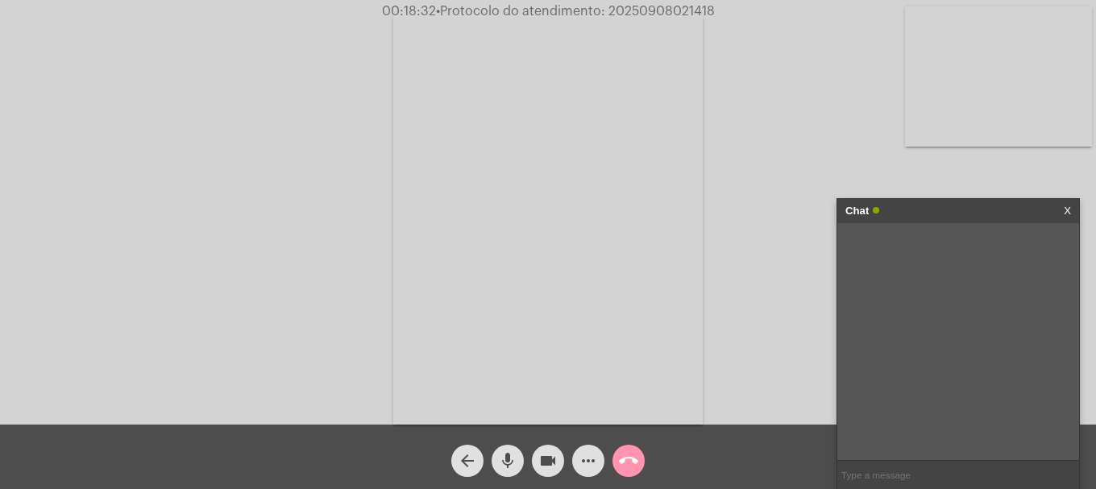
click at [953, 479] on input "text" at bounding box center [959, 475] width 242 height 28
paste input "20250908021418"
type input "20250908021418"
click at [619, 461] on mat-icon "call_end" at bounding box center [628, 460] width 19 height 19
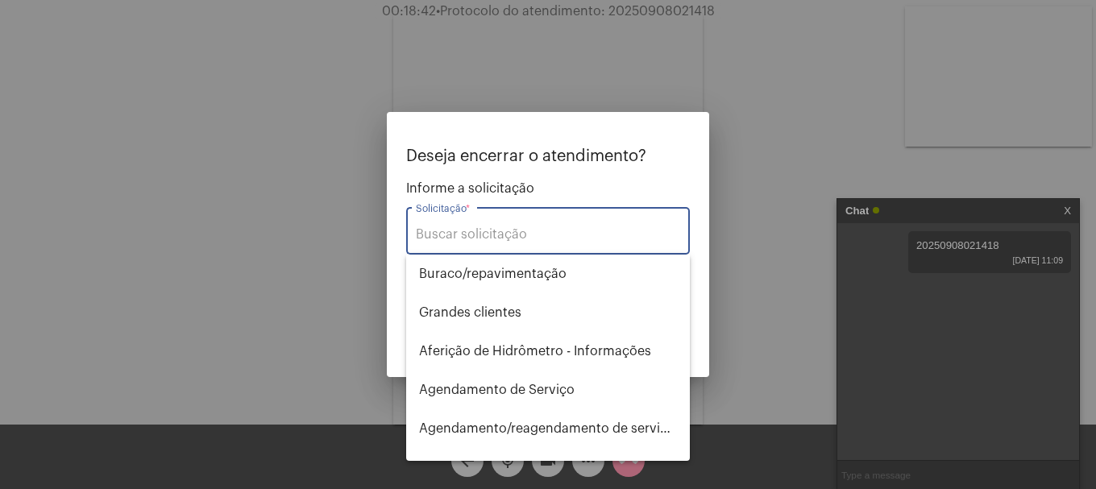
click at [553, 228] on input "Solicitação *" at bounding box center [548, 234] width 264 height 15
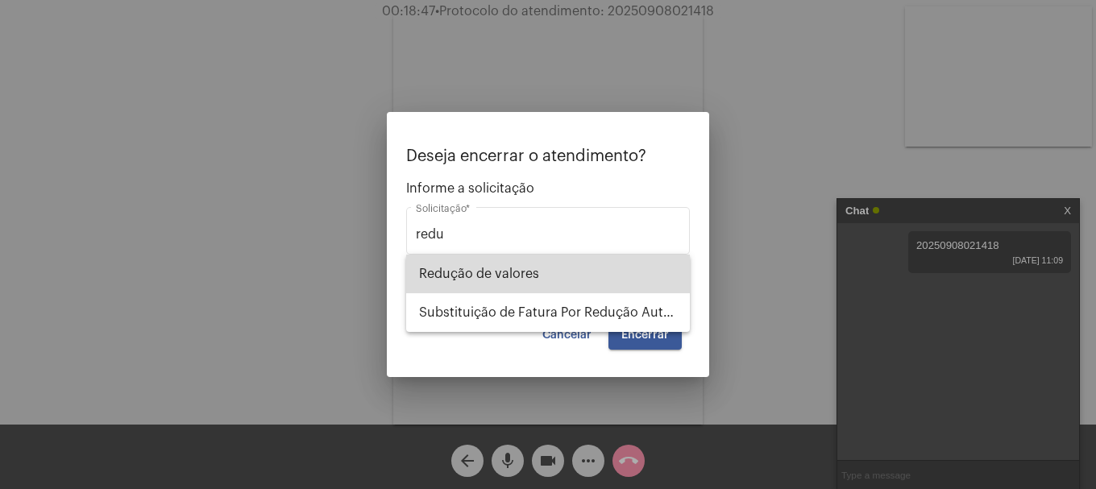
click at [559, 287] on span "Redução de valores" at bounding box center [548, 274] width 258 height 39
type input "Redução de valores"
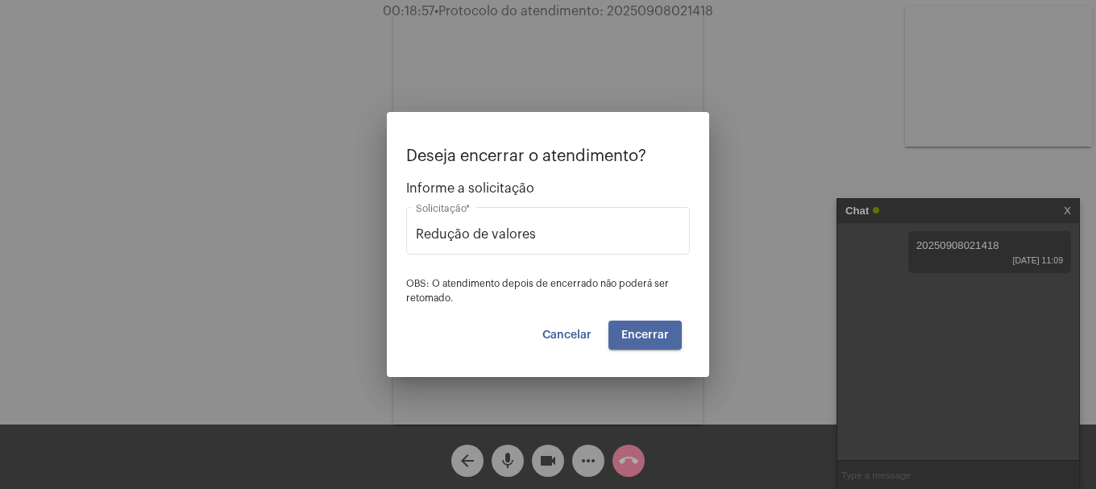
click at [656, 333] on span "Encerrar" at bounding box center [646, 335] width 48 height 11
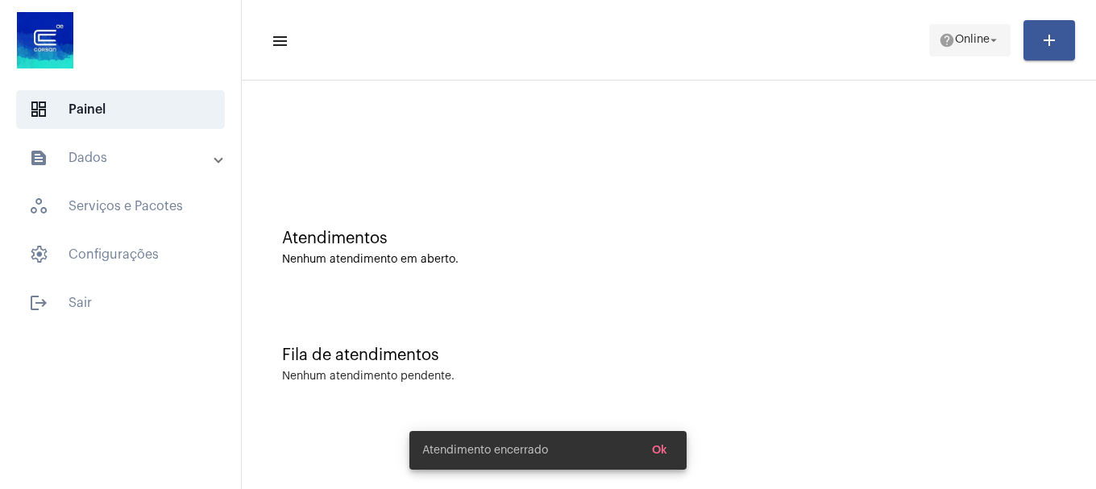
click at [969, 37] on span "Online" at bounding box center [972, 40] width 35 height 11
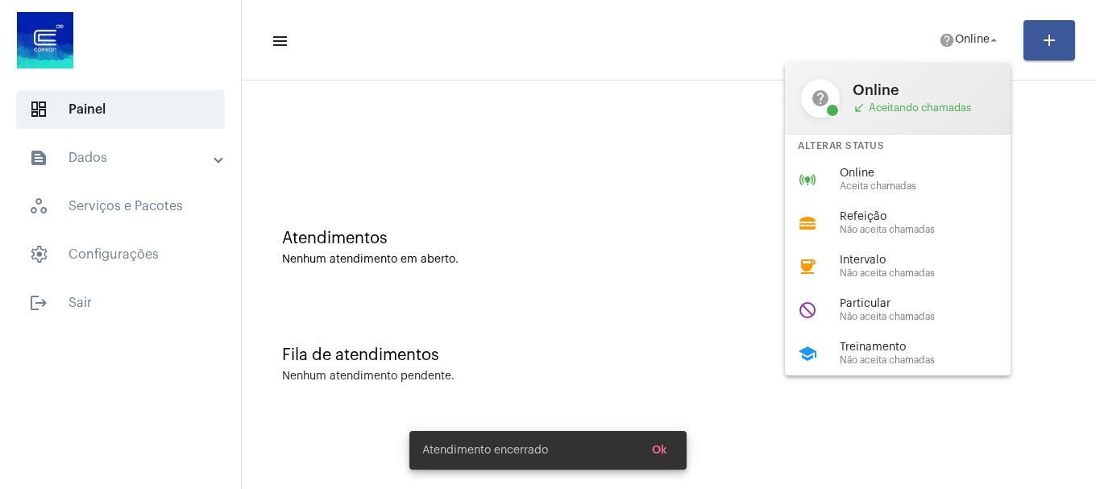
click at [883, 148] on div "Alterar Status" at bounding box center [898, 146] width 226 height 23
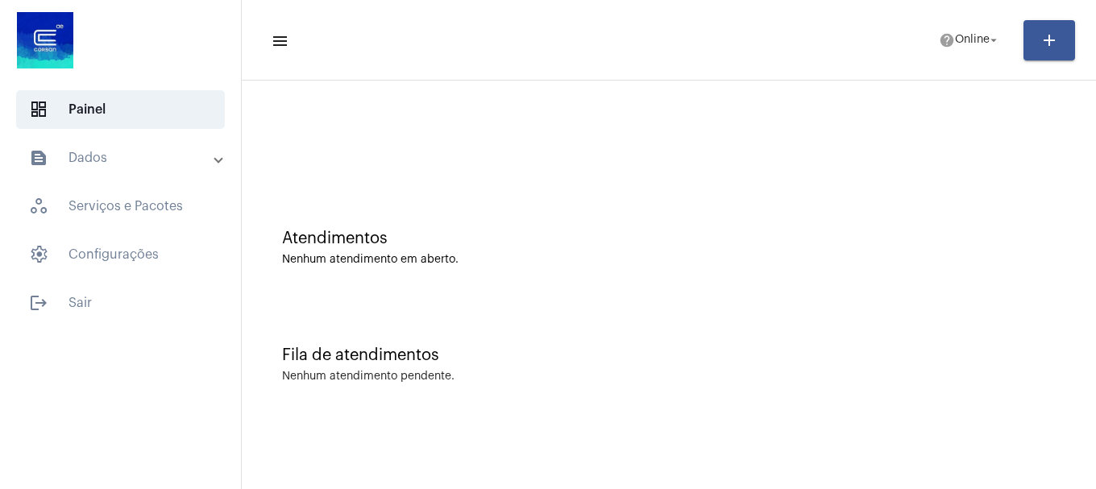
click at [875, 177] on div at bounding box center [669, 135] width 838 height 93
click at [952, 57] on mat-toolbar-row "menu help Online arrow_drop_down add" at bounding box center [669, 41] width 854 height 52
click at [931, 52] on button "help Online arrow_drop_down" at bounding box center [969, 40] width 81 height 32
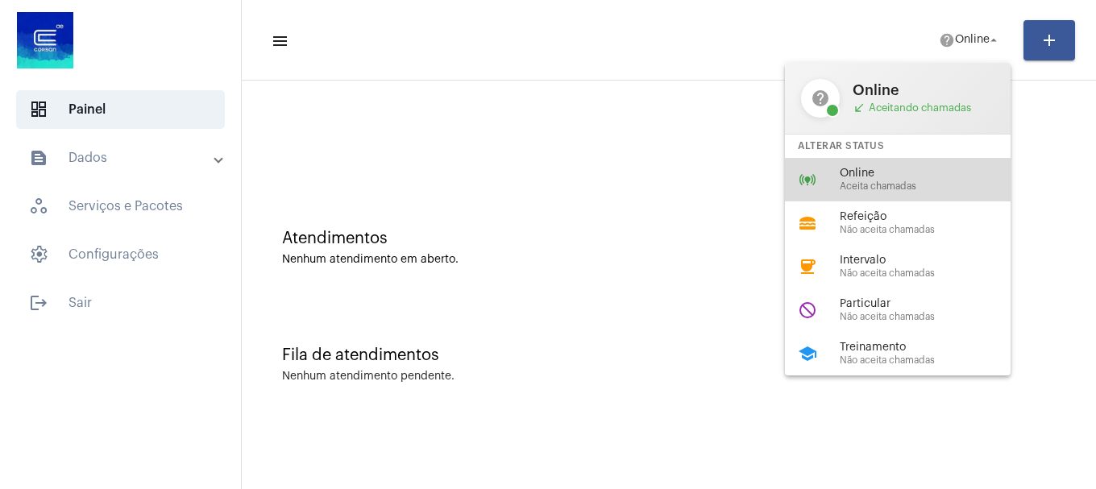
click at [894, 192] on div "online_prediction Online Aceita chamadas" at bounding box center [911, 180] width 252 height 44
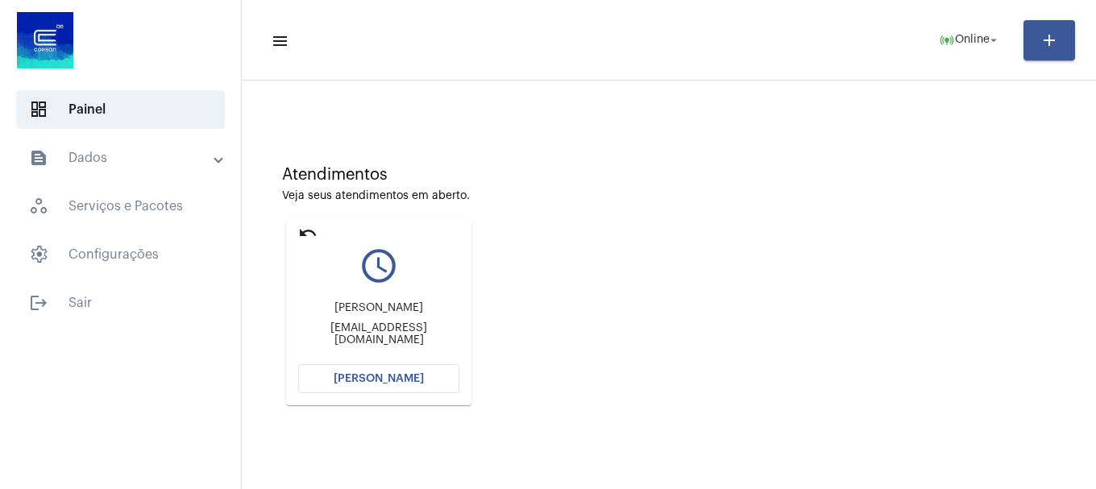
scroll to position [141, 0]
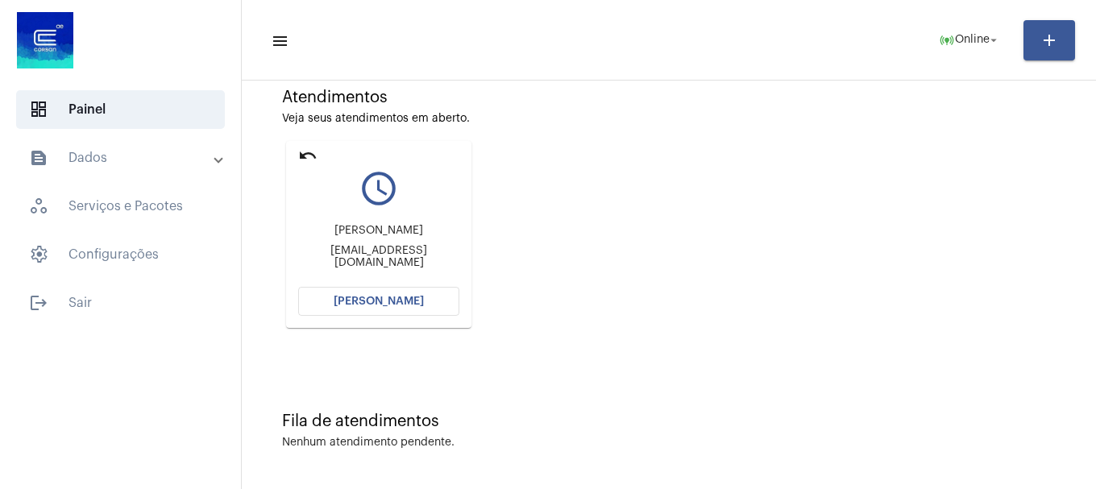
click at [405, 299] on span "Abrir Chamada" at bounding box center [379, 301] width 90 height 11
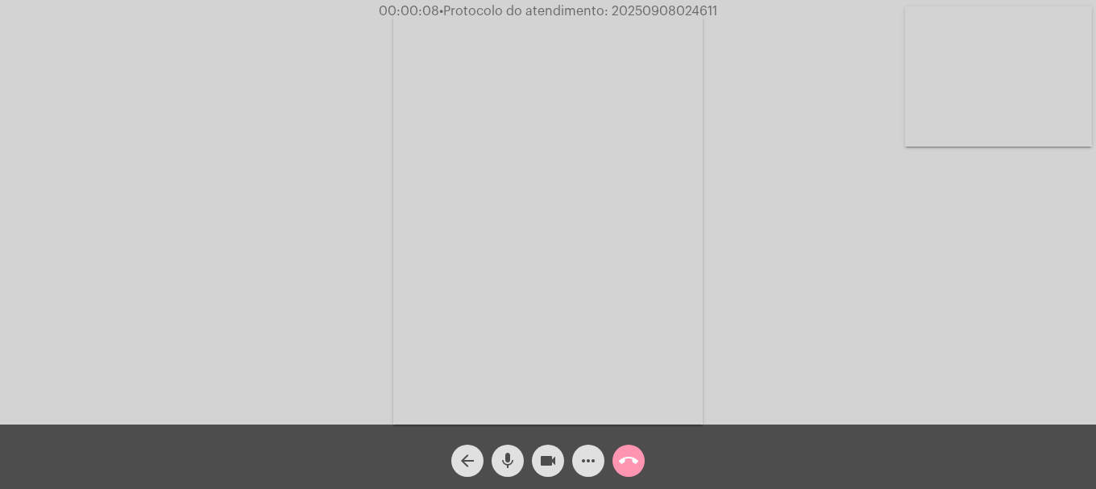
click at [498, 457] on mat-icon "mic" at bounding box center [507, 460] width 19 height 19
click at [1068, 149] on div "Acessando Câmera e Microfone..." at bounding box center [548, 216] width 1093 height 425
click at [1066, 126] on video at bounding box center [998, 76] width 187 height 140
click at [513, 472] on span "mic_off" at bounding box center [507, 461] width 19 height 32
click at [601, 470] on button "more_horiz" at bounding box center [588, 461] width 32 height 32
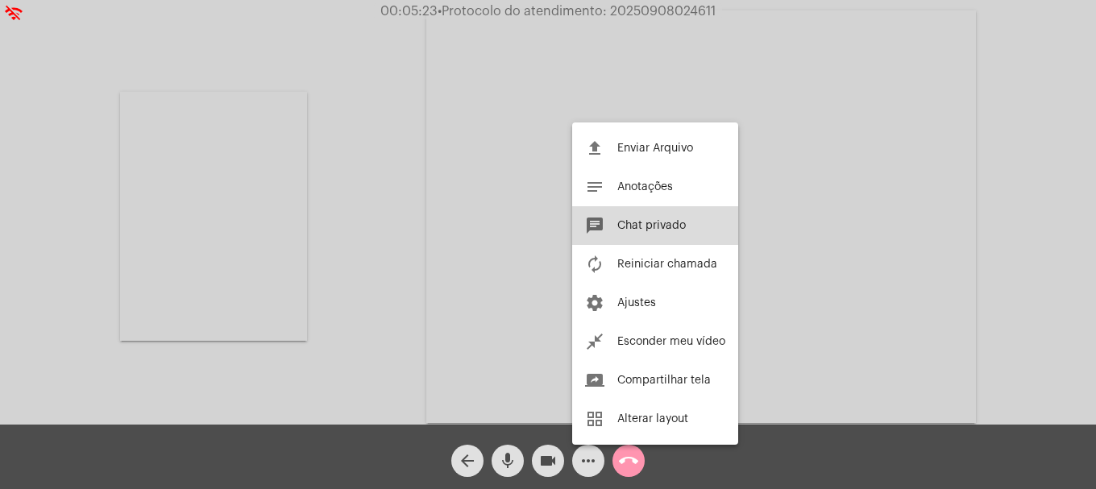
click at [622, 240] on button "chat Chat privado" at bounding box center [655, 225] width 166 height 39
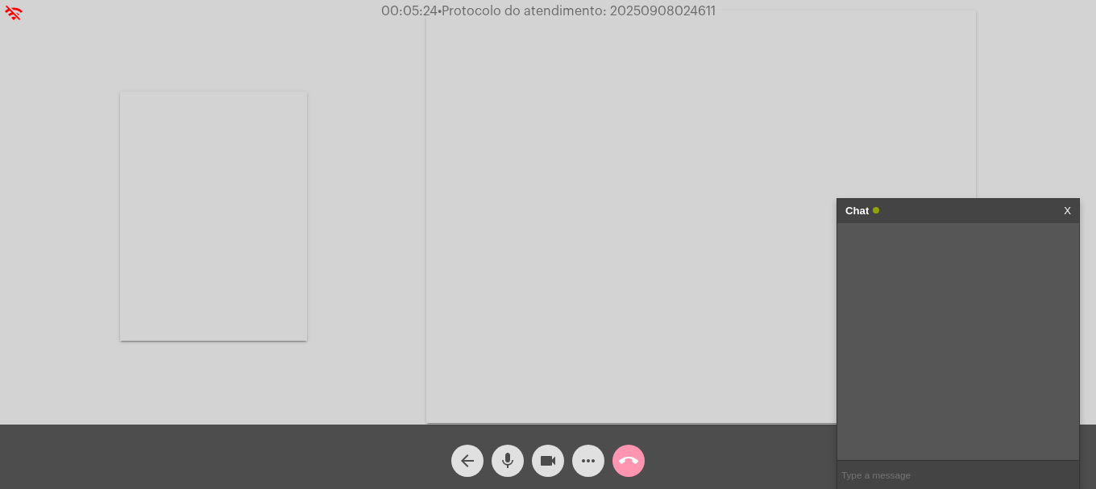
drag, startPoint x: 878, startPoint y: 461, endPoint x: 878, endPoint y: 472, distance: 10.5
click at [878, 465] on input "text" at bounding box center [959, 475] width 242 height 28
type input "oi"
click at [924, 476] on input "text" at bounding box center [959, 475] width 242 height 28
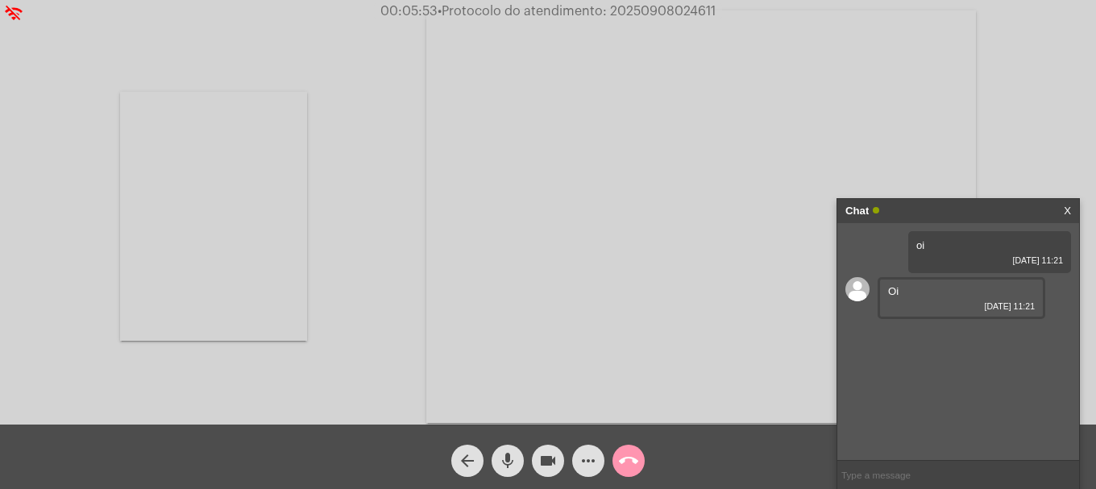
click at [923, 468] on input "text" at bounding box center [959, 475] width 242 height 28
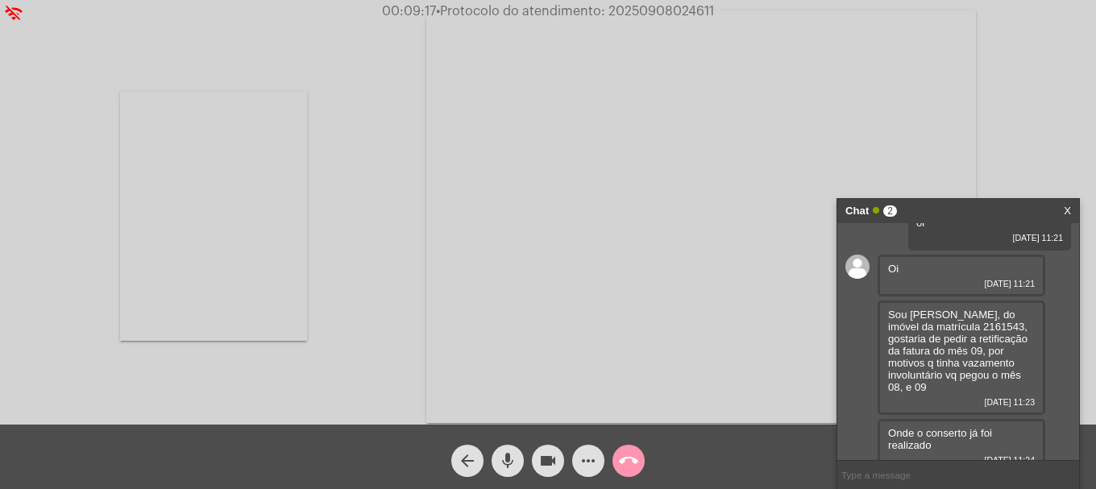
scroll to position [35, 0]
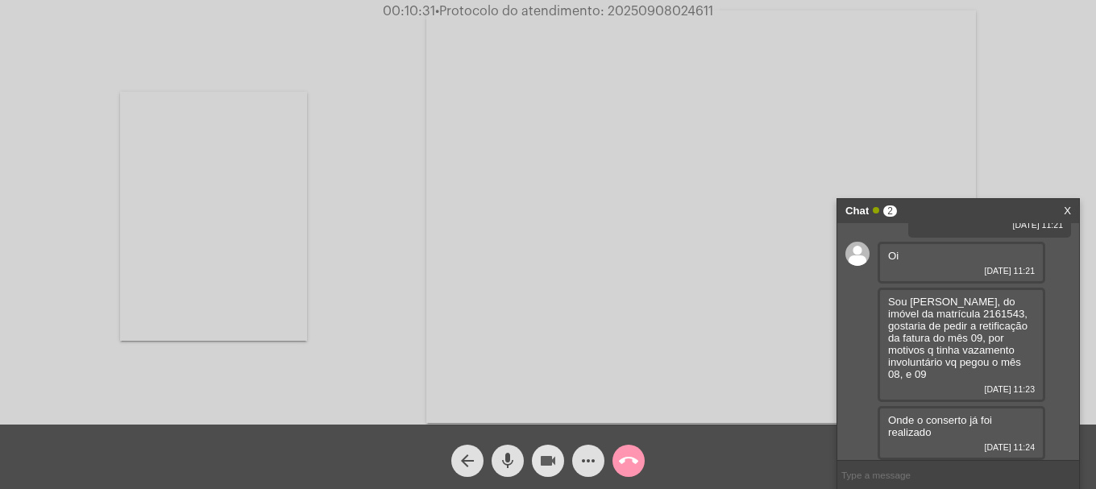
drag, startPoint x: 548, startPoint y: 476, endPoint x: 539, endPoint y: 486, distance: 13.7
click at [539, 486] on div "arrow_back mic videocam more_horiz call_end" at bounding box center [548, 457] width 1096 height 64
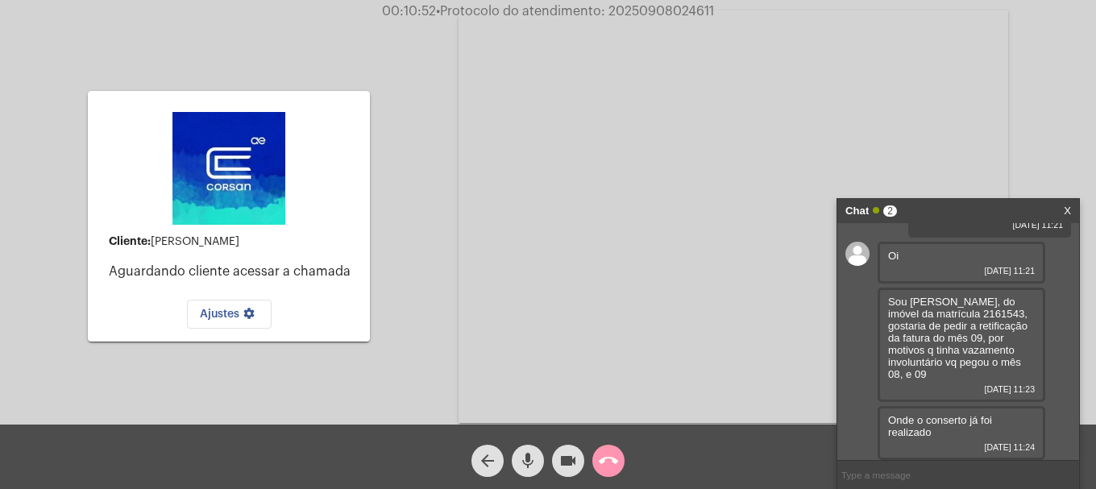
click at [576, 452] on mat-icon "videocam" at bounding box center [568, 460] width 19 height 19
click at [562, 463] on mat-icon "videocam_off" at bounding box center [568, 460] width 19 height 19
click at [571, 455] on mat-icon "videocam" at bounding box center [568, 460] width 19 height 19
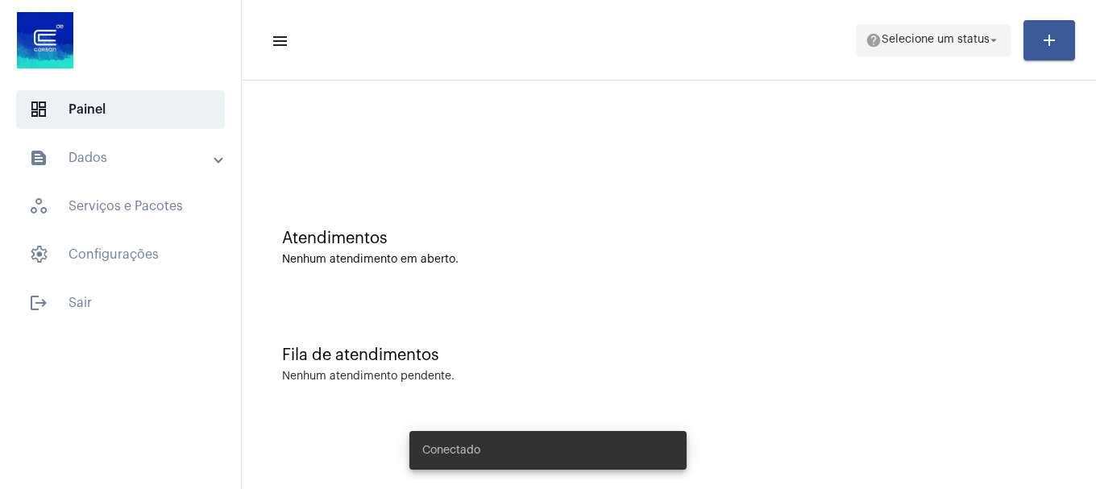
click at [934, 53] on mat-toolbar-row "menu help Selecione um status arrow_drop_down add" at bounding box center [669, 41] width 854 height 52
click at [939, 39] on span "Selecione um status" at bounding box center [936, 40] width 108 height 11
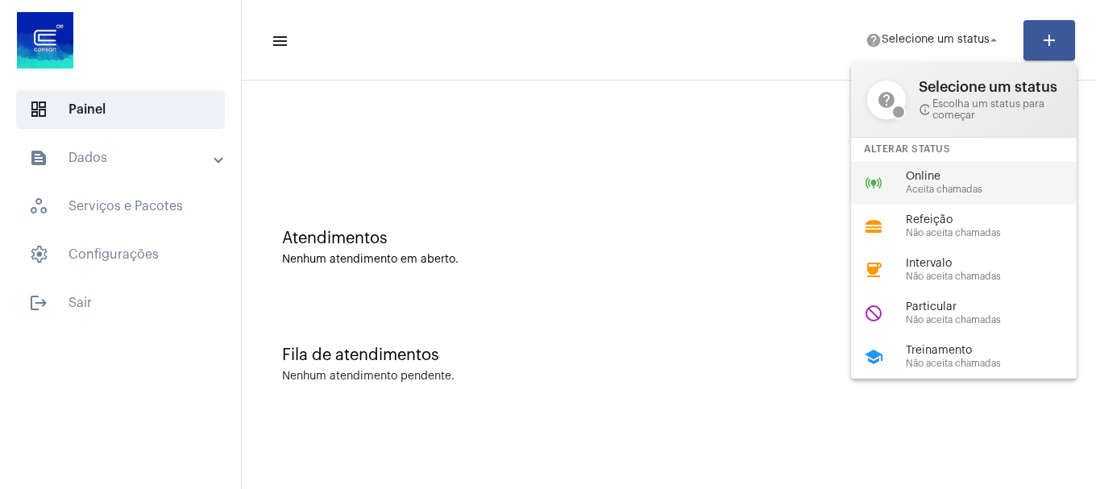
click at [955, 193] on span "Aceita chamadas" at bounding box center [998, 190] width 184 height 10
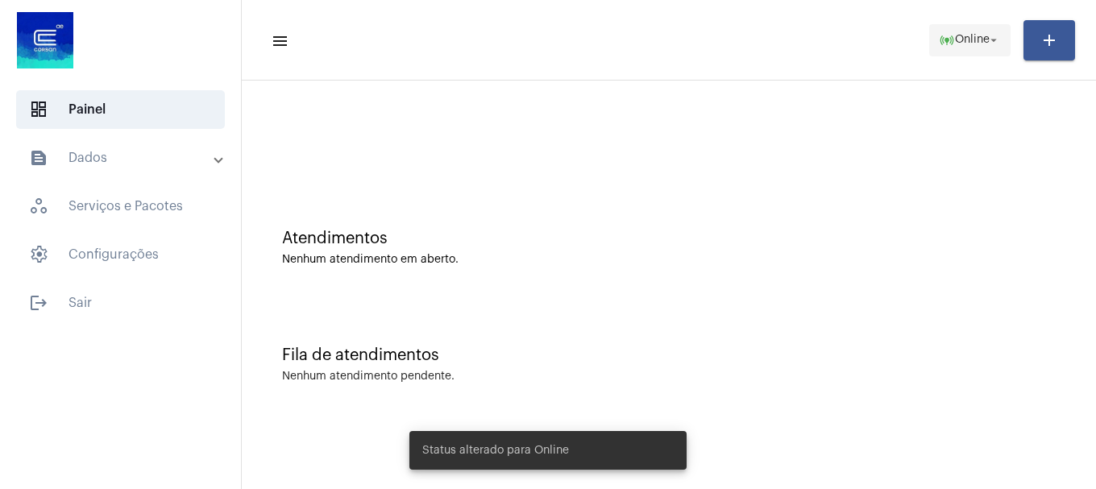
click at [942, 46] on mat-icon "online_prediction" at bounding box center [947, 40] width 16 height 16
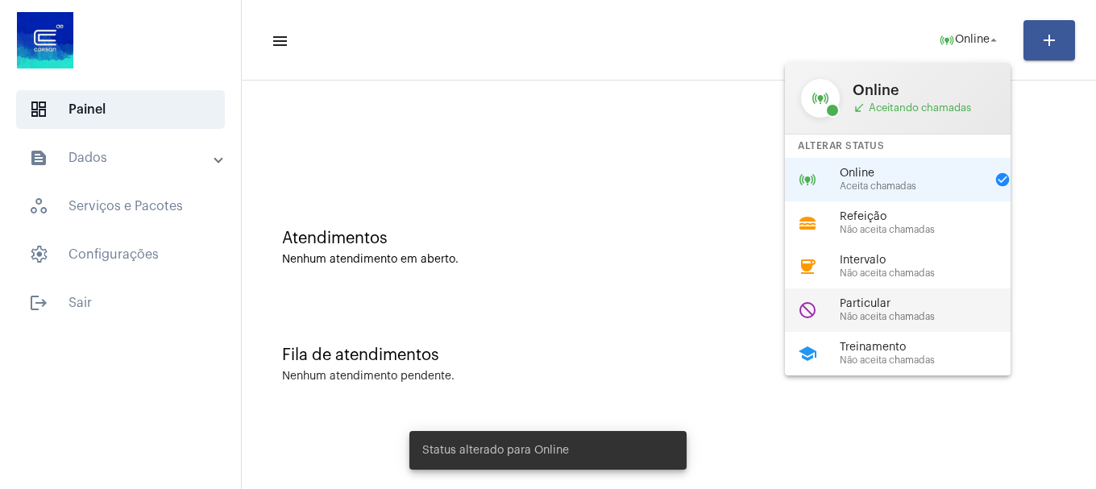
click at [875, 306] on span "Particular" at bounding box center [932, 304] width 184 height 12
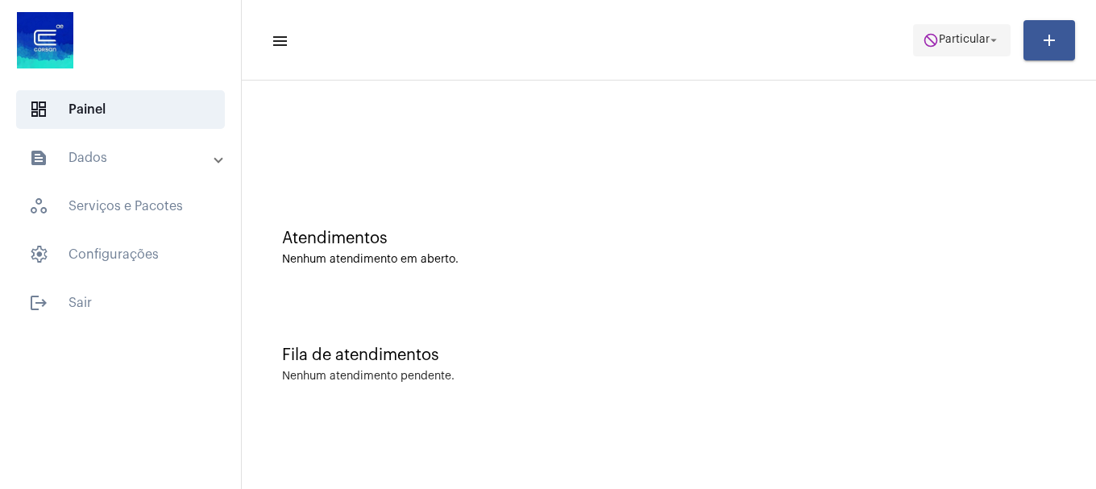
click at [985, 35] on span "Particular" at bounding box center [964, 40] width 51 height 11
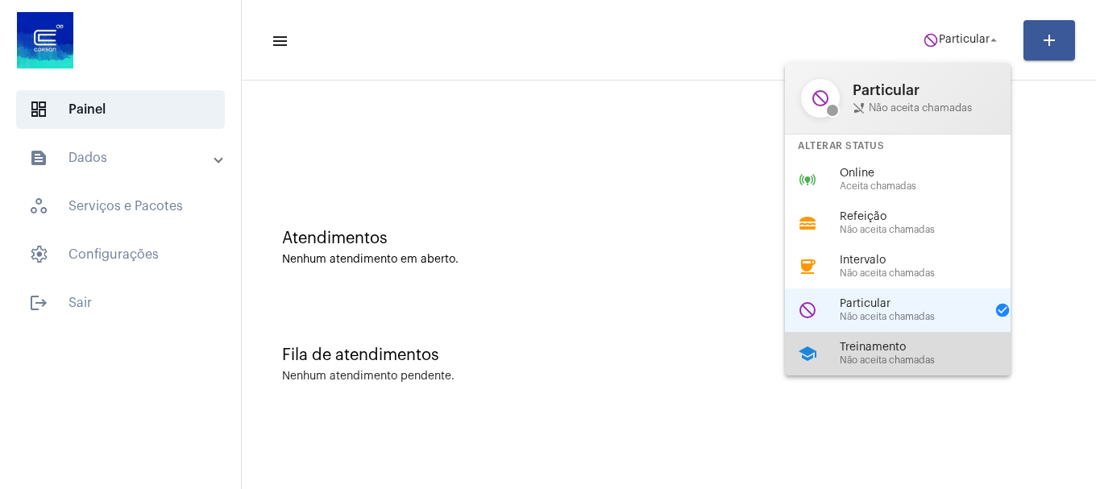
click at [904, 337] on div "school Treinamento Não aceita chamadas" at bounding box center [911, 354] width 252 height 44
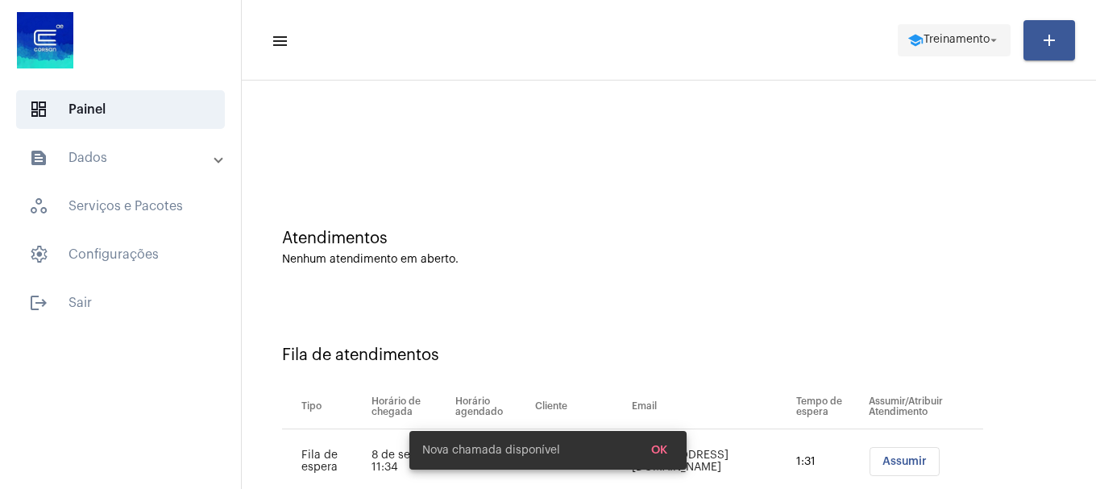
click at [955, 28] on span "school Treinamento arrow_drop_down" at bounding box center [955, 39] width 94 height 29
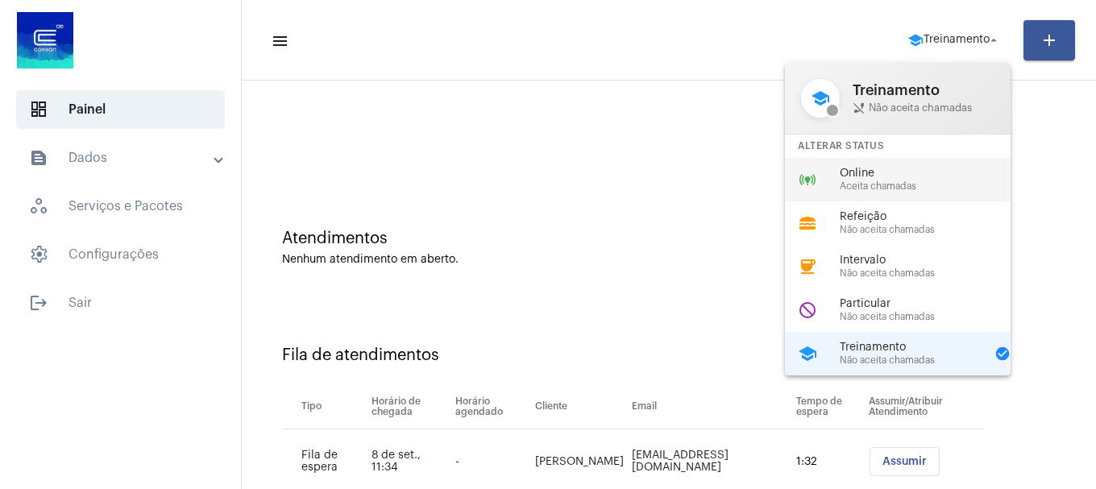
click at [905, 168] on span "Online" at bounding box center [932, 174] width 184 height 12
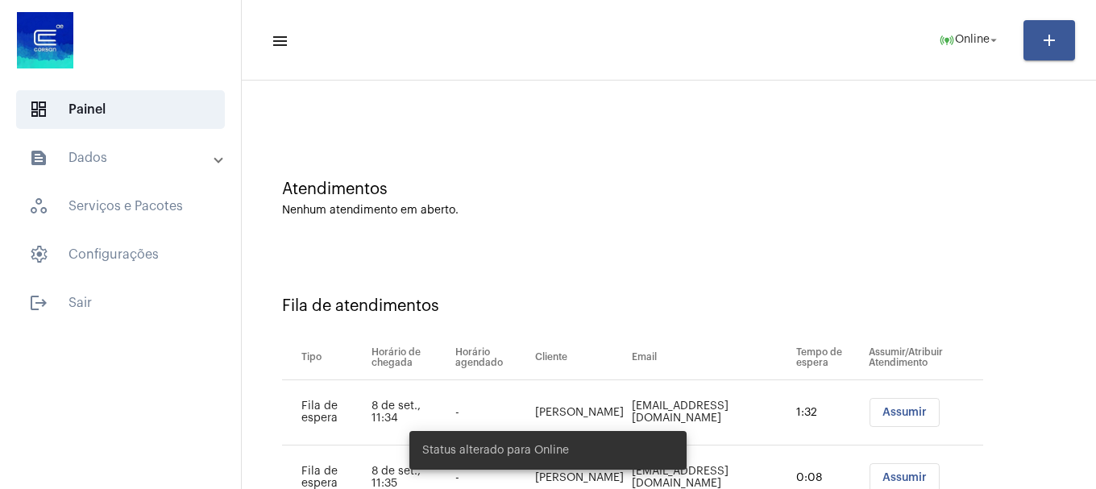
scroll to position [114, 0]
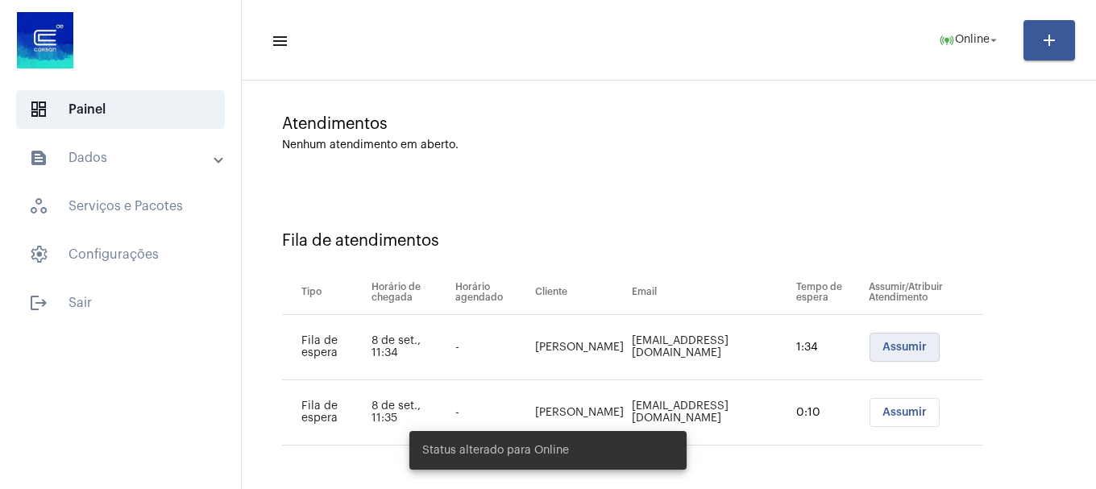
click at [884, 355] on button "Assumir" at bounding box center [905, 347] width 70 height 29
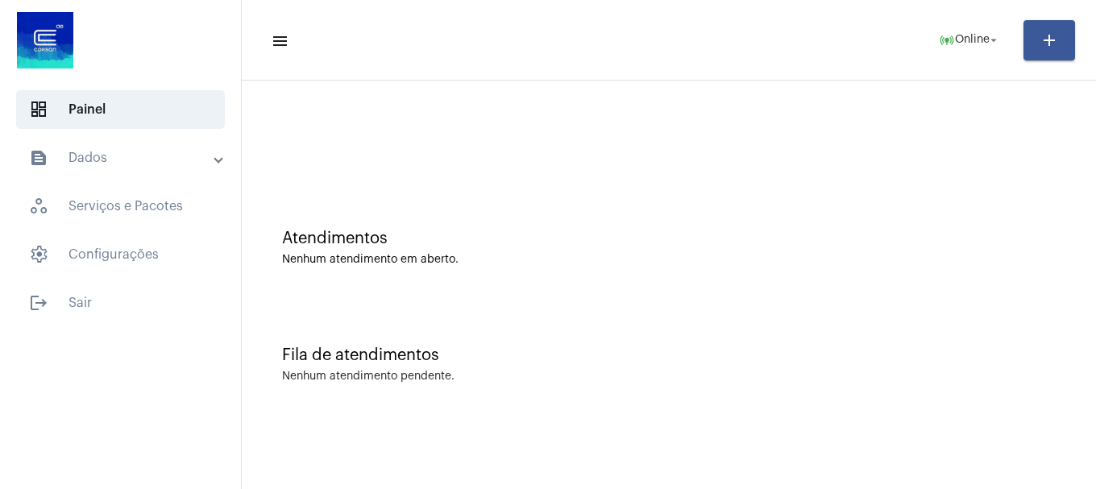
scroll to position [0, 0]
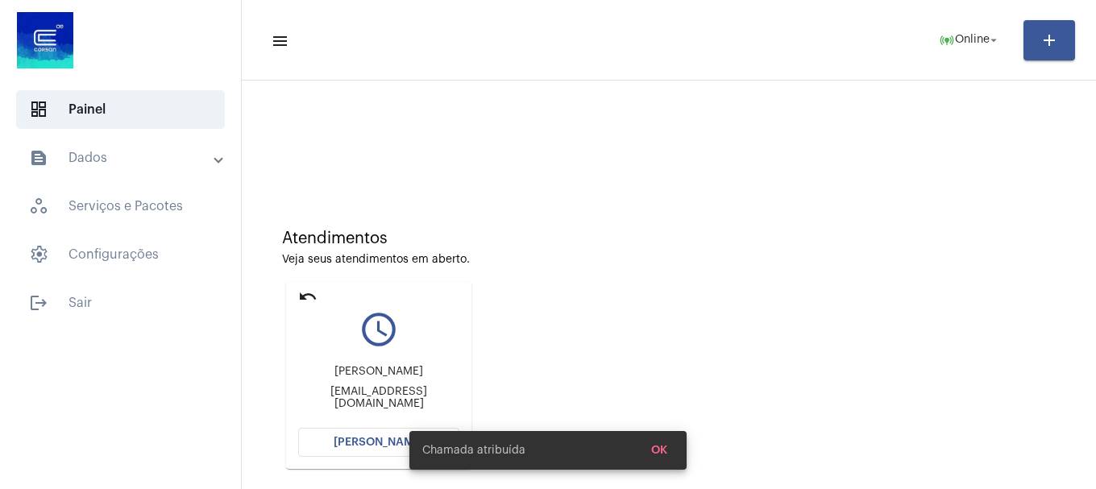
click at [388, 432] on button "[PERSON_NAME]" at bounding box center [378, 442] width 161 height 29
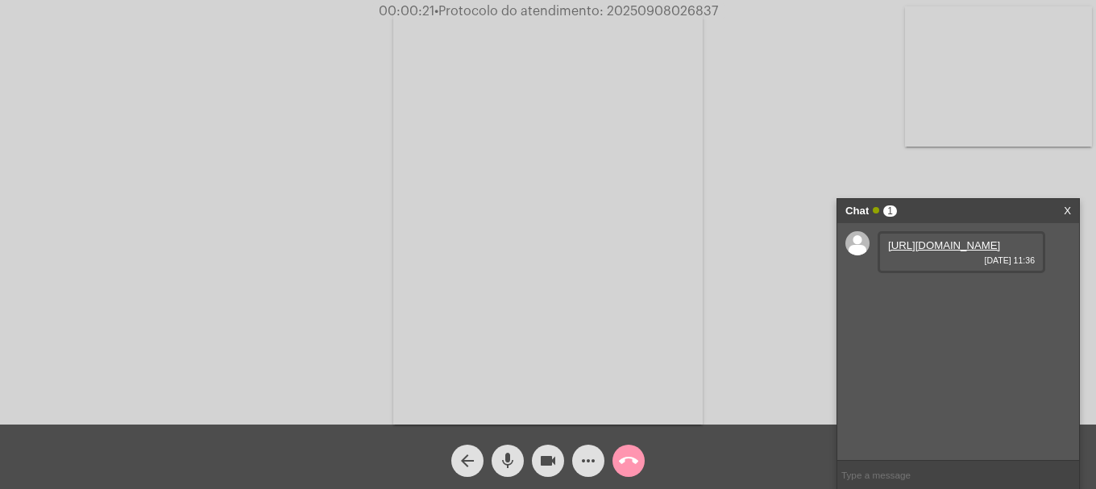
click at [974, 247] on link "https://neft-transfer-bucket.s3.amazonaws.com/temp-d62e3b71-a3bf-fb2a-1356-5092…" at bounding box center [944, 245] width 112 height 12
click at [586, 461] on mat-icon "more_horiz" at bounding box center [588, 460] width 19 height 19
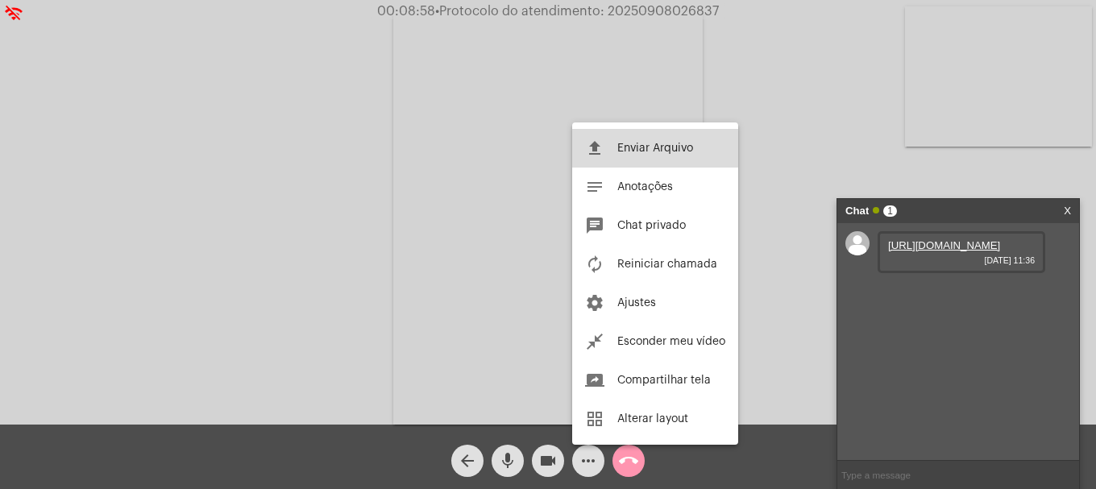
click at [621, 159] on button "file_upload Enviar Arquivo" at bounding box center [655, 148] width 166 height 39
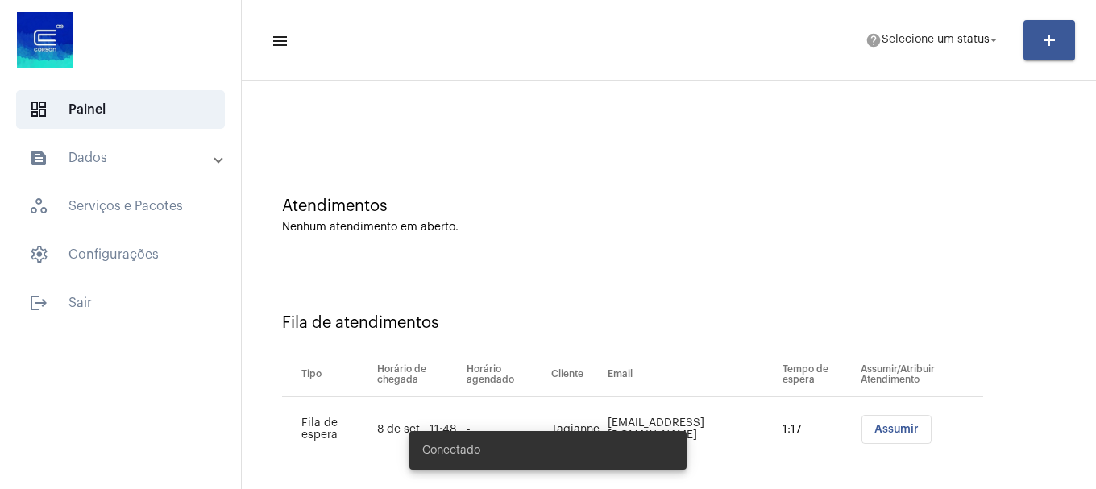
scroll to position [49, 0]
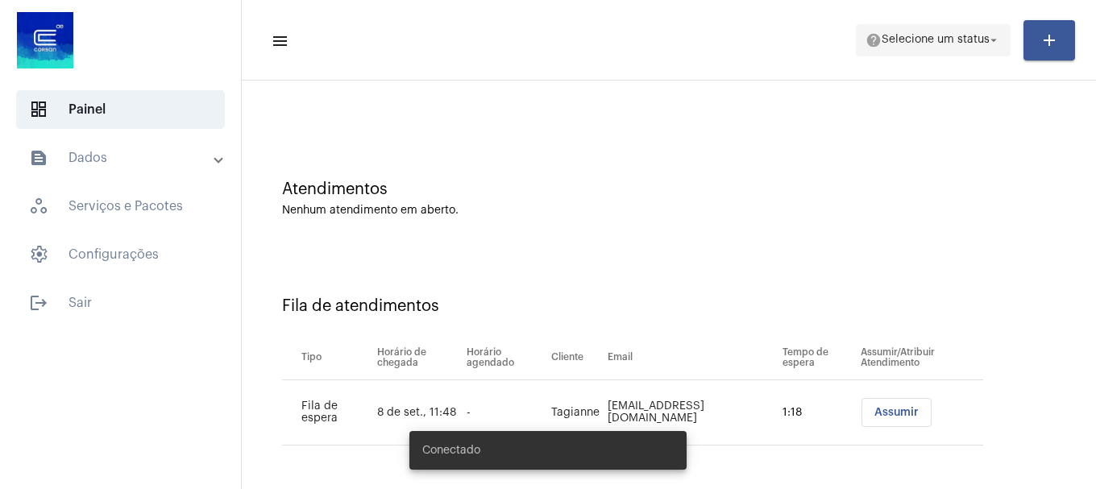
click at [934, 48] on span "help Selecione um status arrow_drop_down" at bounding box center [933, 39] width 135 height 29
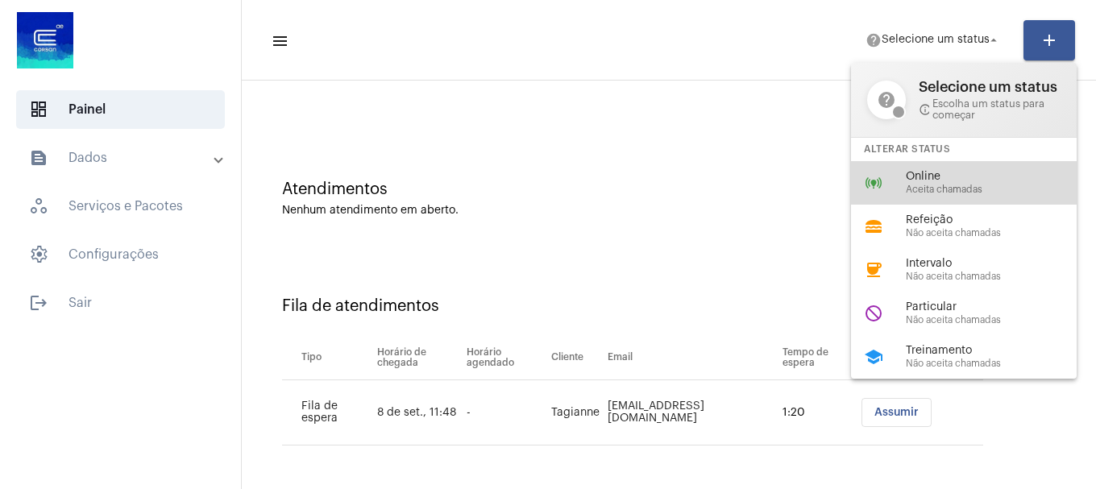
click at [918, 169] on div "online_prediction Online Aceita chamadas" at bounding box center [977, 183] width 252 height 44
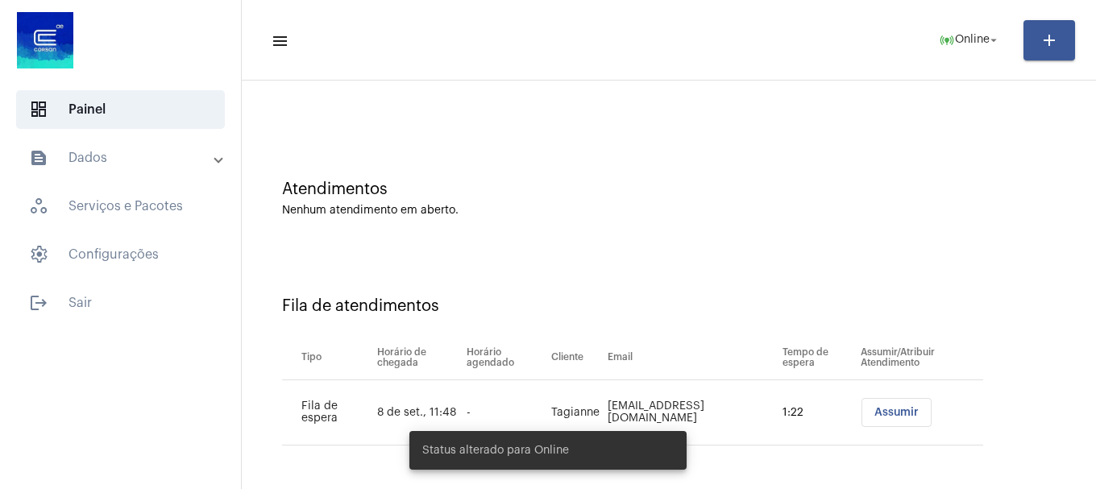
click at [896, 420] on button "Assumir" at bounding box center [897, 412] width 70 height 29
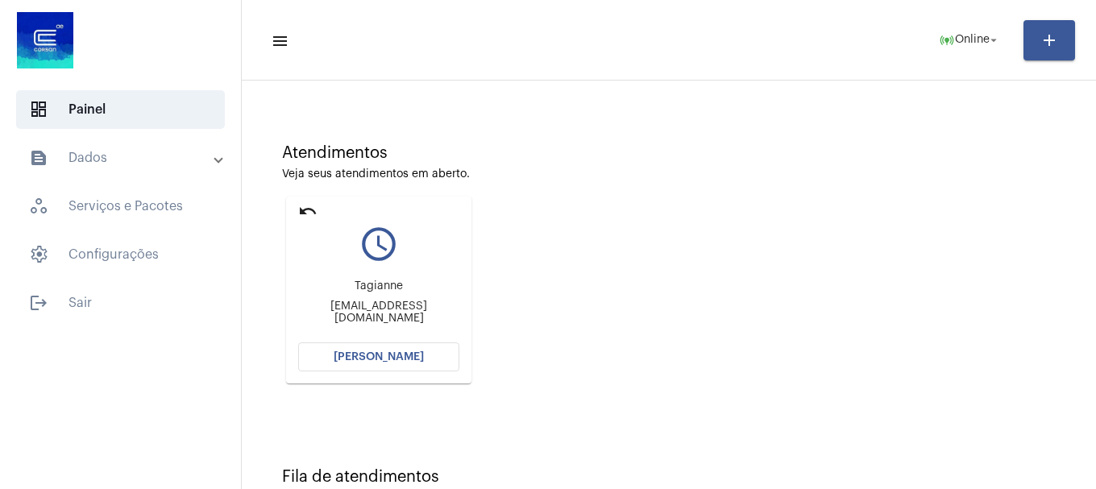
scroll to position [141, 0]
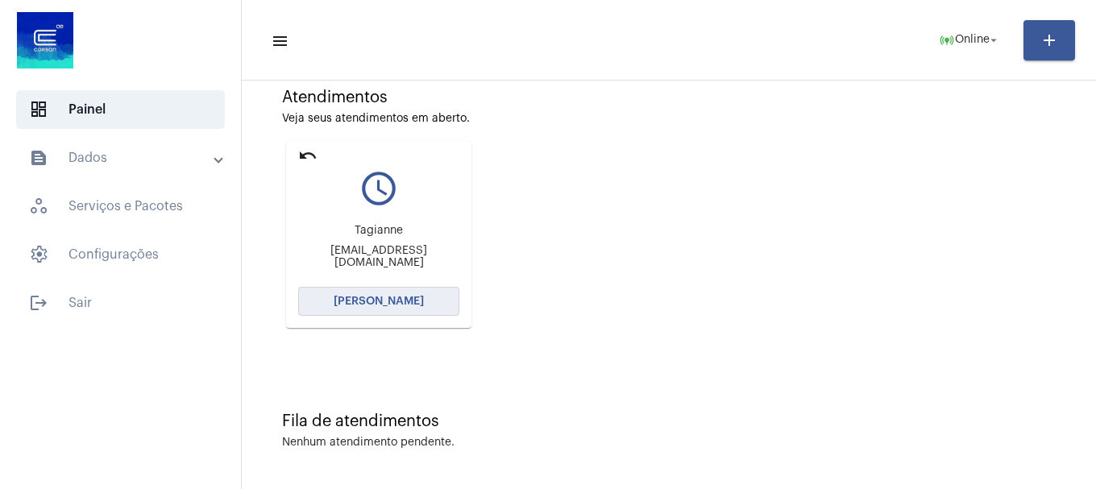
click at [447, 288] on button "[PERSON_NAME]" at bounding box center [378, 301] width 161 height 29
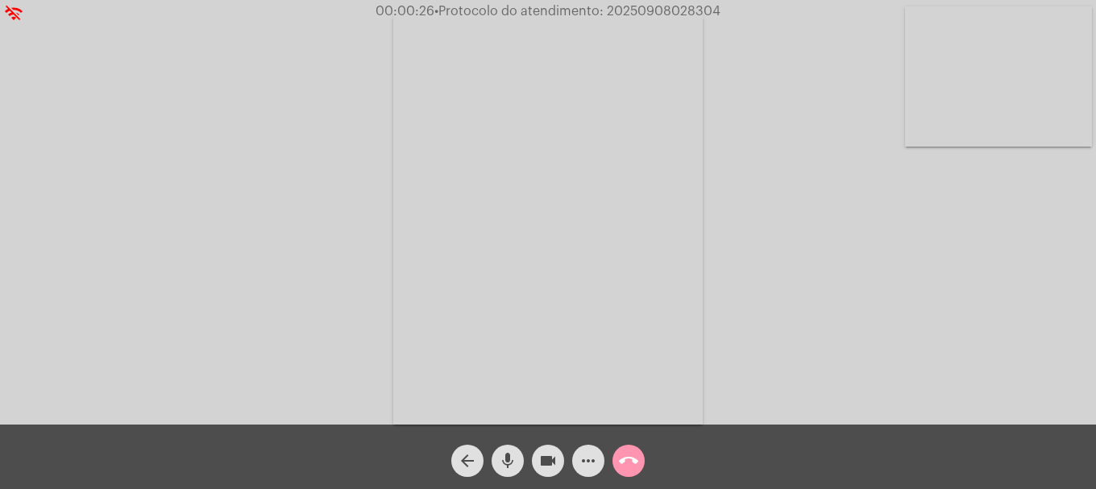
click at [513, 472] on span "mic" at bounding box center [507, 461] width 19 height 32
click at [513, 472] on span "mic_off" at bounding box center [507, 461] width 19 height 32
click at [585, 456] on mat-icon "more_horiz" at bounding box center [588, 460] width 19 height 19
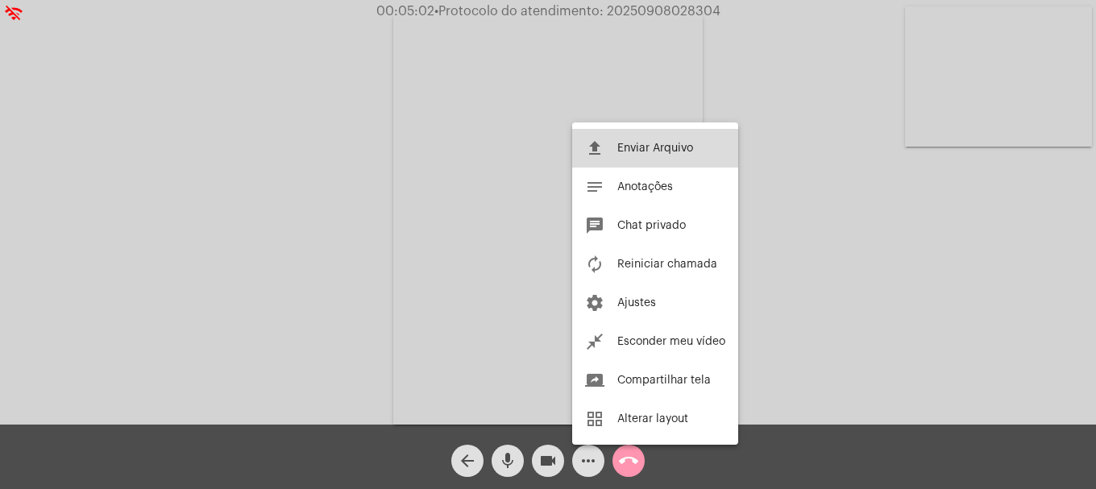
click at [650, 147] on span "Enviar Arquivo" at bounding box center [655, 148] width 76 height 11
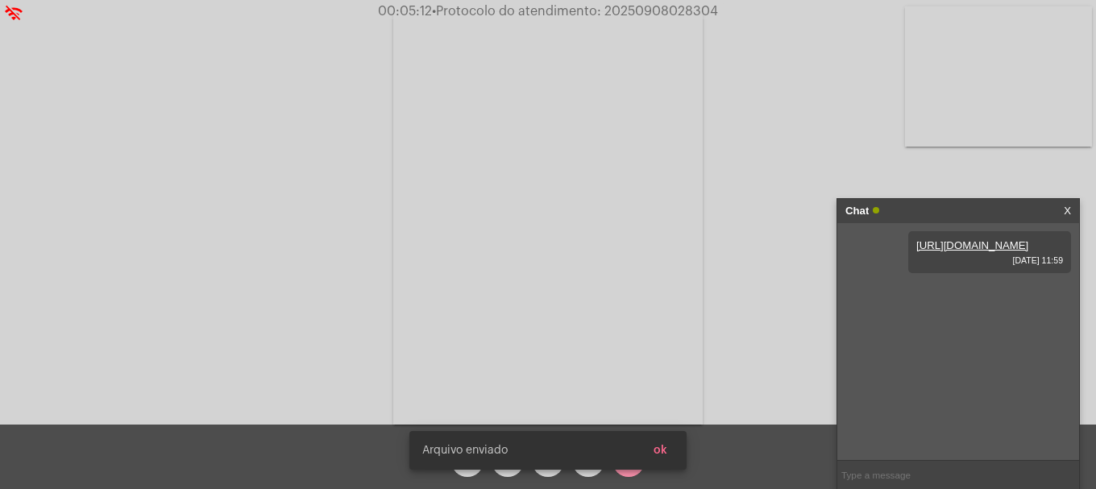
click at [658, 451] on span "ok" at bounding box center [661, 450] width 14 height 11
click at [663, 5] on span "• Protocolo do atendimento: 20250908028304" at bounding box center [577, 11] width 286 height 13
copy span "20250908028304"
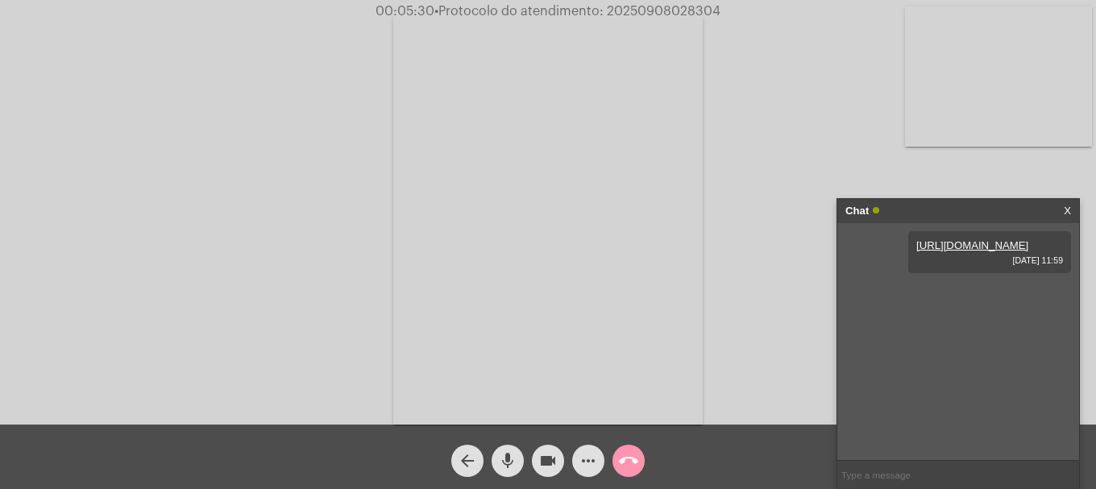
click at [904, 478] on input "text" at bounding box center [959, 475] width 242 height 28
paste input "20250908028304"
type input "20250908028304"
click at [618, 457] on button "call_end" at bounding box center [629, 461] width 32 height 32
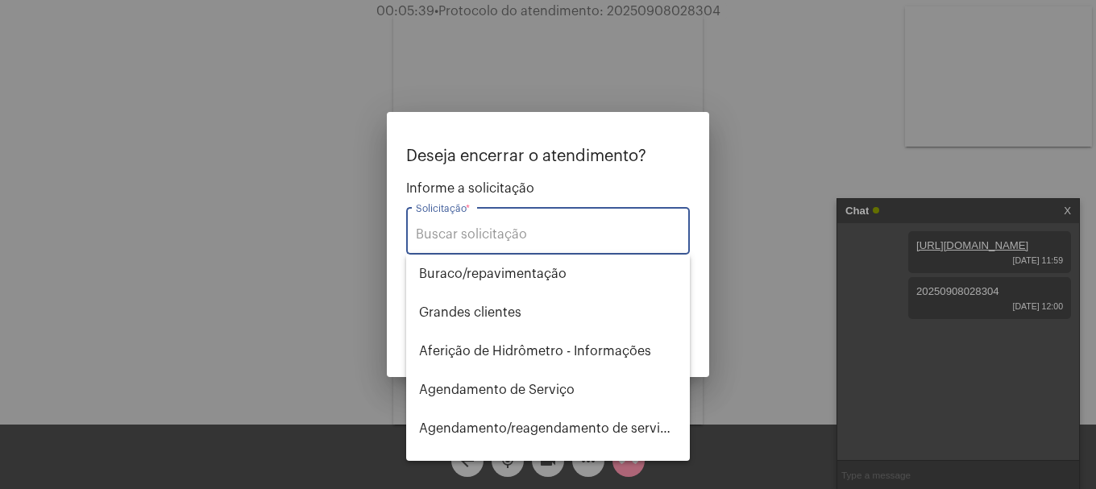
click at [598, 227] on input "Solicitação *" at bounding box center [548, 234] width 264 height 15
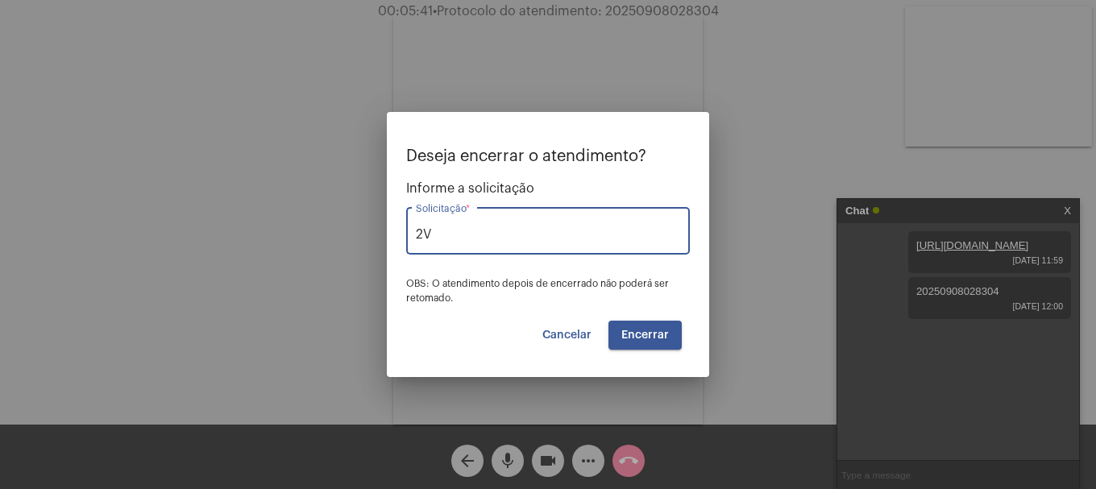
type input "2"
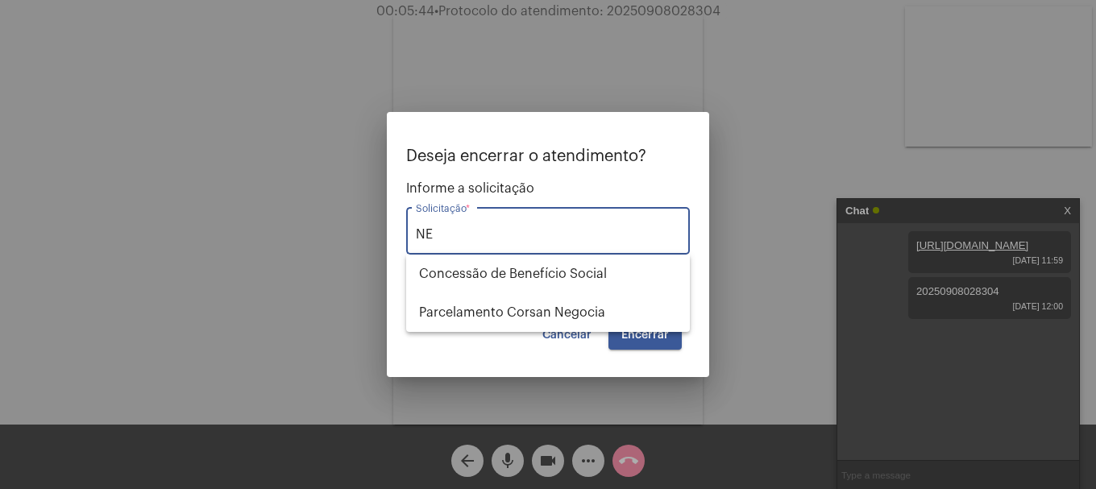
type input "N"
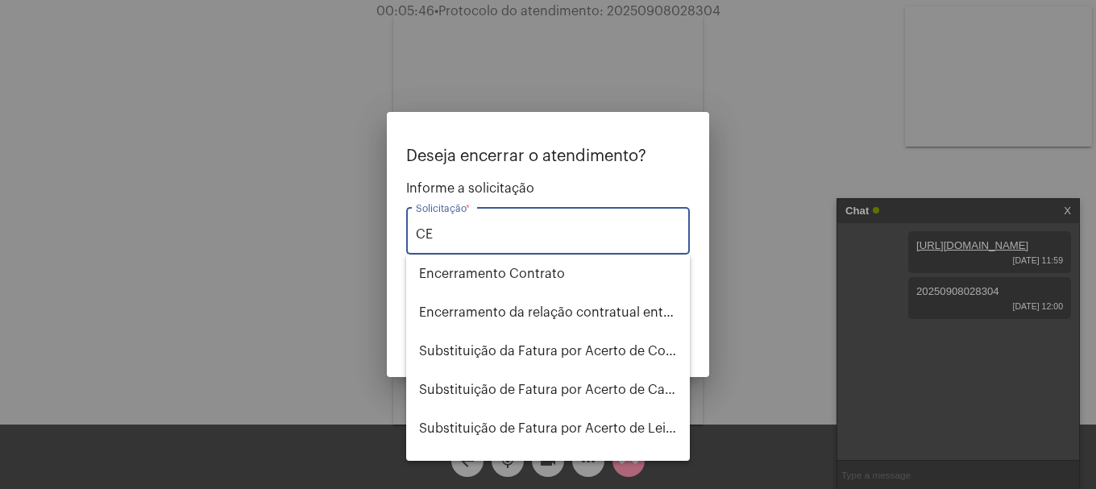
type input "C"
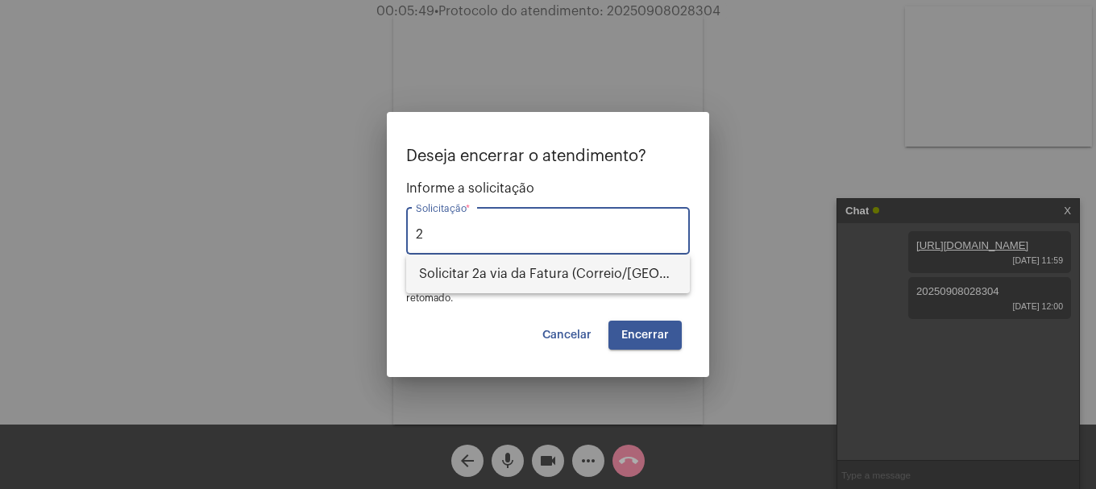
click at [593, 270] on span "Solicitar 2a via da Fatura (Correio/US/Email)" at bounding box center [548, 274] width 258 height 39
type input "Solicitar 2a via da Fatura (Correio/US/Email)"
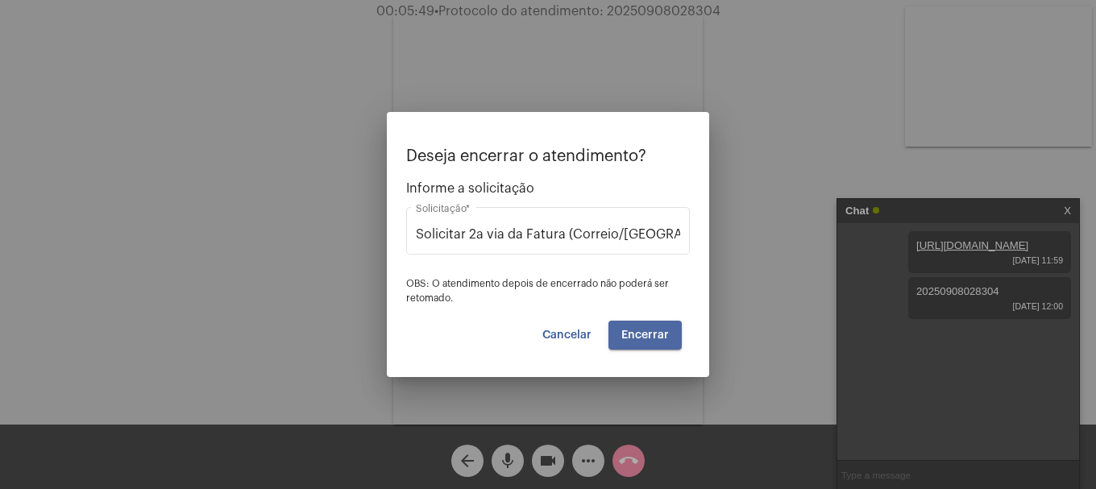
click at [661, 338] on span "Encerrar" at bounding box center [646, 335] width 48 height 11
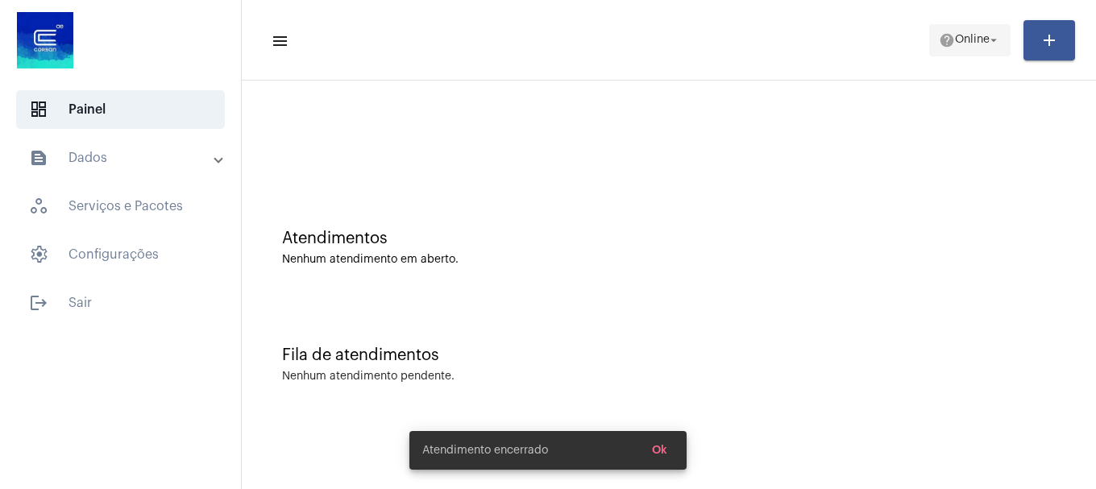
click at [967, 30] on span "help Online arrow_drop_down" at bounding box center [970, 39] width 62 height 29
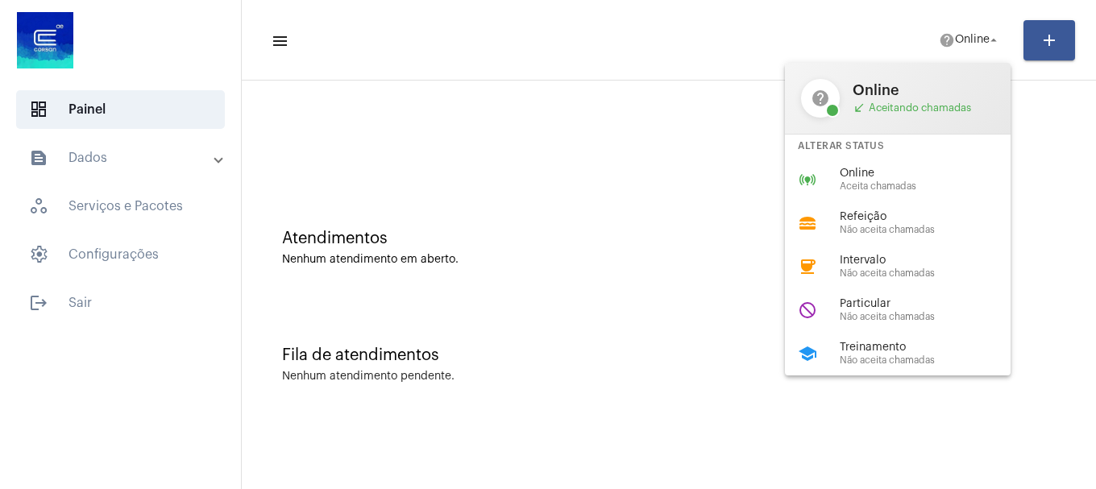
click at [904, 157] on div "help Online call_received Aceitando chamadas Alterar Status online_prediction O…" at bounding box center [898, 219] width 226 height 313
click at [899, 173] on div at bounding box center [669, 135] width 838 height 93
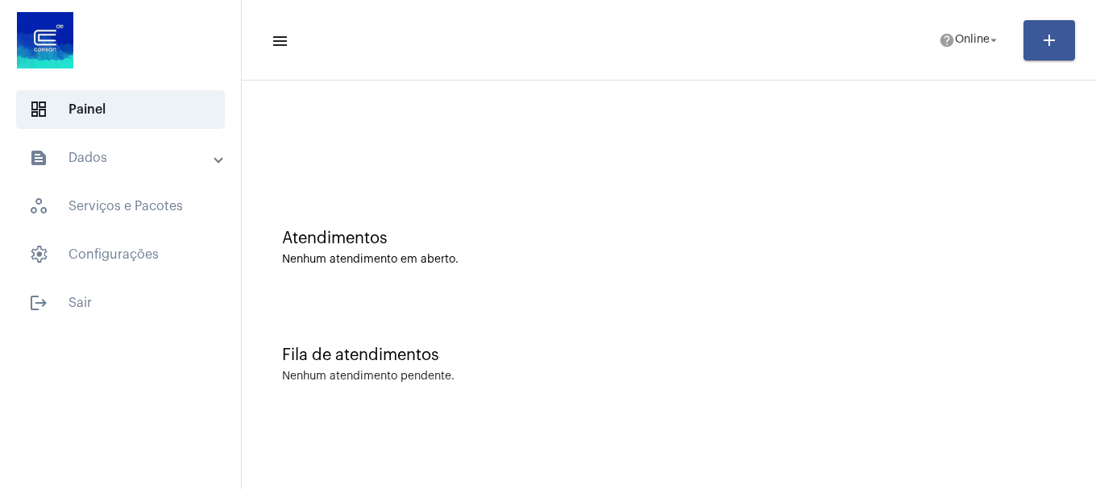
click at [975, 60] on mat-toolbar-row "menu help Online arrow_drop_down add" at bounding box center [669, 41] width 854 height 52
click at [968, 44] on span "Online" at bounding box center [972, 40] width 35 height 11
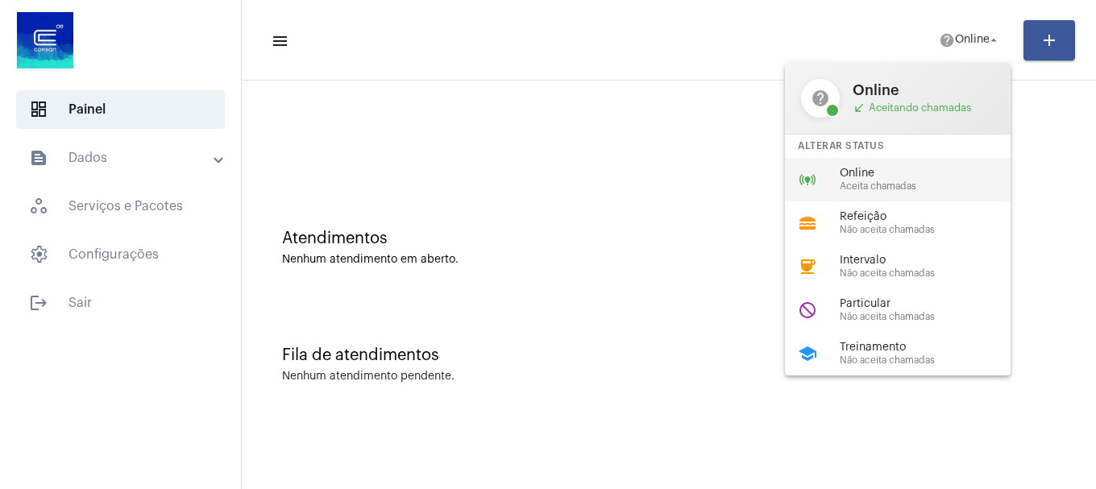
drag, startPoint x: 908, startPoint y: 205, endPoint x: 913, endPoint y: 188, distance: 17.8
click at [913, 188] on div "help Online call_received Aceitando chamadas Alterar Status online_prediction O…" at bounding box center [898, 219] width 226 height 313
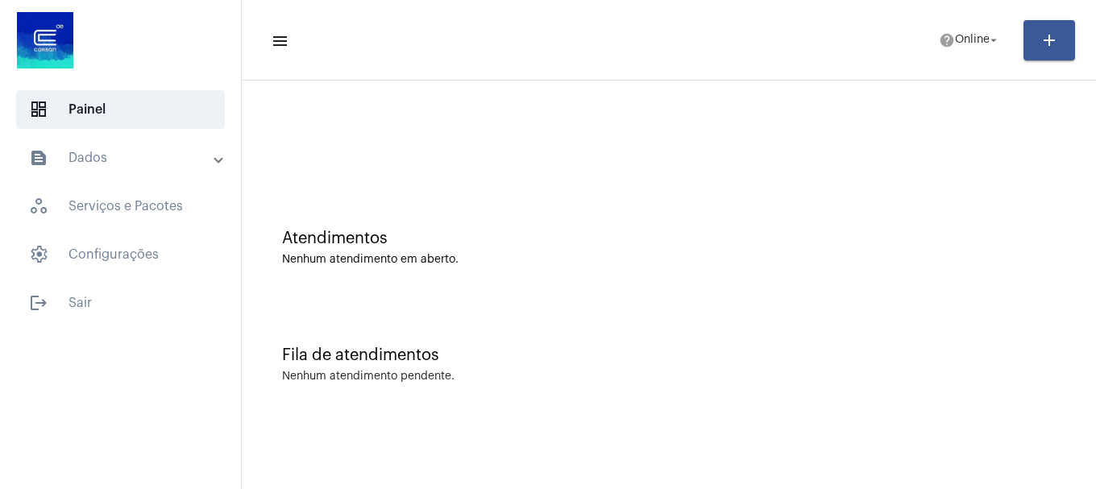
click at [913, 188] on div "Atendimentos Nenhum atendimento em aberto." at bounding box center [669, 239] width 838 height 117
drag, startPoint x: 918, startPoint y: 27, endPoint x: 924, endPoint y: 37, distance: 11.9
click at [918, 31] on mat-toolbar-row "menu help Online arrow_drop_down add" at bounding box center [669, 41] width 854 height 52
click at [967, 60] on mat-toolbar-row "menu help Online arrow_drop_down add" at bounding box center [669, 41] width 854 height 52
click at [965, 51] on span "help Online arrow_drop_down" at bounding box center [970, 39] width 62 height 29
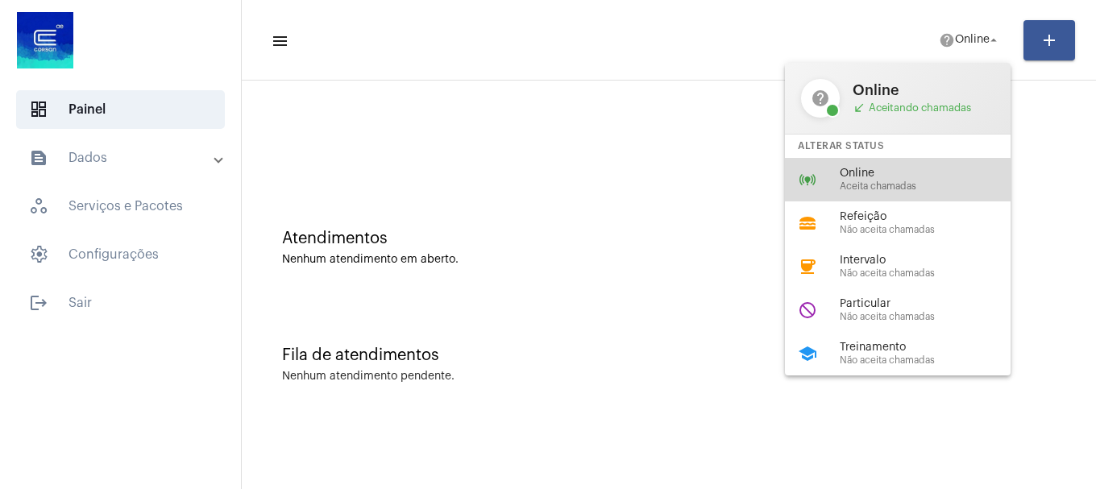
click at [881, 191] on span "Aceita chamadas" at bounding box center [932, 186] width 184 height 10
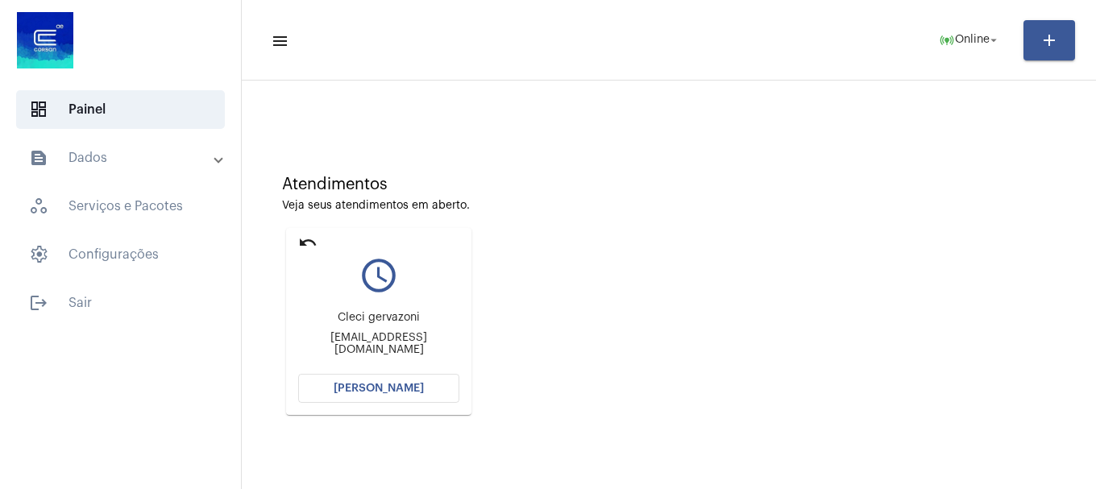
scroll to position [141, 0]
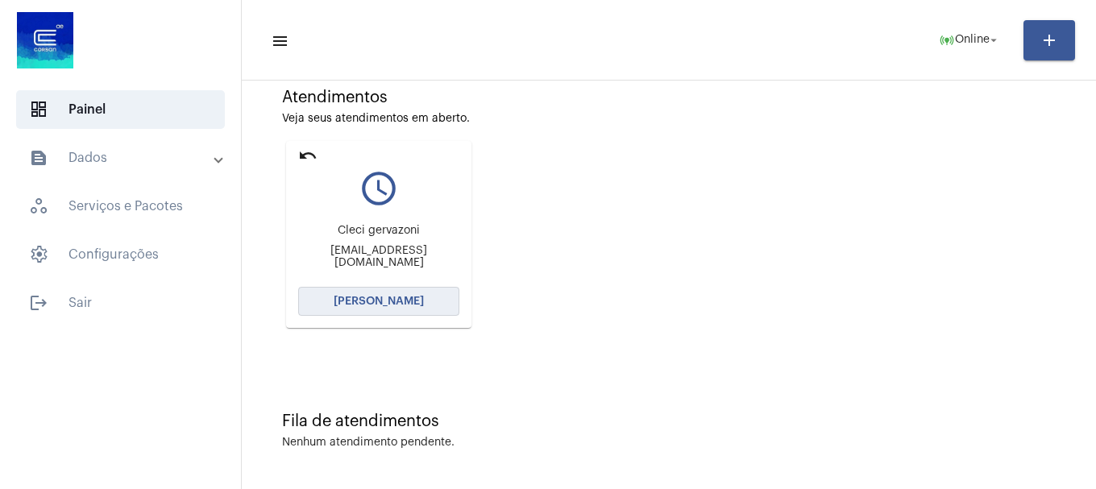
click at [425, 294] on button "[PERSON_NAME]" at bounding box center [378, 301] width 161 height 29
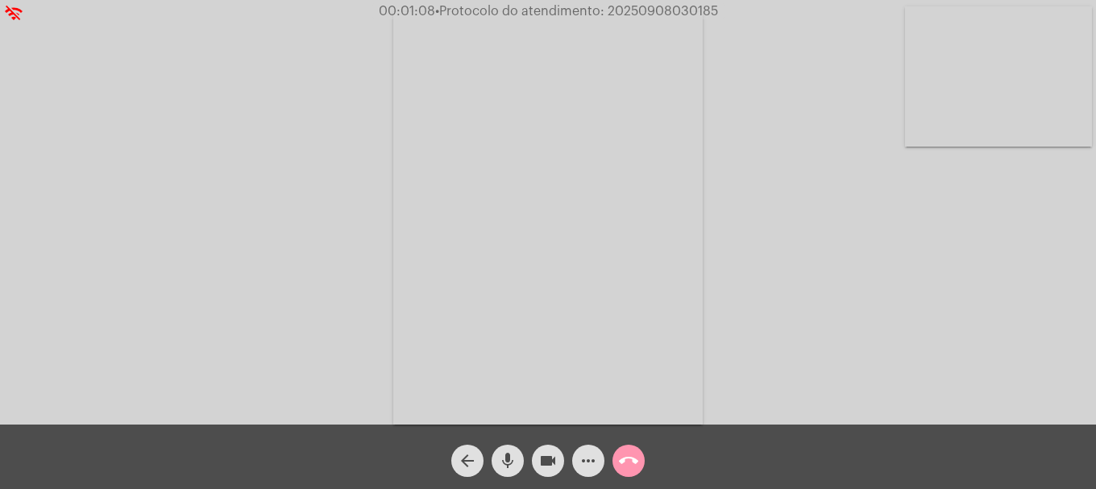
click at [1005, 118] on video at bounding box center [998, 76] width 187 height 140
click at [398, 255] on div "Acessando Câmera e Microfone..." at bounding box center [548, 214] width 1093 height 425
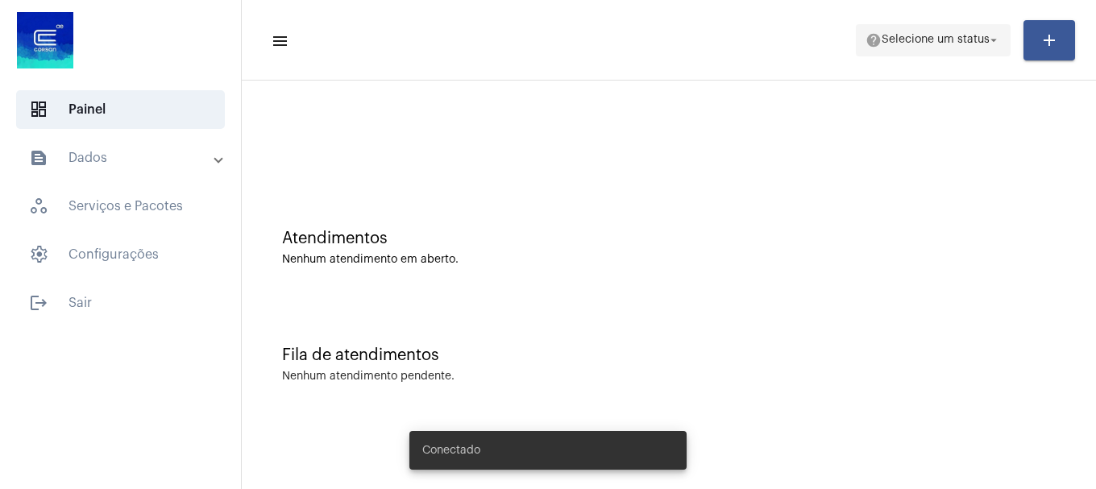
click at [983, 36] on span "Selecione um status" at bounding box center [936, 40] width 108 height 11
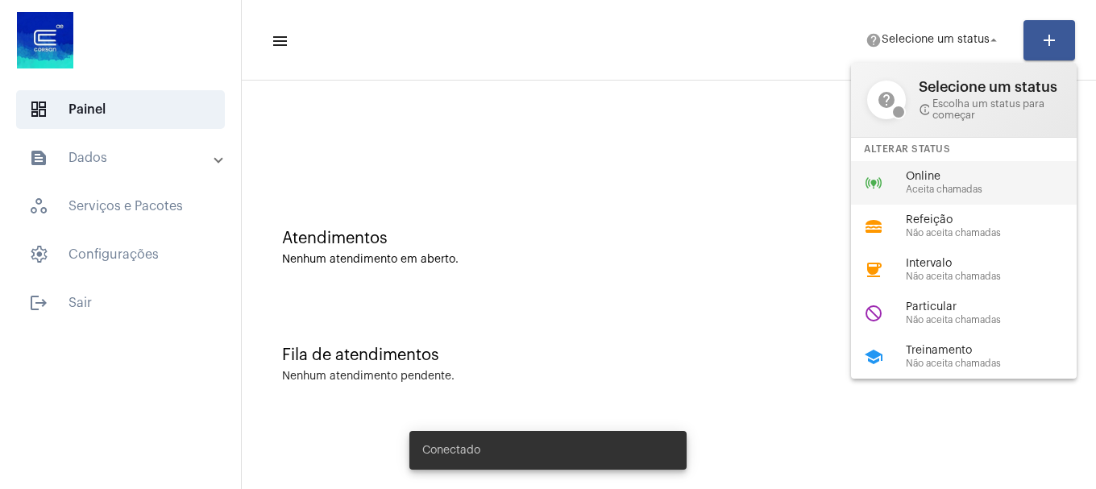
click at [904, 181] on div "online_prediction Online Aceita chamadas" at bounding box center [977, 183] width 252 height 44
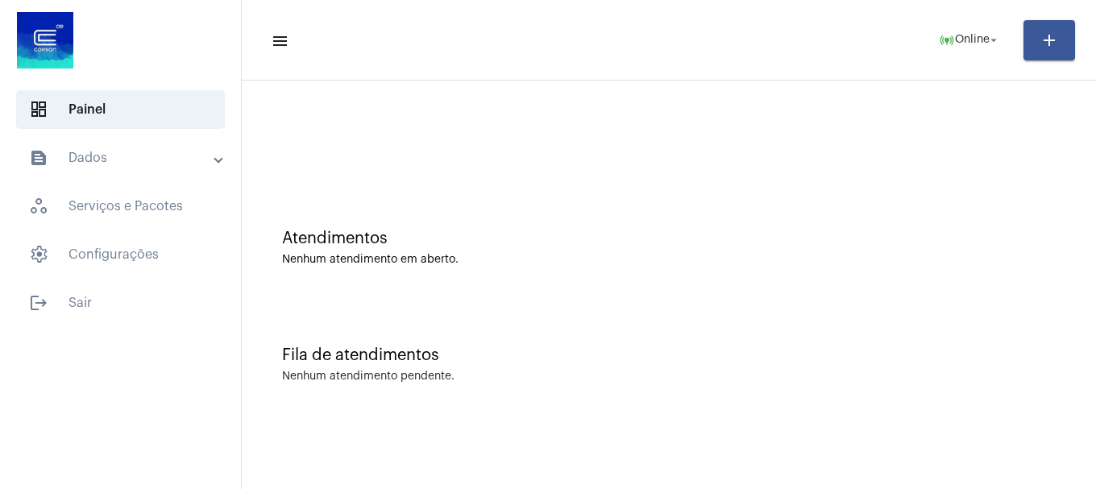
click at [307, 291] on div "Atendimentos Nenhum atendimento em aberto." at bounding box center [669, 239] width 838 height 117
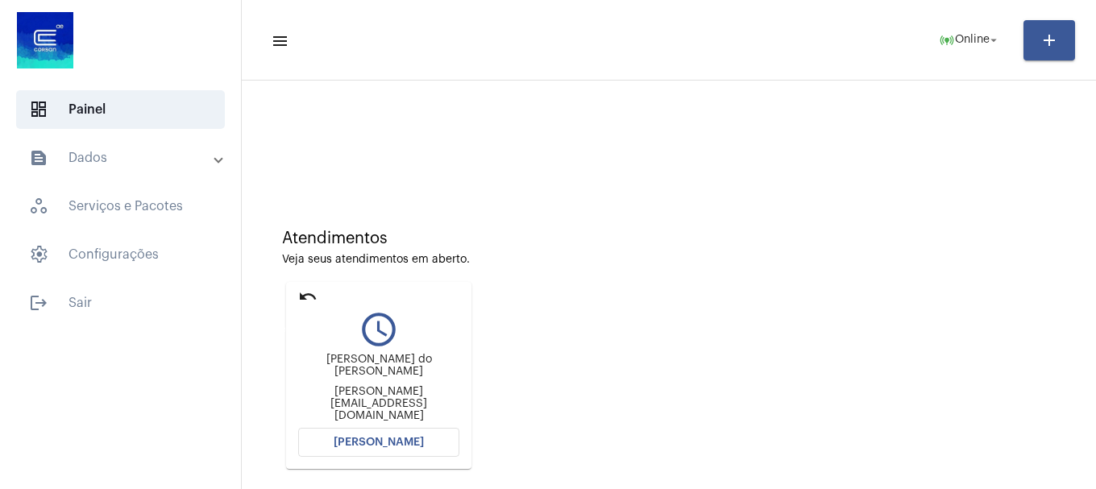
click at [298, 293] on mat-icon "undo" at bounding box center [307, 296] width 19 height 19
click at [303, 288] on mat-icon "undo" at bounding box center [307, 296] width 19 height 19
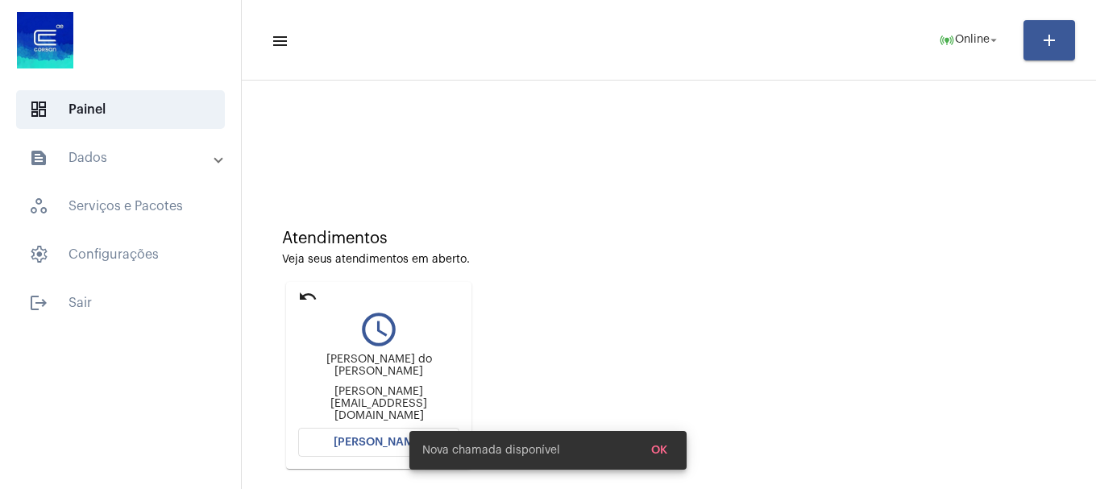
click at [303, 293] on mat-icon "undo" at bounding box center [307, 296] width 19 height 19
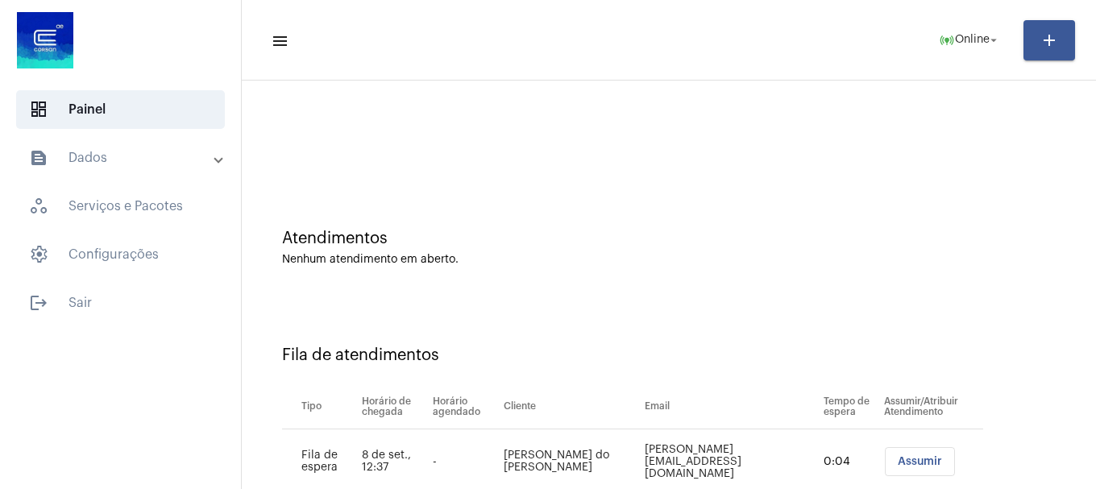
click at [971, 57] on mat-toolbar-row "menu online_prediction Online arrow_drop_down add" at bounding box center [669, 41] width 854 height 52
click at [975, 48] on span "online_prediction Online arrow_drop_down" at bounding box center [970, 39] width 62 height 29
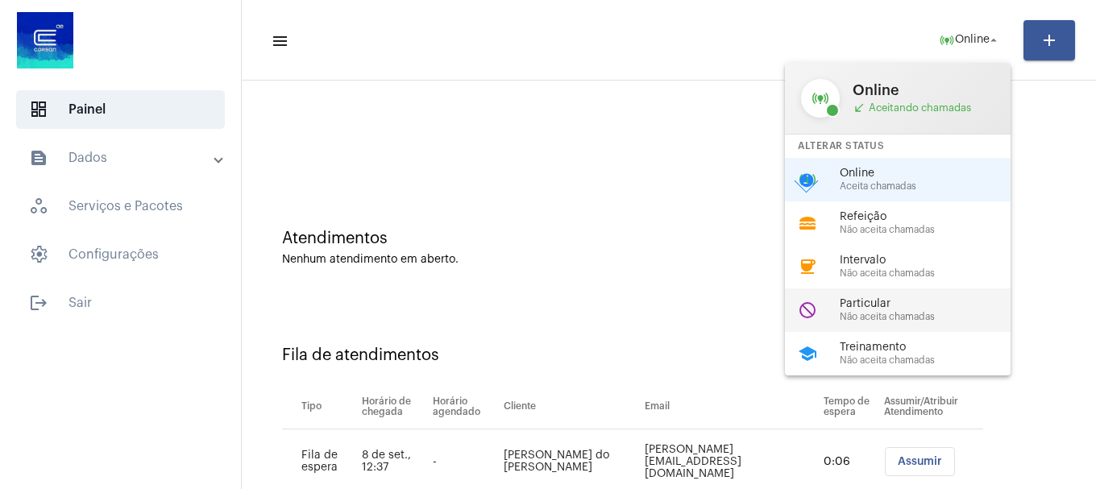
click at [856, 324] on div "do_not_disturb Particular Não aceita chamadas" at bounding box center [911, 311] width 252 height 44
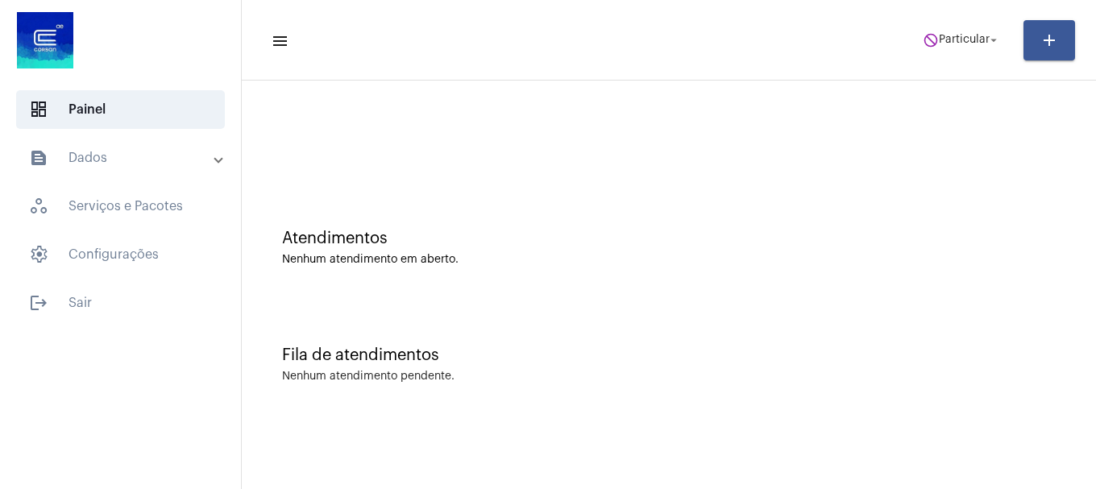
click at [983, 11] on mat-toolbar "menu do_not_disturb Particular arrow_drop_down add" at bounding box center [669, 40] width 854 height 81
drag, startPoint x: 981, startPoint y: 26, endPoint x: 979, endPoint y: 48, distance: 22.7
click at [979, 44] on button "do_not_disturb Particular arrow_drop_down" at bounding box center [962, 40] width 98 height 32
click at [944, 48] on span "do_not_disturb Particular arrow_drop_down" at bounding box center [962, 39] width 78 height 29
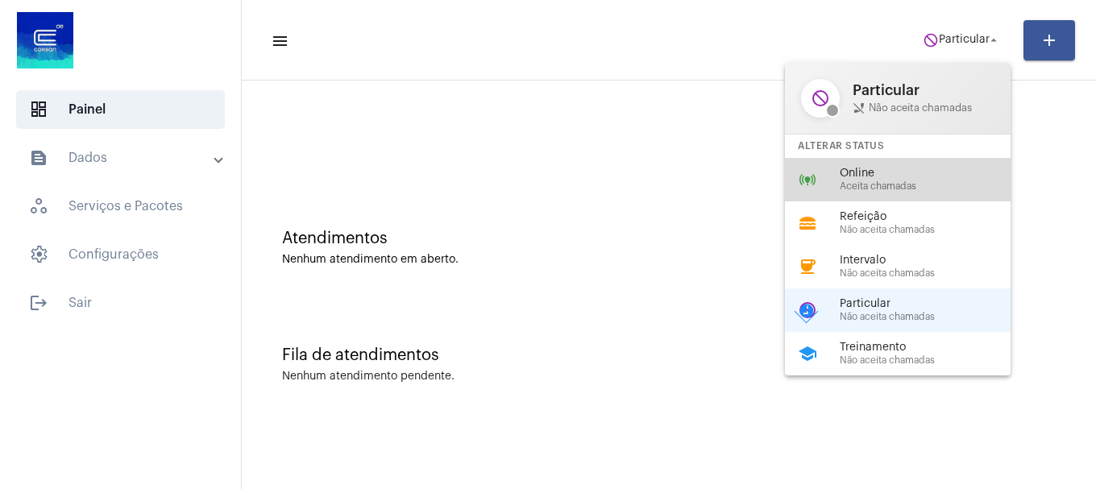
click at [936, 175] on span "Online" at bounding box center [932, 174] width 184 height 12
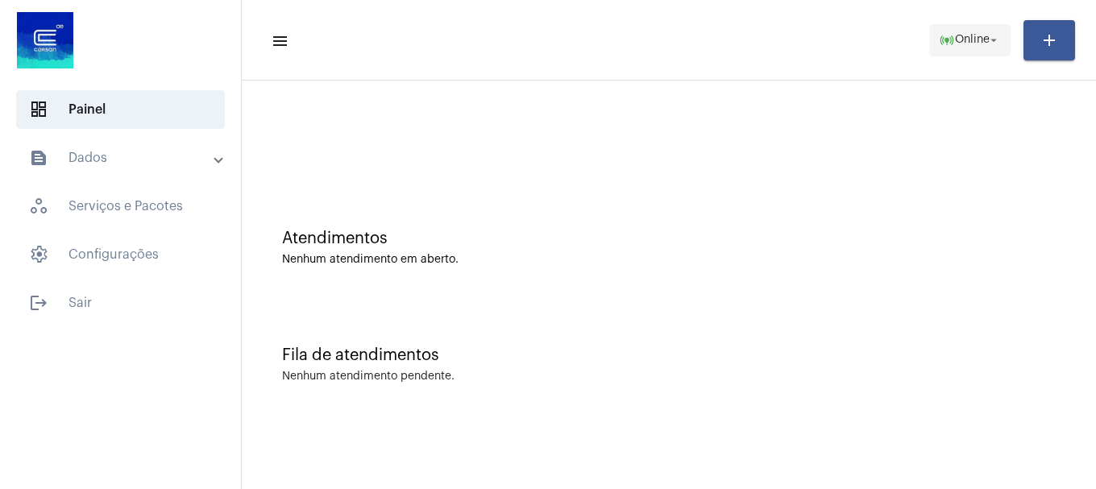
click at [958, 31] on span "online_prediction Online arrow_drop_down" at bounding box center [970, 39] width 62 height 29
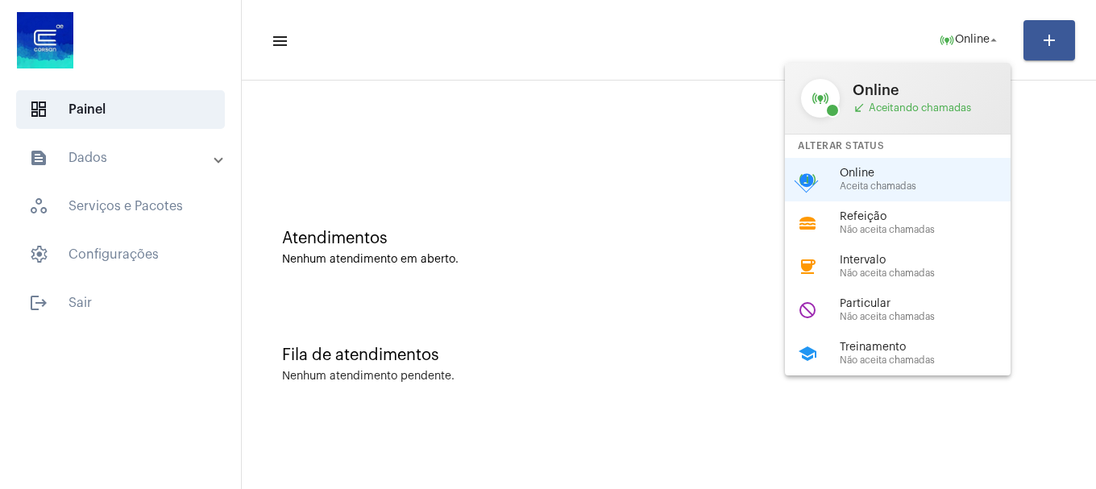
drag, startPoint x: 619, startPoint y: 155, endPoint x: 560, endPoint y: 140, distance: 60.6
click at [618, 155] on div at bounding box center [548, 244] width 1096 height 489
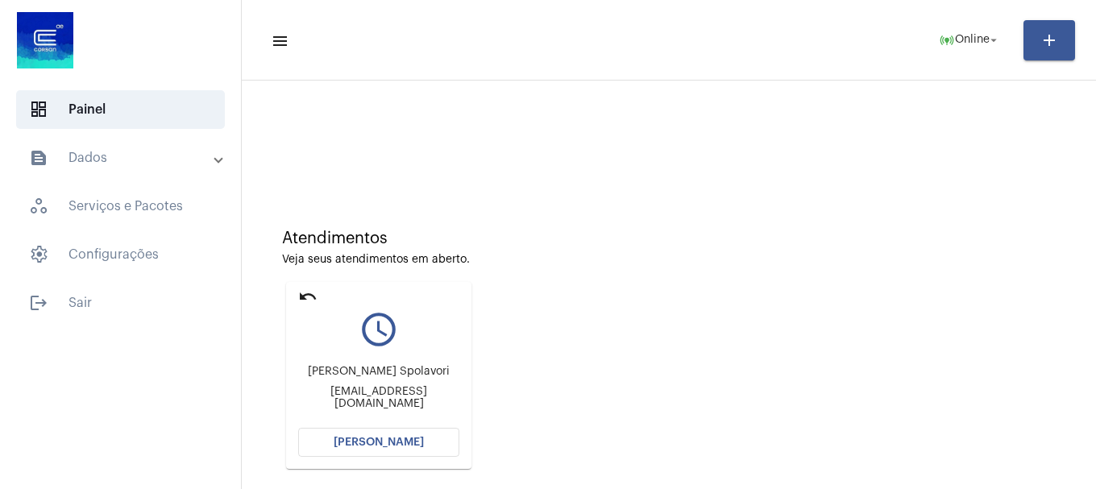
click at [420, 455] on button "Abrir Chamada" at bounding box center [378, 442] width 161 height 29
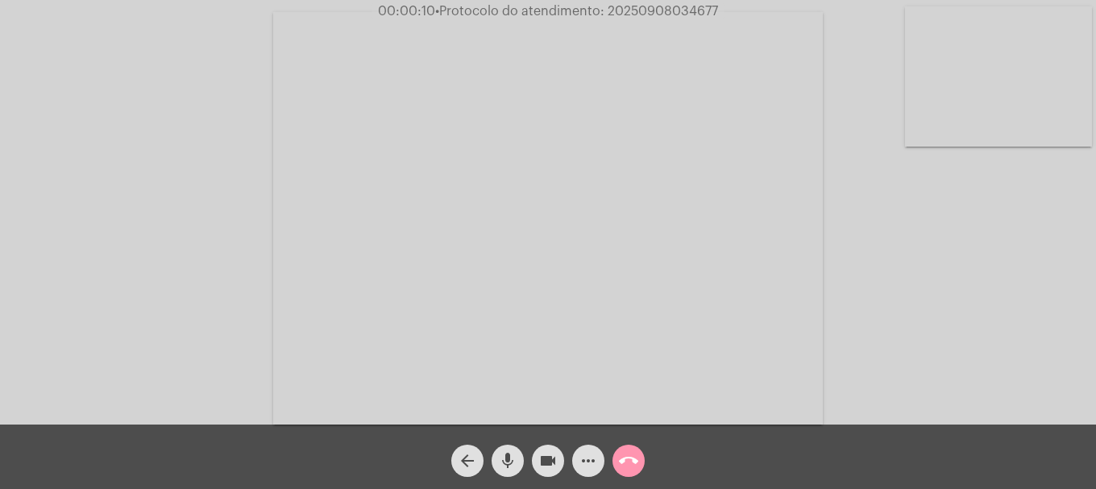
drag, startPoint x: 975, startPoint y: 137, endPoint x: 975, endPoint y: 147, distance: 9.7
click at [975, 139] on video at bounding box center [998, 76] width 187 height 140
click at [505, 463] on mat-icon "mic" at bounding box center [507, 460] width 19 height 19
click at [505, 463] on mat-icon "mic_off" at bounding box center [507, 460] width 19 height 19
click at [219, 181] on video at bounding box center [213, 217] width 187 height 140
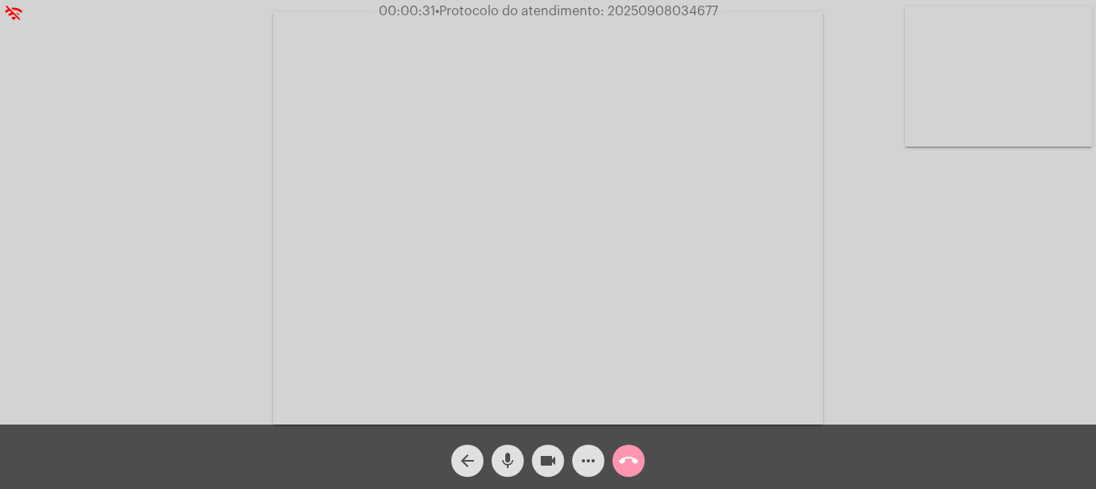
click at [57, 182] on div "Acessando Câmera e Microfone..." at bounding box center [548, 216] width 1093 height 425
click at [1002, 66] on video at bounding box center [998, 76] width 187 height 140
click at [252, 258] on video at bounding box center [213, 217] width 187 height 140
click at [1019, 114] on video at bounding box center [998, 76] width 187 height 140
click at [214, 179] on video at bounding box center [213, 217] width 187 height 140
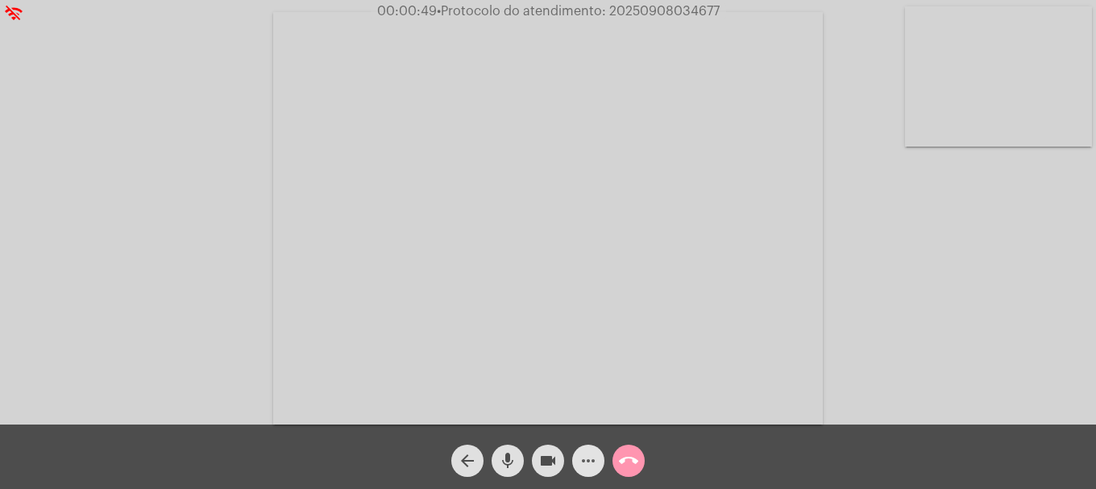
click at [587, 467] on mat-icon "more_horiz" at bounding box center [588, 460] width 19 height 19
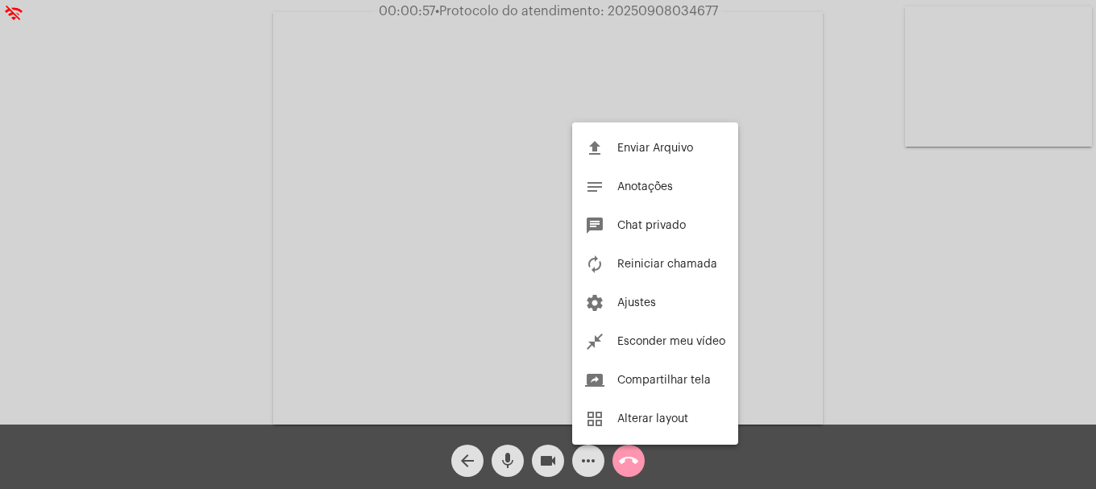
click at [78, 143] on div at bounding box center [548, 244] width 1096 height 489
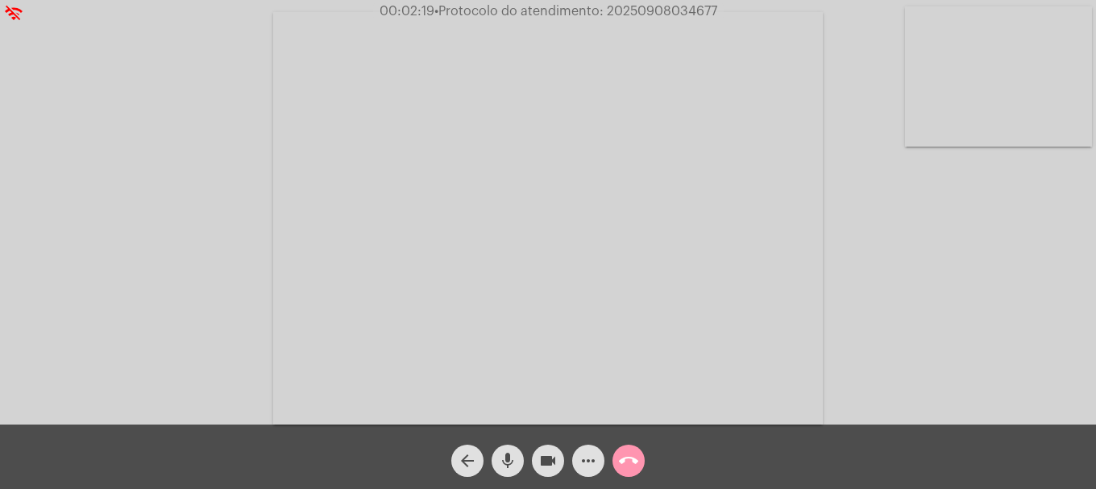
click at [973, 103] on video at bounding box center [998, 76] width 187 height 140
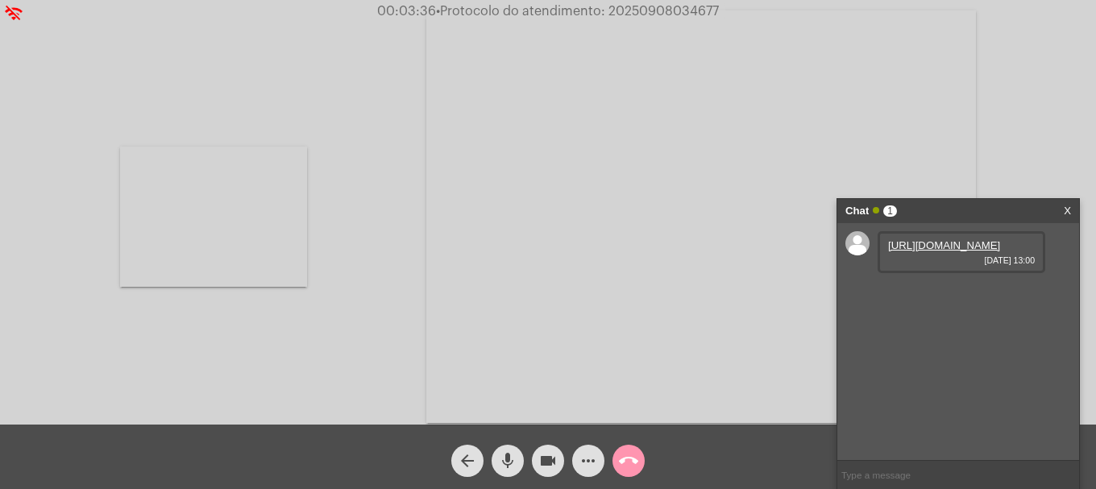
click at [985, 247] on div "https://neft-transfer-bucket.s3.amazonaws.com/temp-873da92c-9324-2f1c-358b-0bd3…" at bounding box center [962, 252] width 168 height 42
click at [949, 252] on link "https://neft-transfer-bucket.s3.amazonaws.com/temp-873da92c-9324-2f1c-358b-0bd3…" at bounding box center [944, 245] width 112 height 12
click at [929, 297] on link "https://neft-transfer-bucket.s3.amazonaws.com/temp-efd44c1d-f7eb-6b98-2190-3403…" at bounding box center [944, 291] width 112 height 12
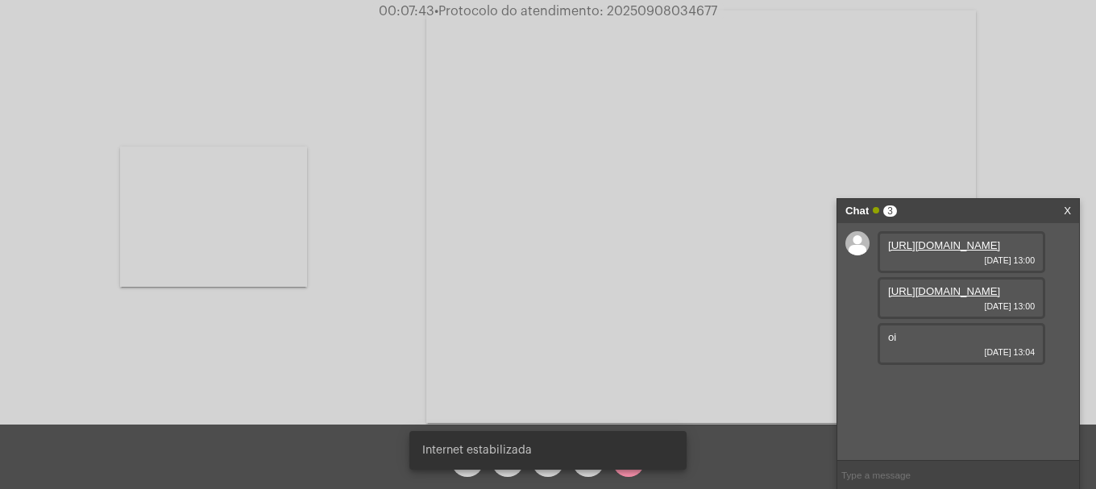
click at [900, 468] on input "text" at bounding box center [959, 475] width 242 height 28
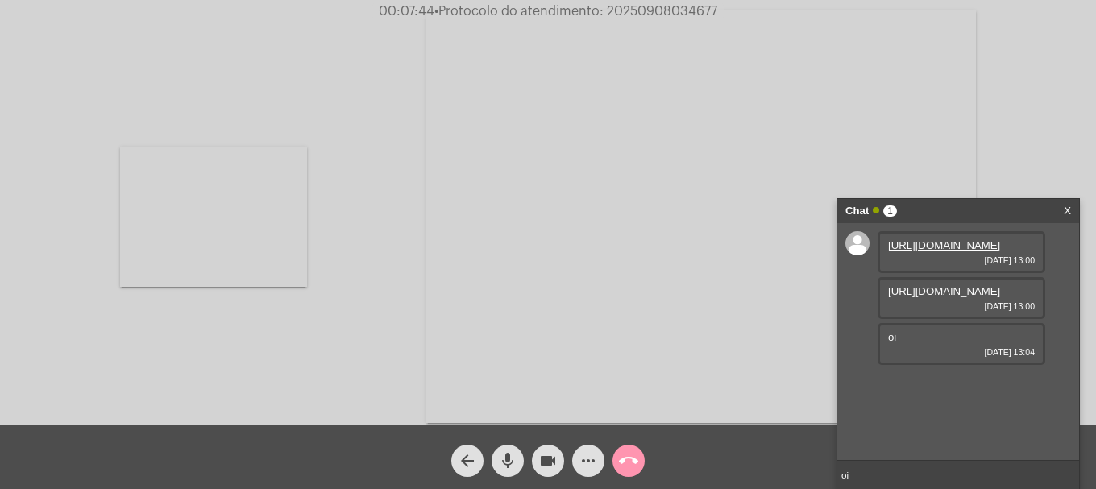
type input "oii"
type input "o senhor me escuta"
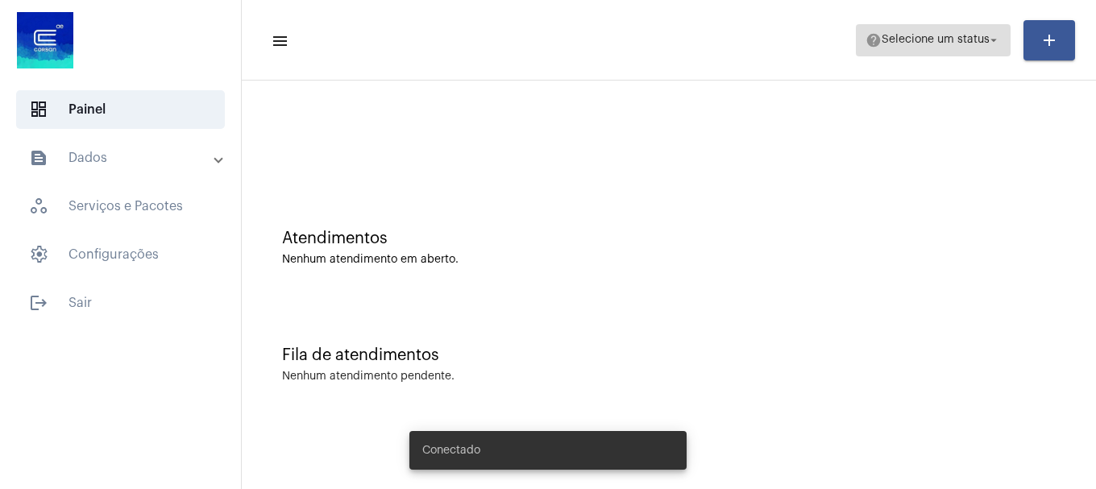
click at [980, 33] on span "help Selecione um status arrow_drop_down" at bounding box center [933, 39] width 135 height 29
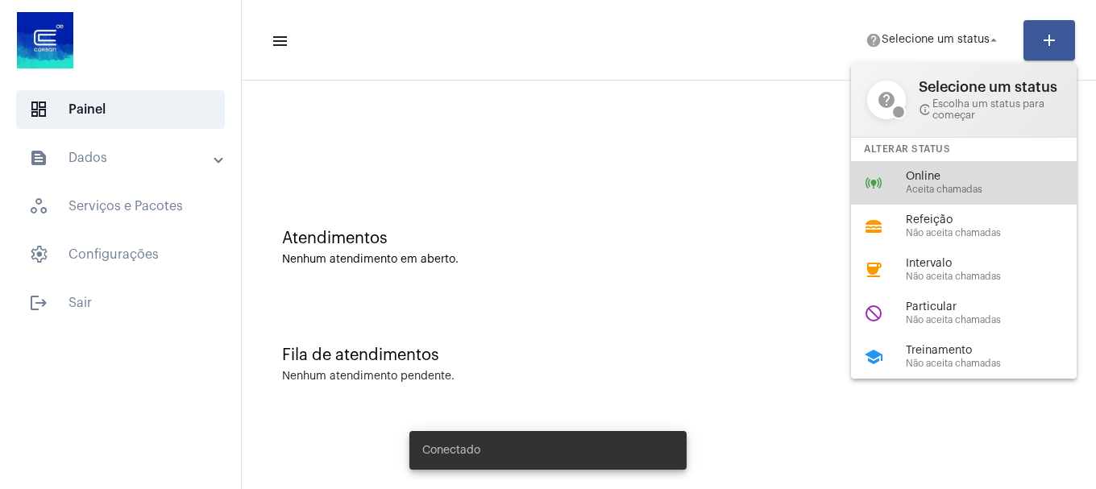
click at [924, 180] on span "Online" at bounding box center [998, 177] width 184 height 12
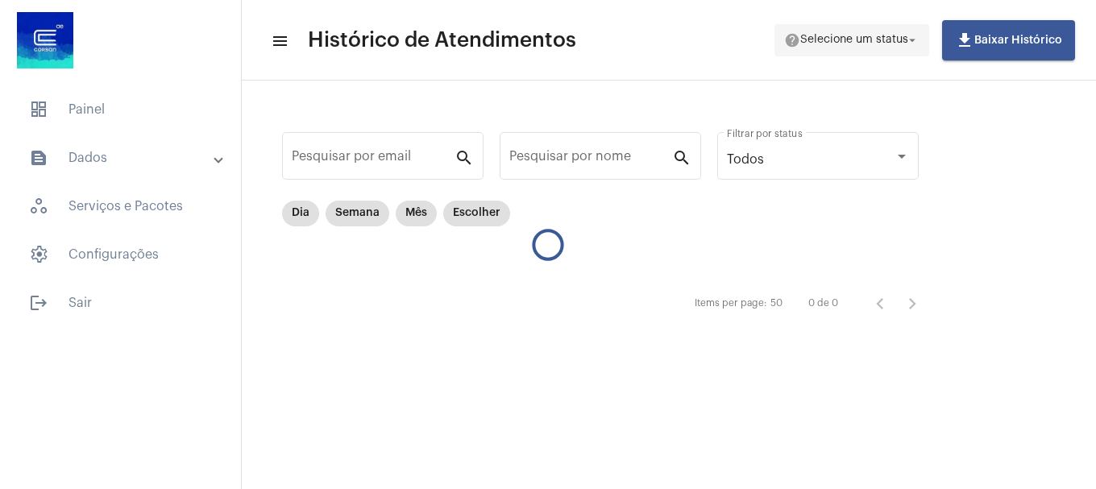
click at [885, 53] on span "help Selecione um status arrow_drop_down" at bounding box center [851, 39] width 135 height 29
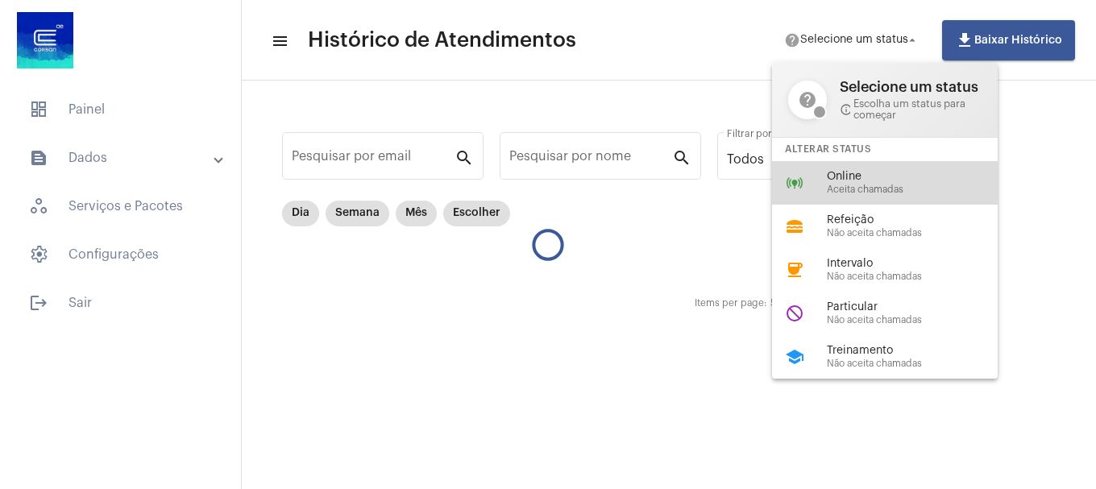
click at [845, 179] on span "Online" at bounding box center [919, 177] width 184 height 12
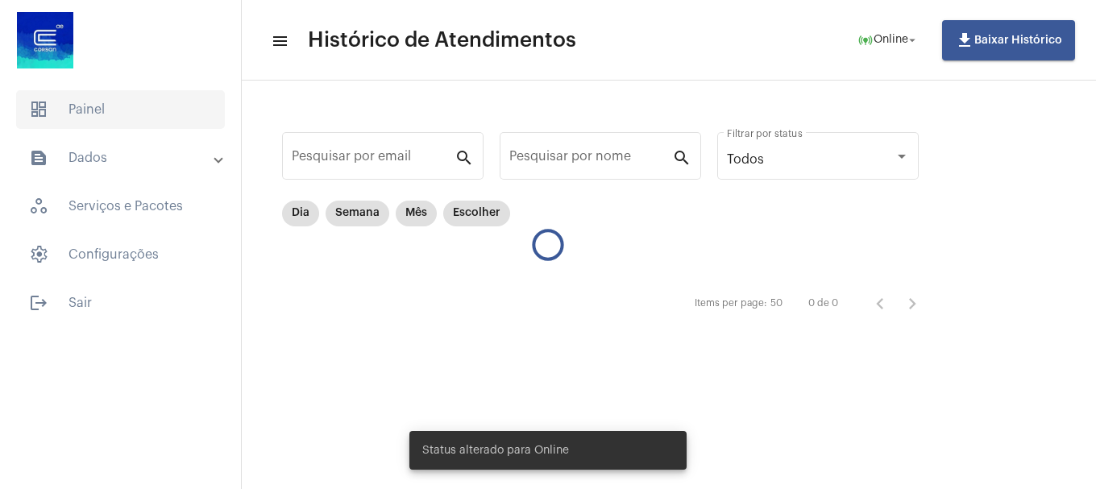
click at [186, 107] on span "dashboard Painel" at bounding box center [120, 109] width 209 height 39
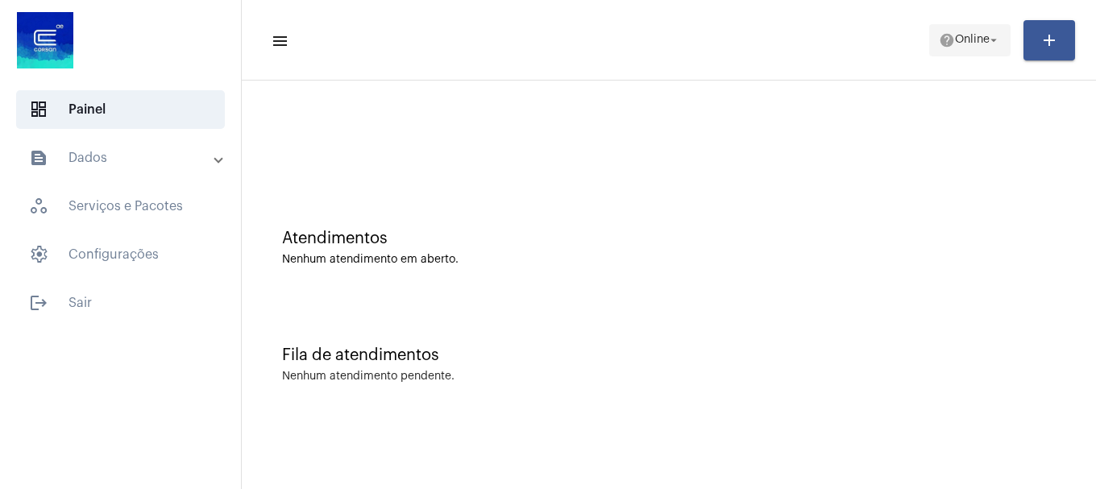
click at [955, 49] on span "help Online arrow_drop_down" at bounding box center [970, 39] width 62 height 29
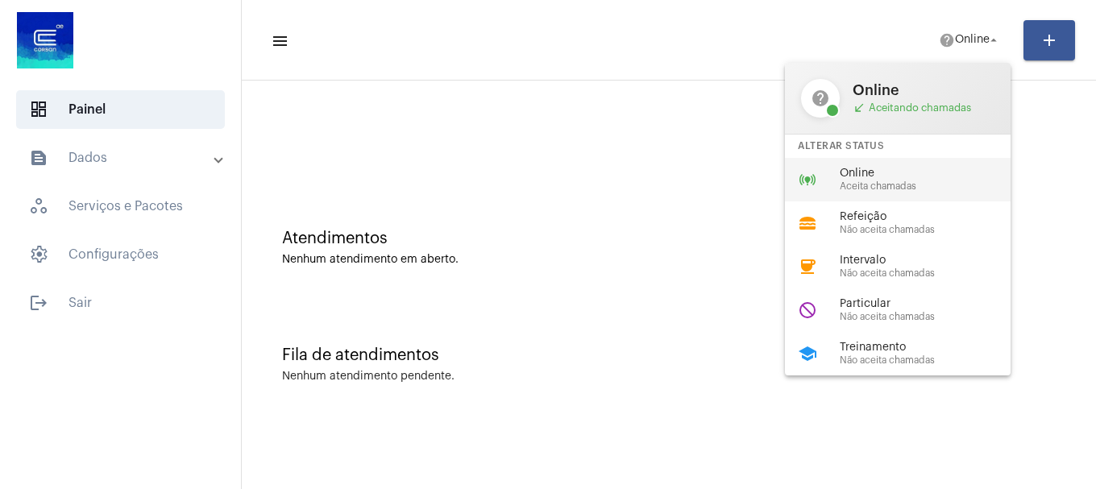
click at [900, 177] on span "Online" at bounding box center [932, 174] width 184 height 12
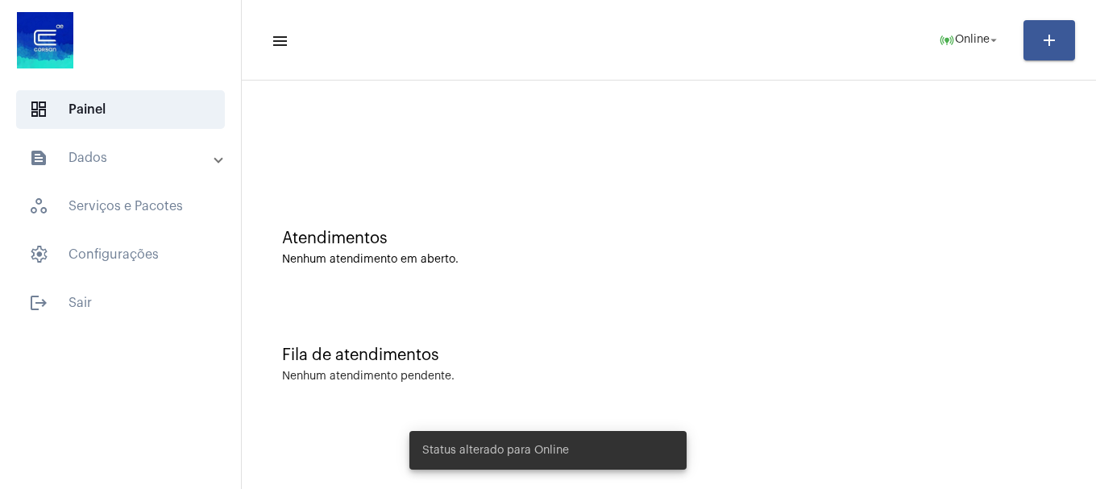
click at [123, 152] on mat-panel-title "text_snippet_outlined Dados" at bounding box center [122, 157] width 186 height 19
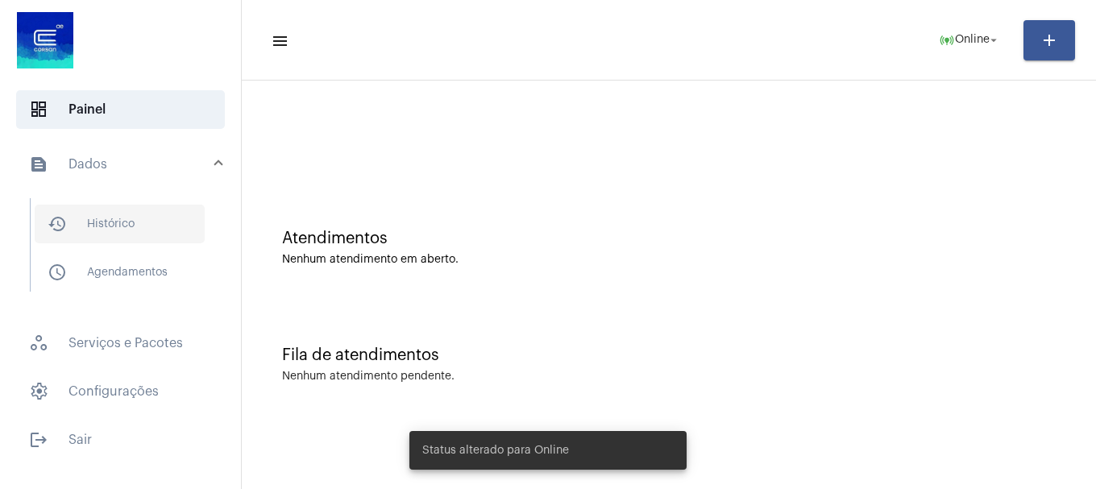
click at [128, 227] on span "history_outlined Histórico" at bounding box center [120, 224] width 170 height 39
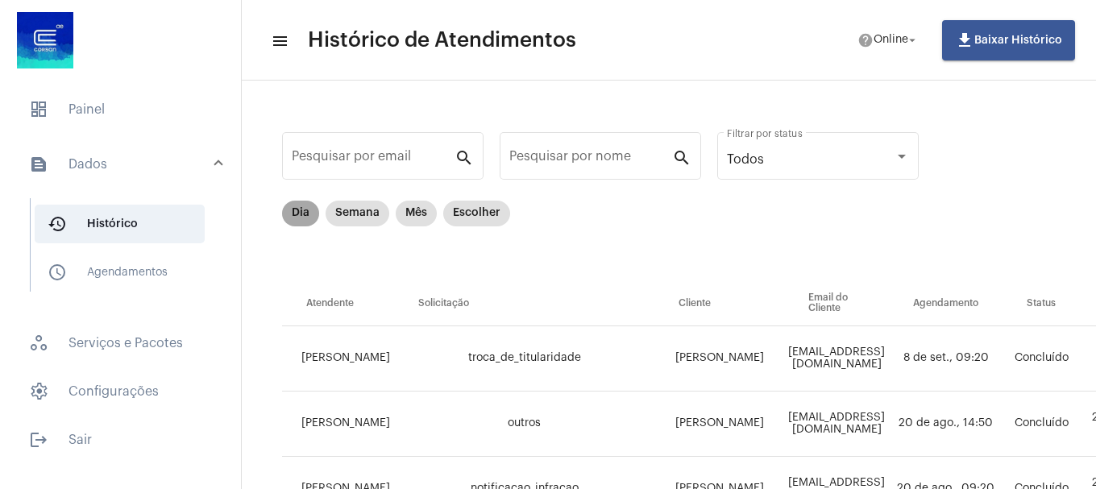
click at [304, 212] on mat-chip "Dia" at bounding box center [300, 214] width 37 height 26
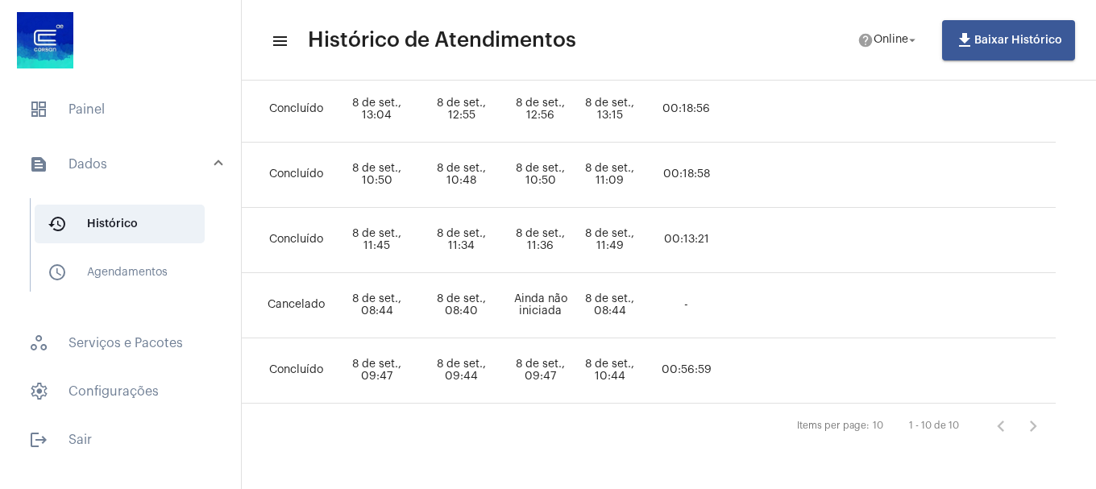
scroll to position [588, 0]
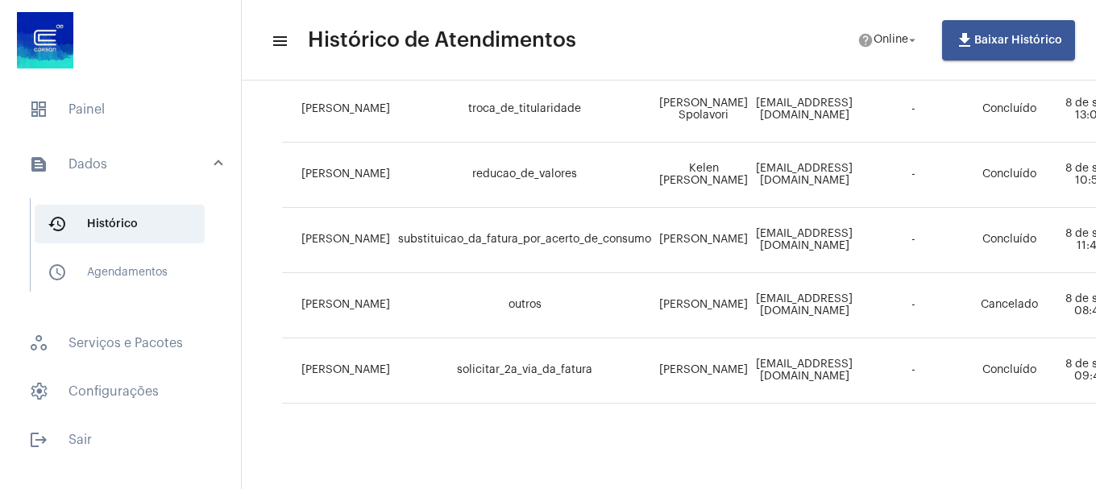
click at [81, 37] on div at bounding box center [120, 42] width 241 height 84
click at [49, 102] on span "dashboard Painel" at bounding box center [120, 109] width 209 height 39
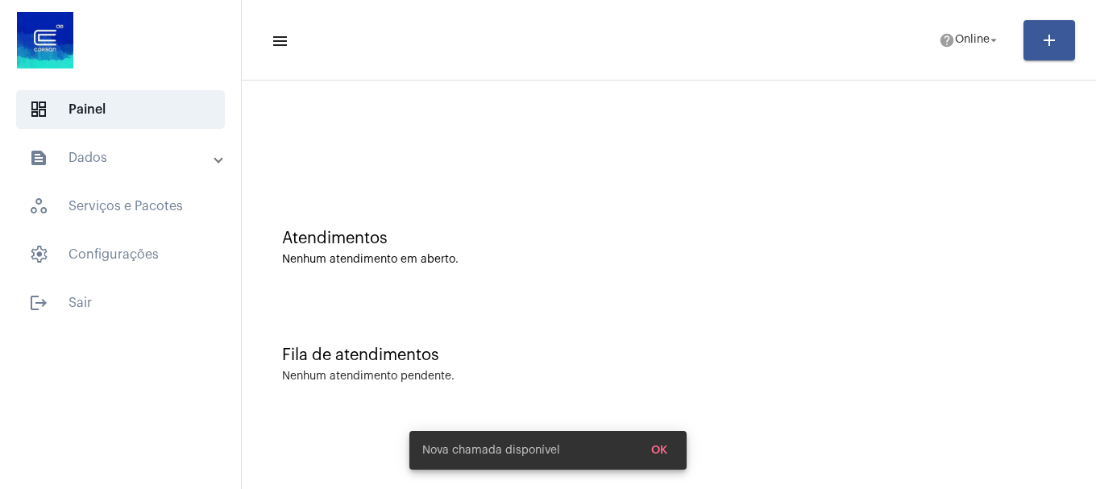
click at [967, 7] on mat-toolbar "menu help Online arrow_drop_down add" at bounding box center [669, 40] width 854 height 81
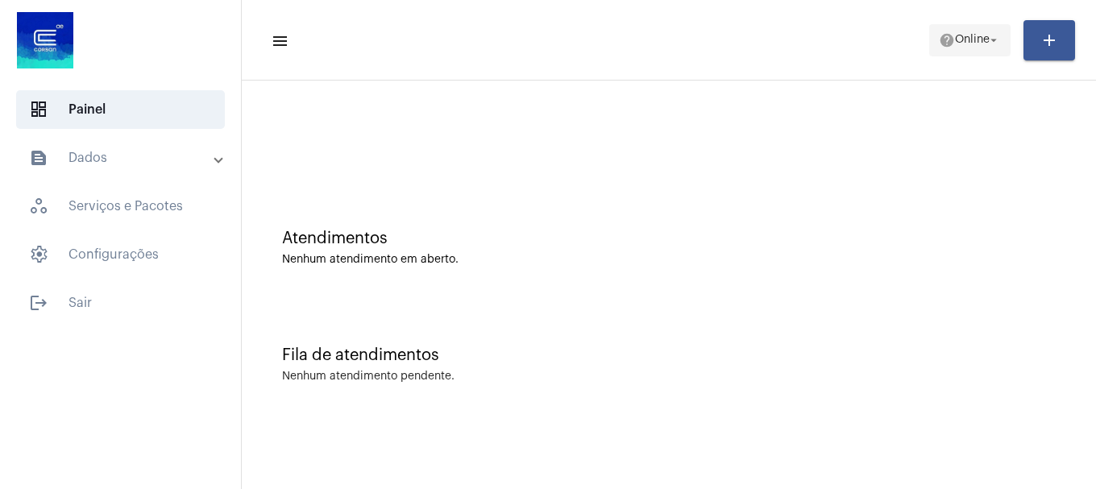
click at [962, 27] on span "help Online arrow_drop_down" at bounding box center [970, 39] width 62 height 29
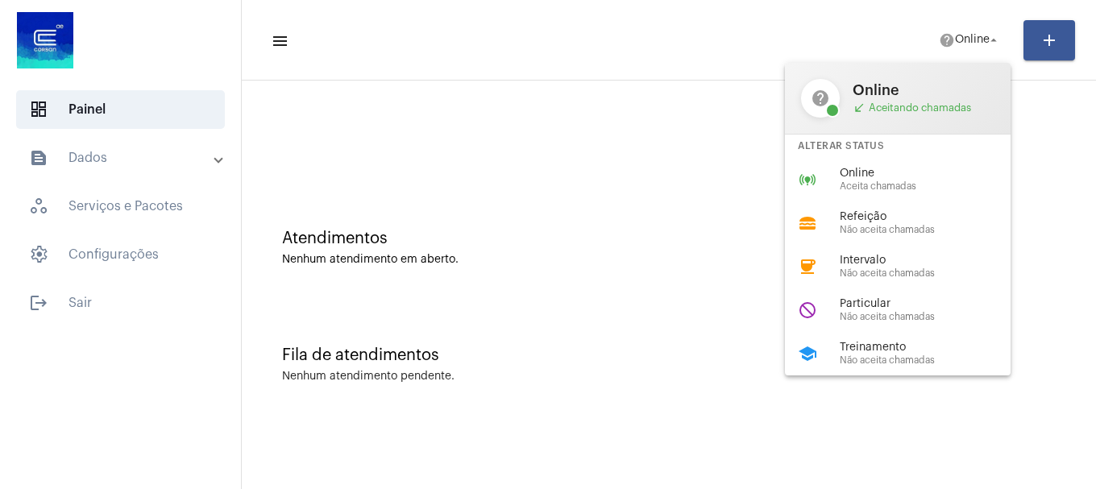
click at [904, 181] on span "Aceita chamadas" at bounding box center [932, 186] width 184 height 10
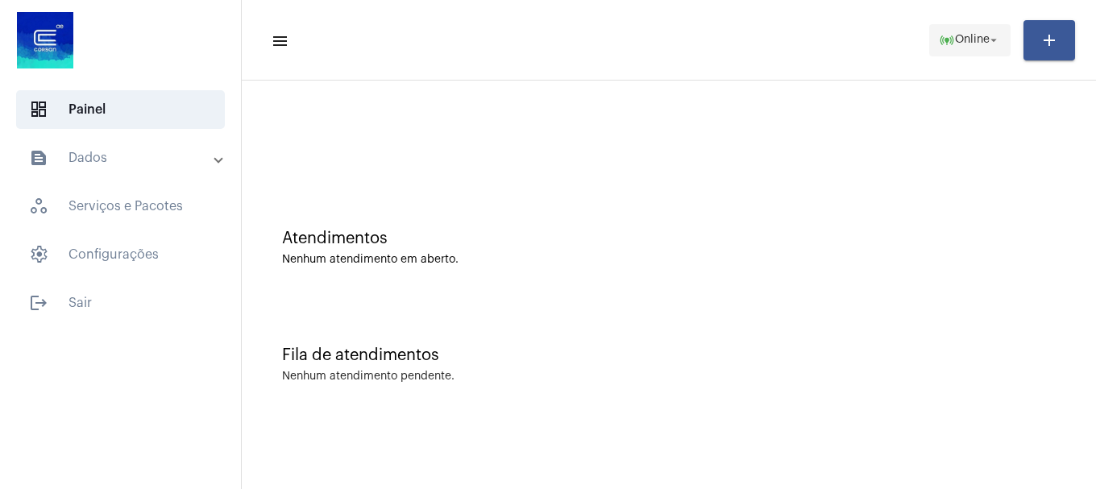
click at [963, 44] on span "Online" at bounding box center [972, 40] width 35 height 11
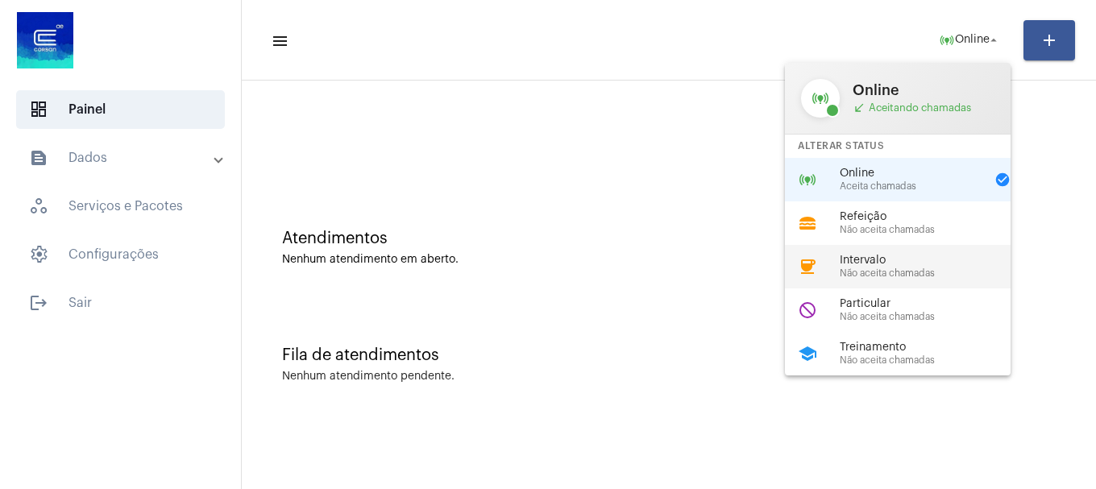
click at [875, 265] on span "Intervalo" at bounding box center [932, 261] width 184 height 12
